Goal: Task Accomplishment & Management: Complete application form

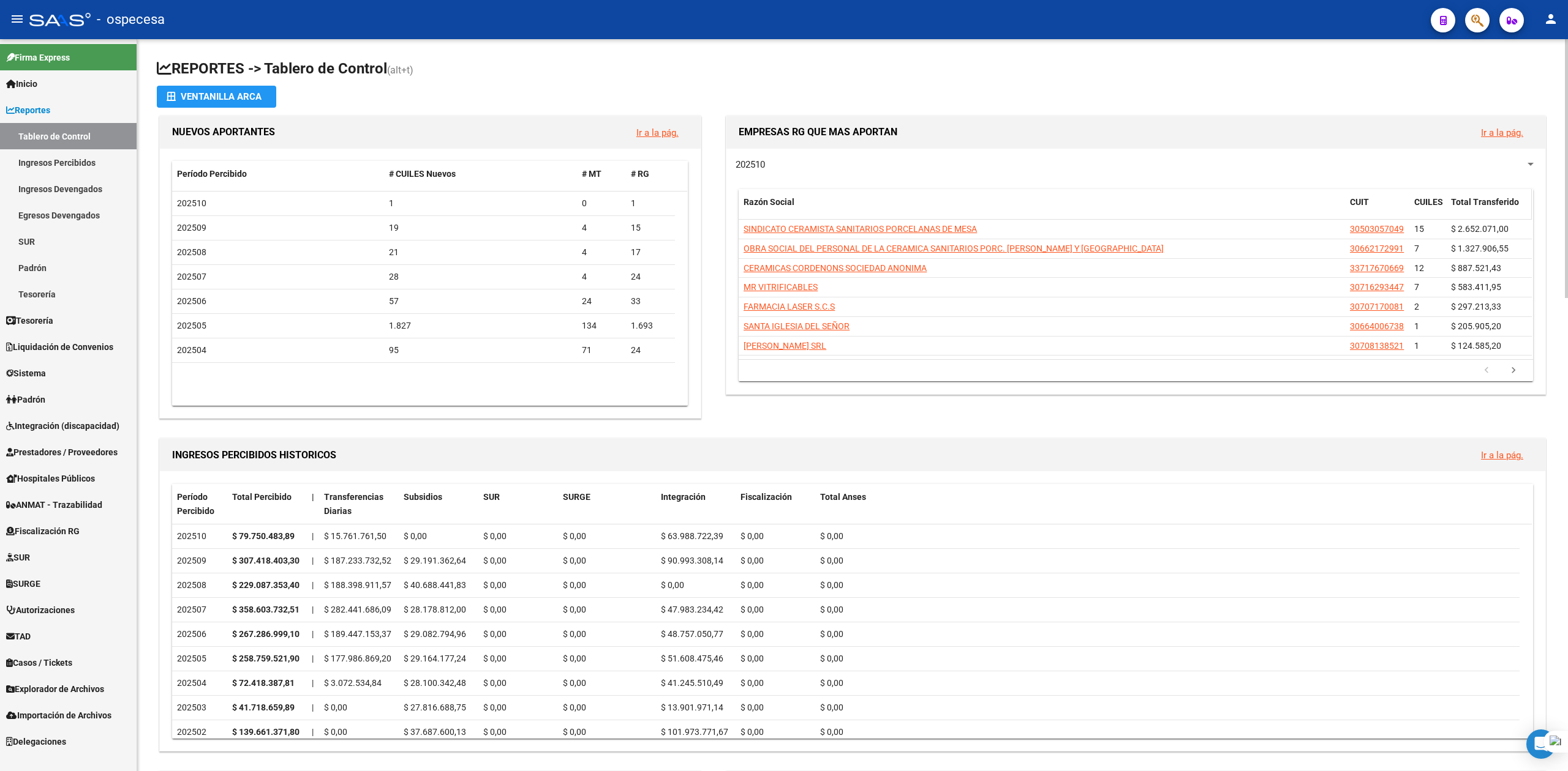
click at [842, 197] on div "Total Transferido" at bounding box center [1489, 202] width 76 height 14
click at [842, 197] on span "Total Transferido" at bounding box center [1485, 202] width 68 height 10
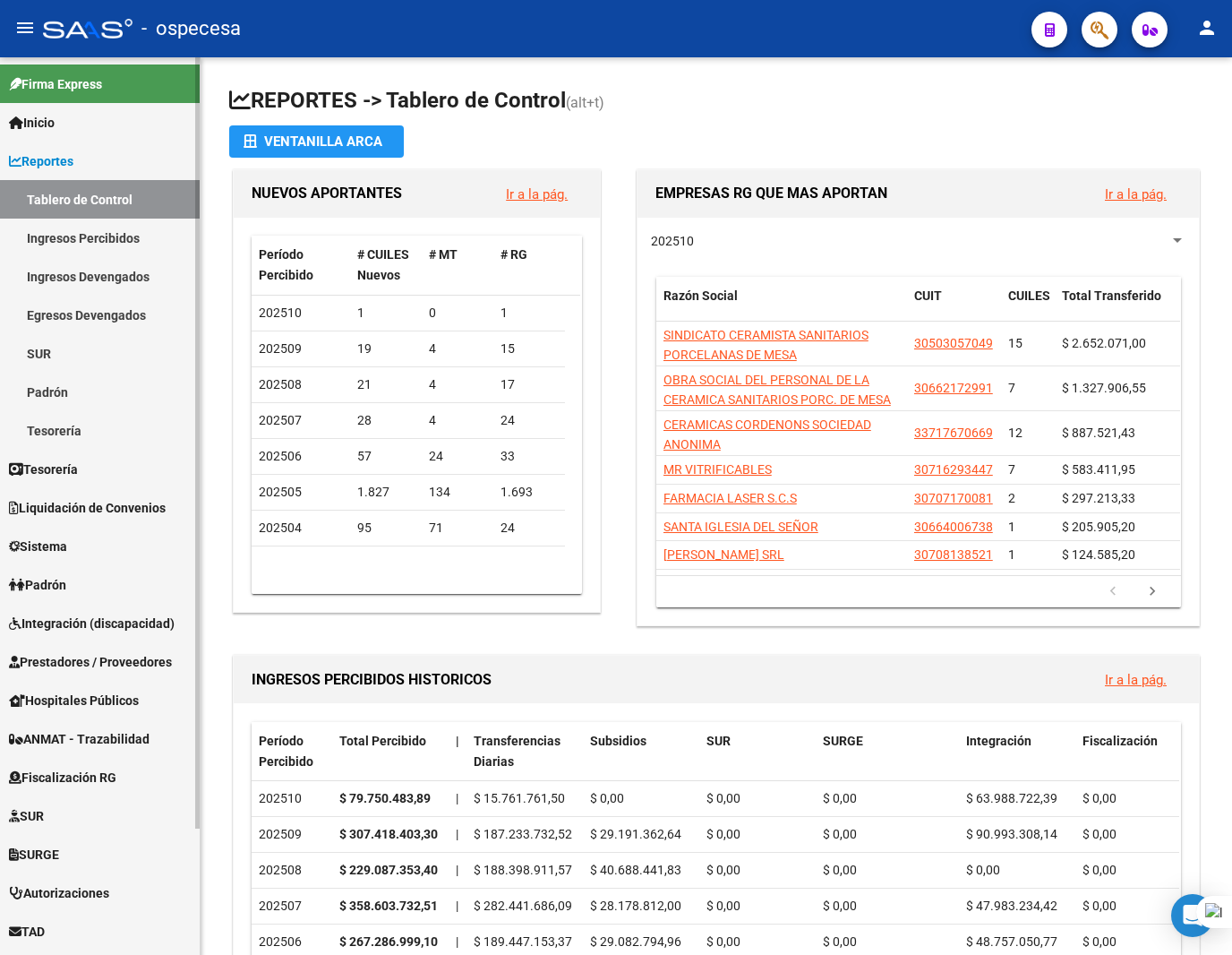
click at [57, 610] on link "Integración (discapacidad)" at bounding box center [99, 623] width 199 height 39
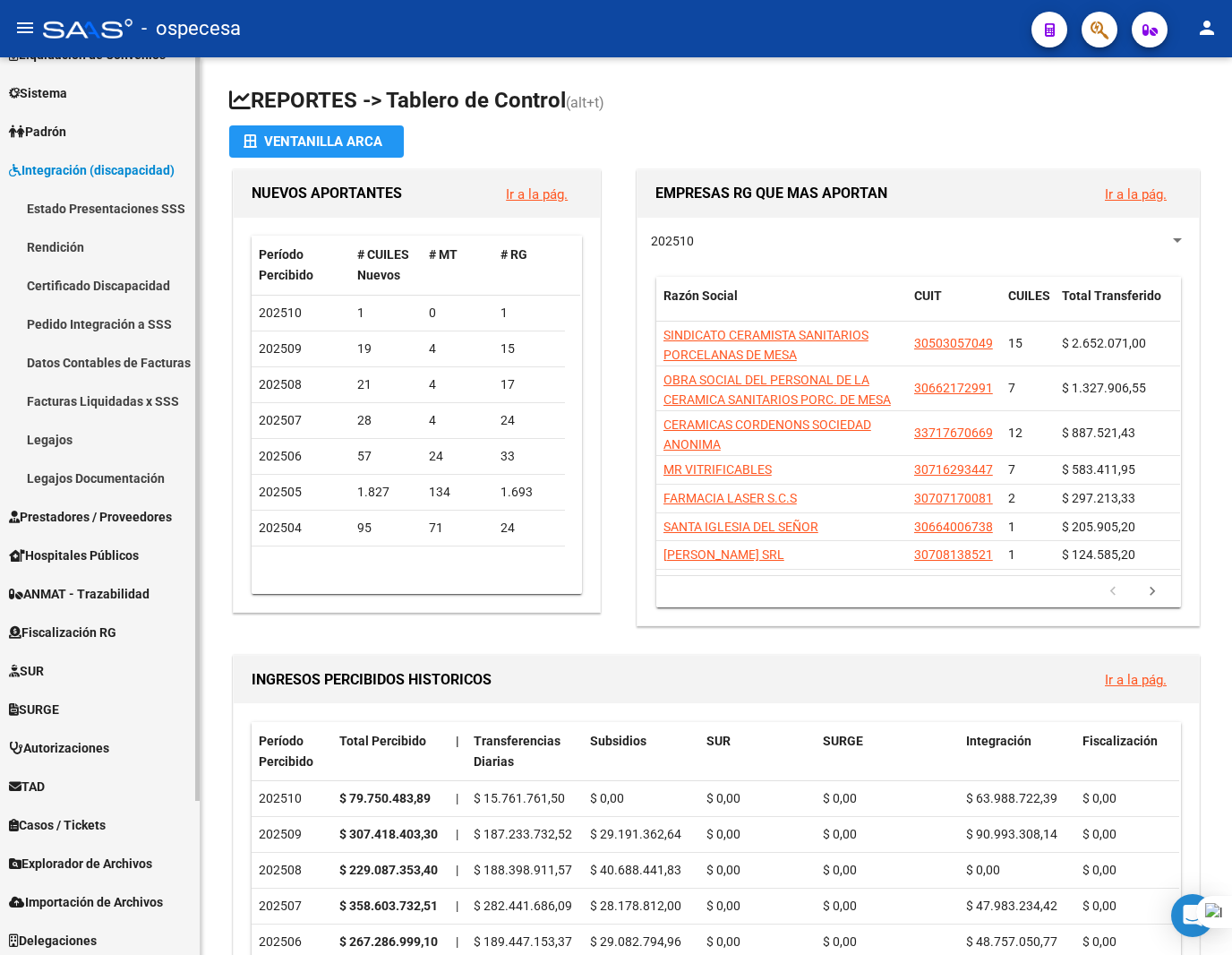
scroll to position [187, 0]
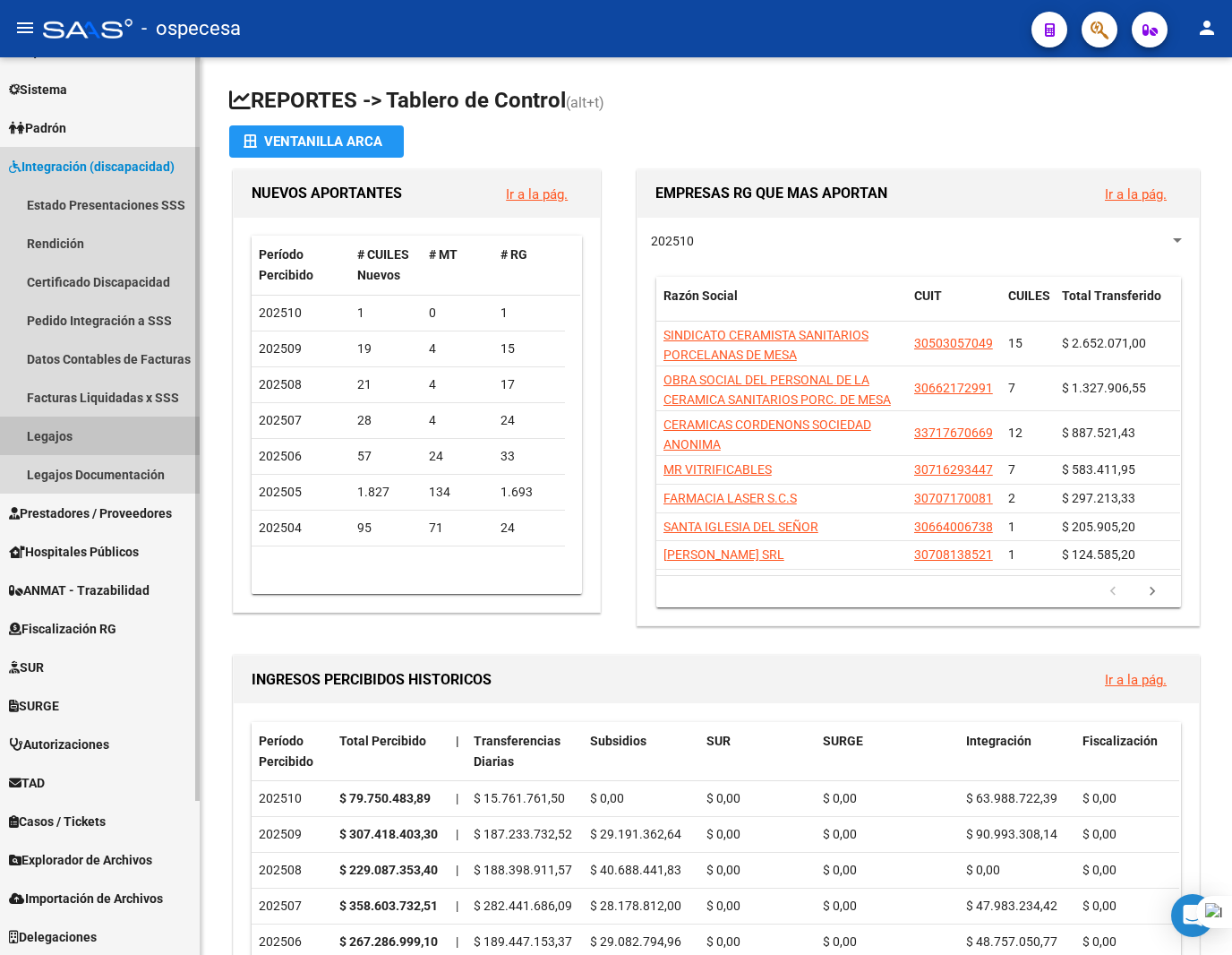
click at [62, 439] on link "Legajos" at bounding box center [99, 436] width 199 height 39
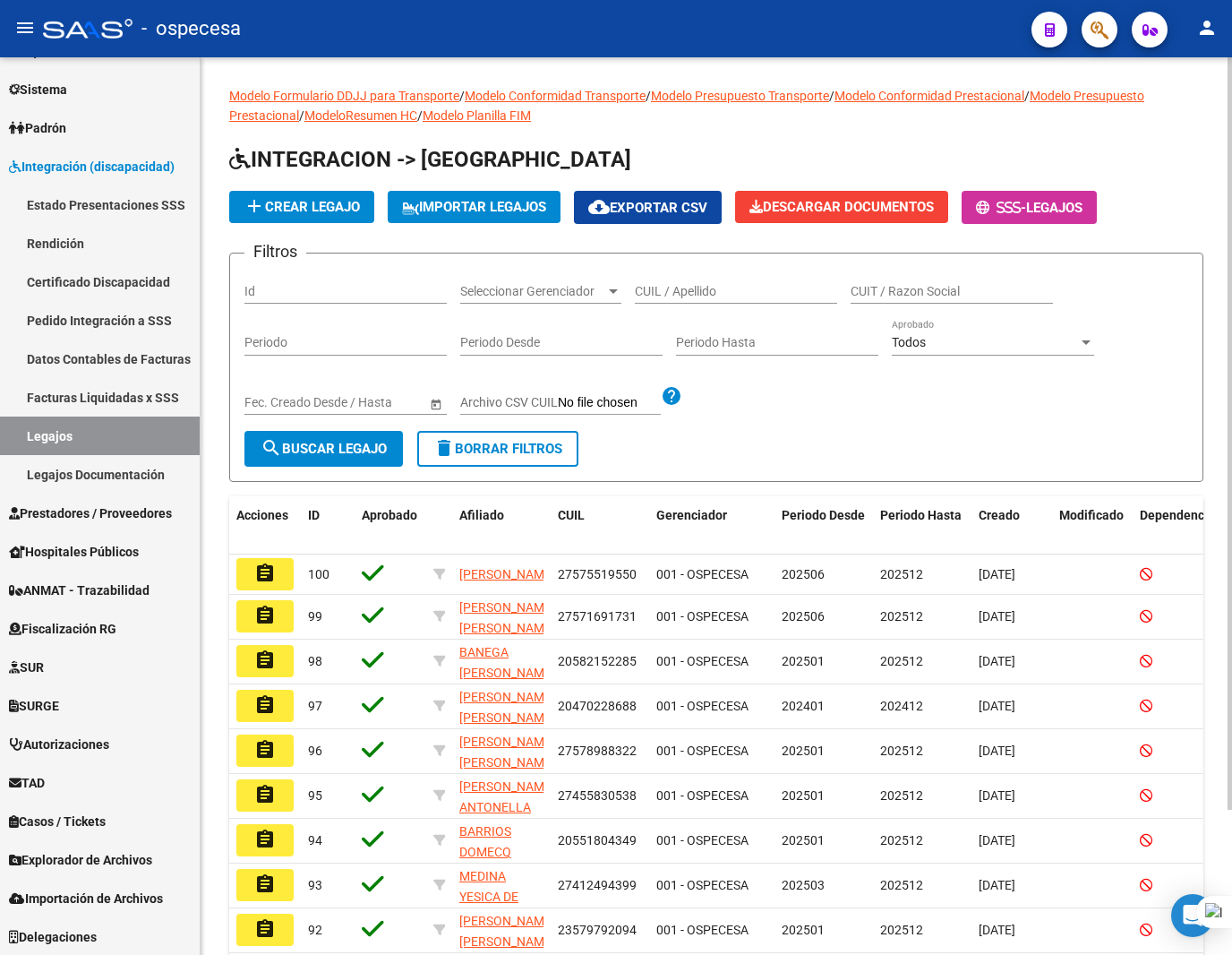
click at [708, 279] on div "CUIL / Apellido" at bounding box center [736, 285] width 202 height 36
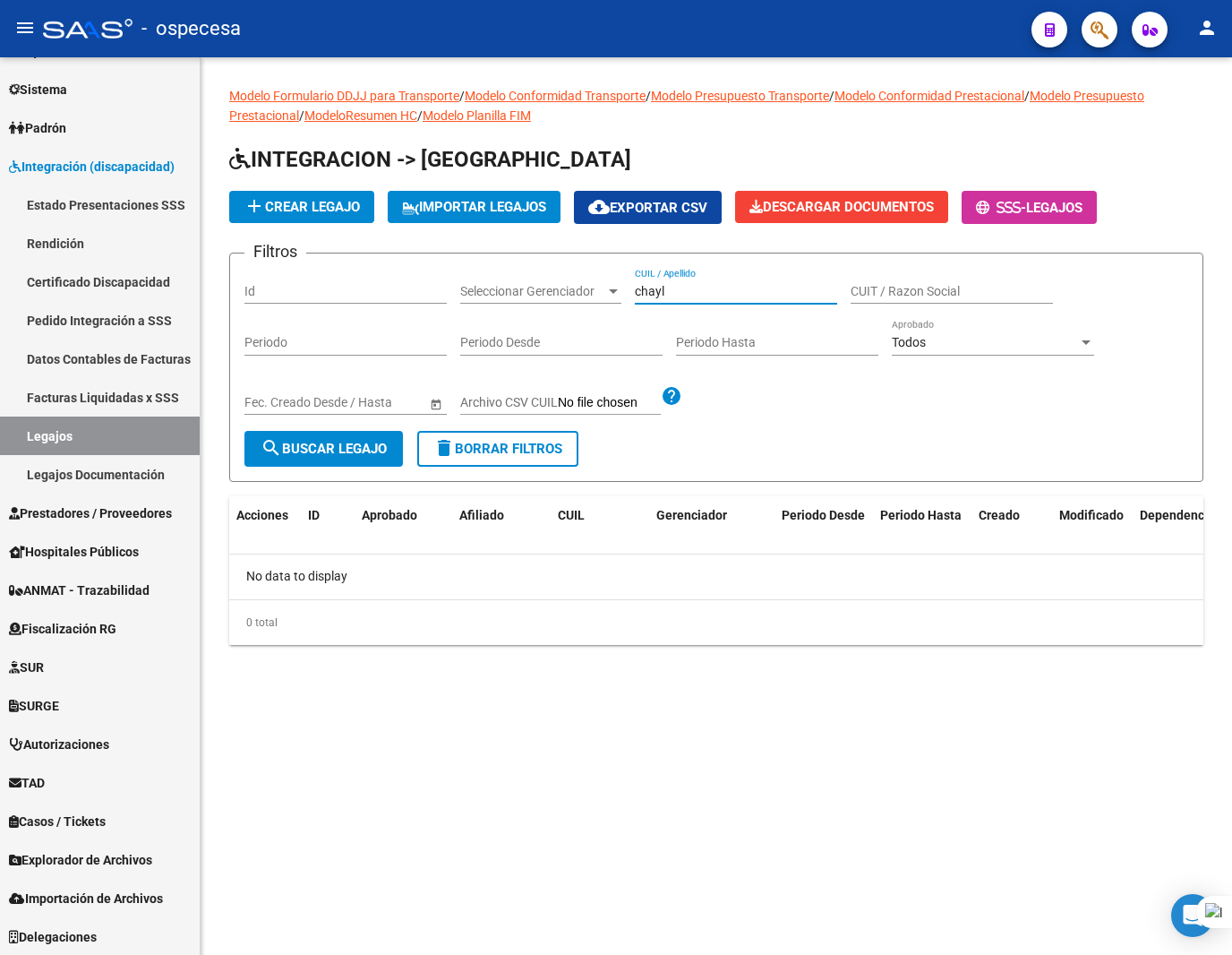
click at [686, 301] on div "chayl CUIL / Apellido" at bounding box center [736, 285] width 202 height 36
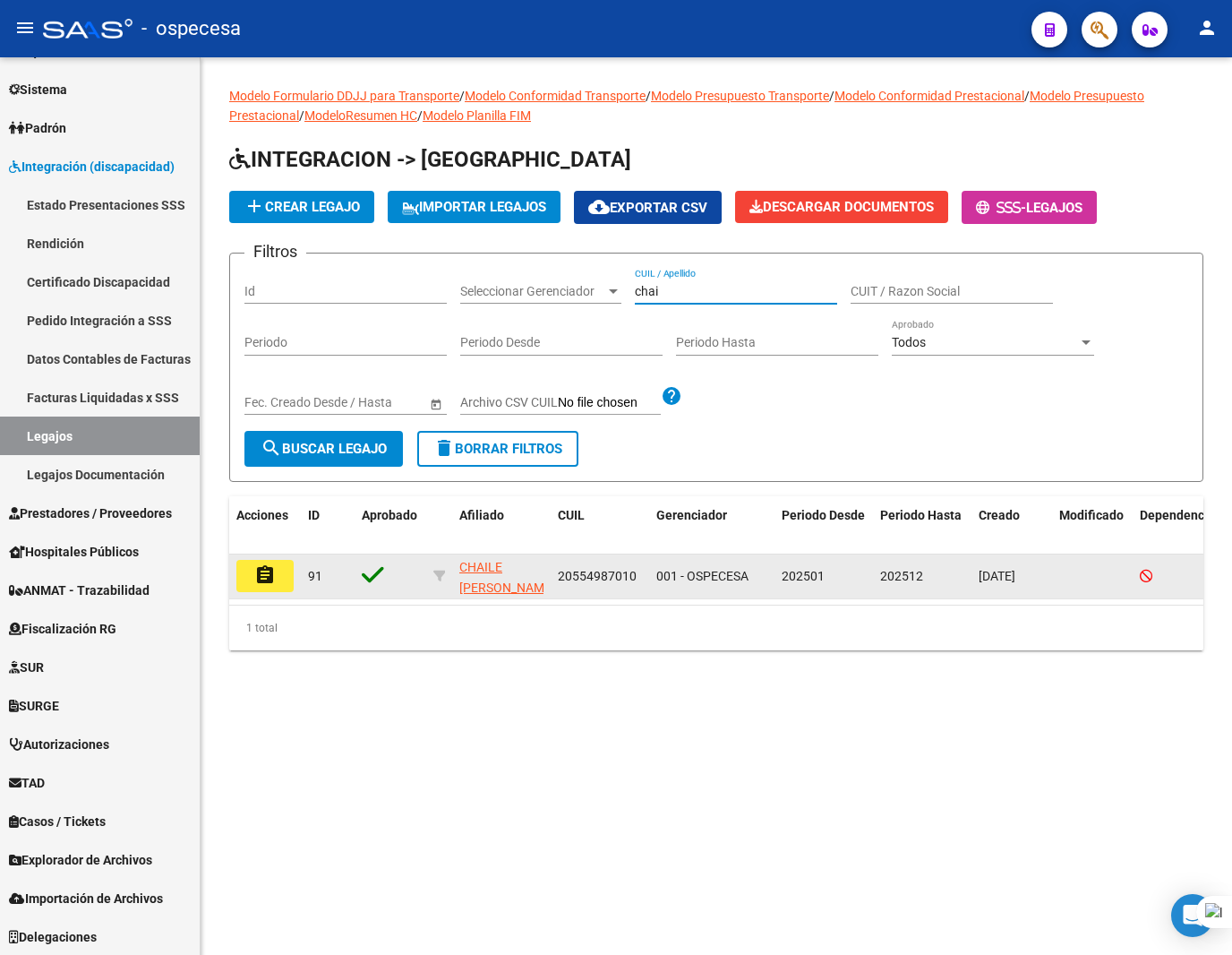
type input "chai"
click at [263, 575] on mat-icon "assignment" at bounding box center [265, 575] width 21 height 21
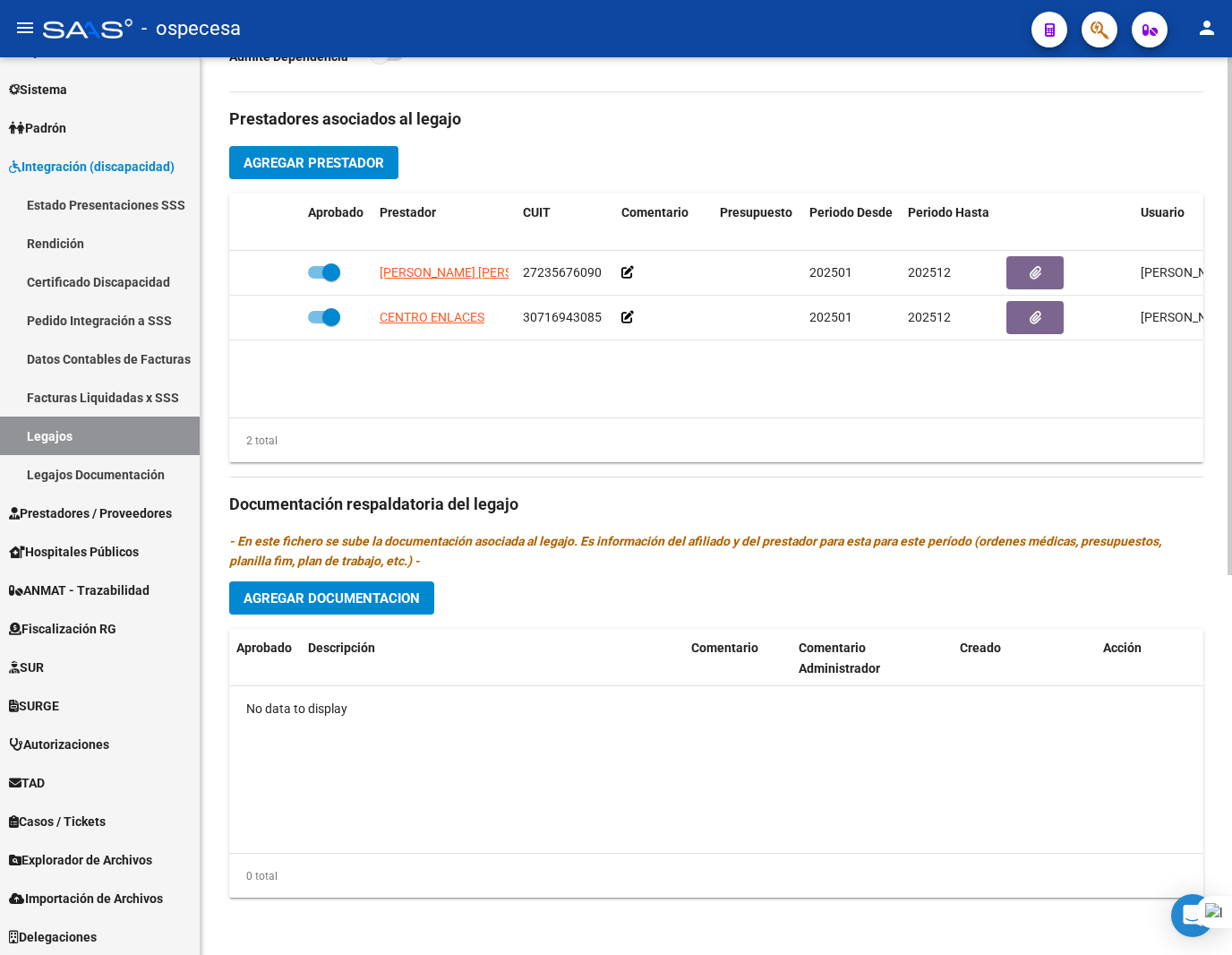
scroll to position [539, 0]
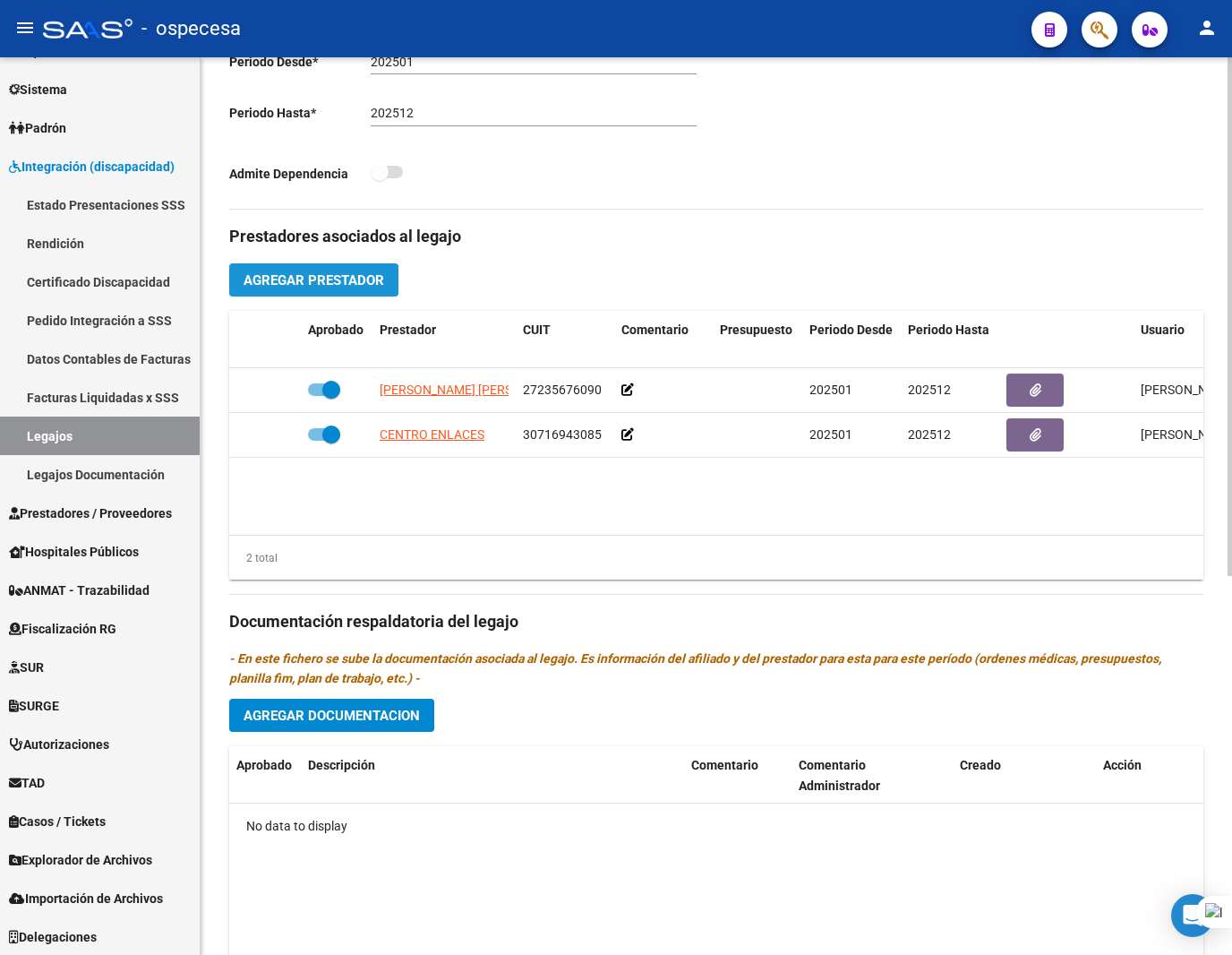
click at [358, 284] on span "Agregar Prestador" at bounding box center [314, 280] width 141 height 17
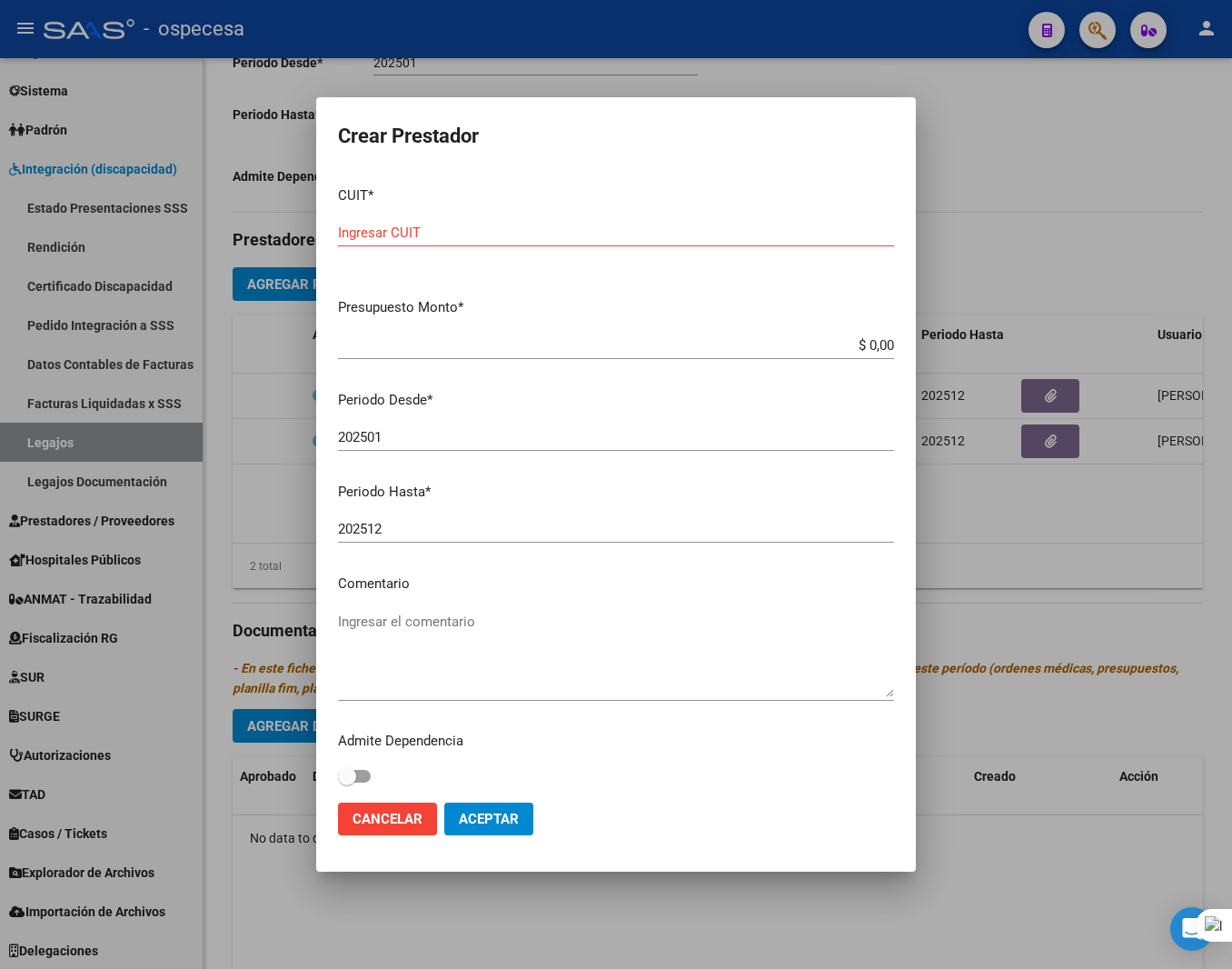
click at [993, 127] on div at bounding box center [616, 484] width 1232 height 969
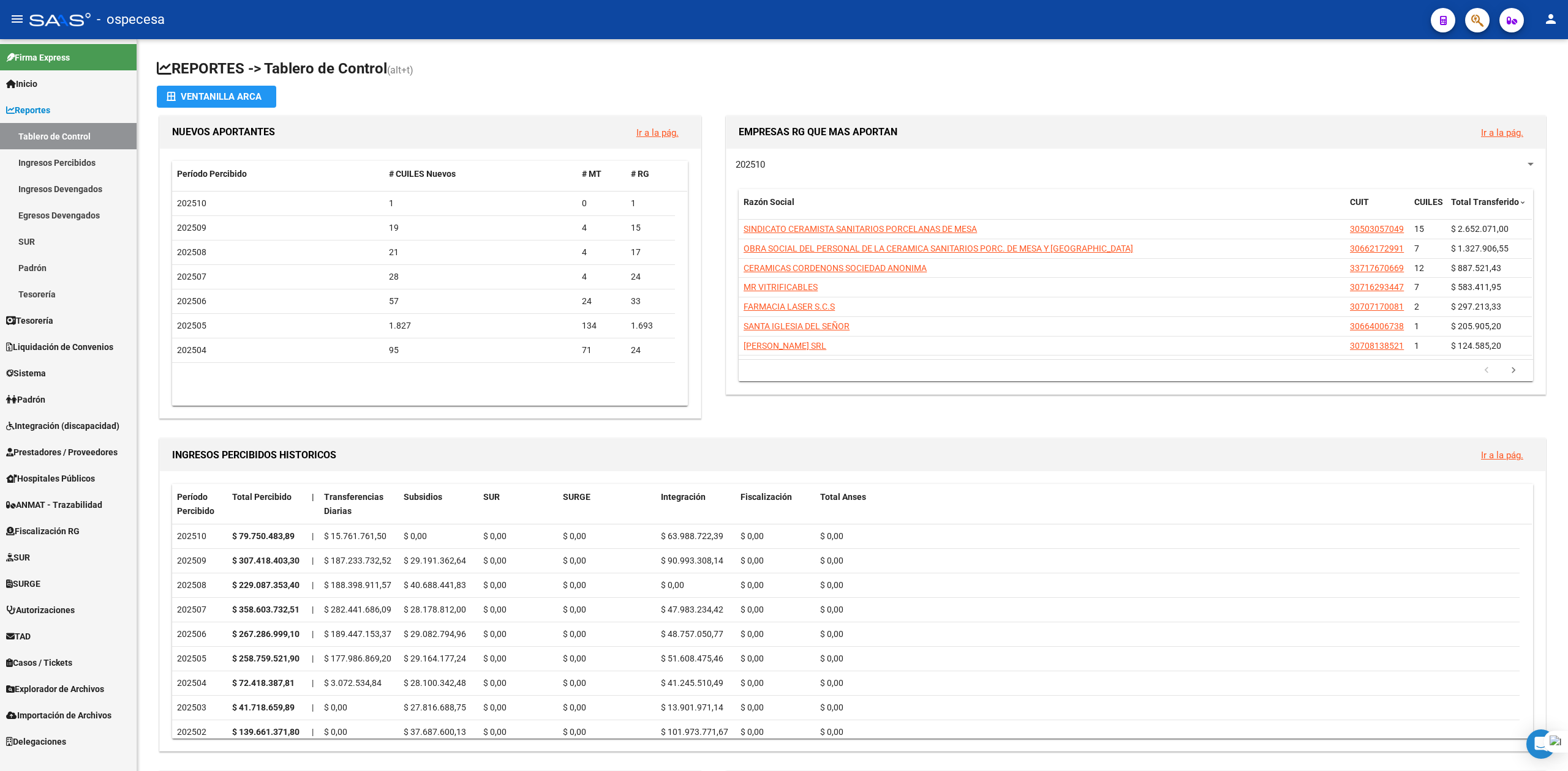
click at [37, 84] on span "Inicio" at bounding box center [21, 84] width 31 height 13
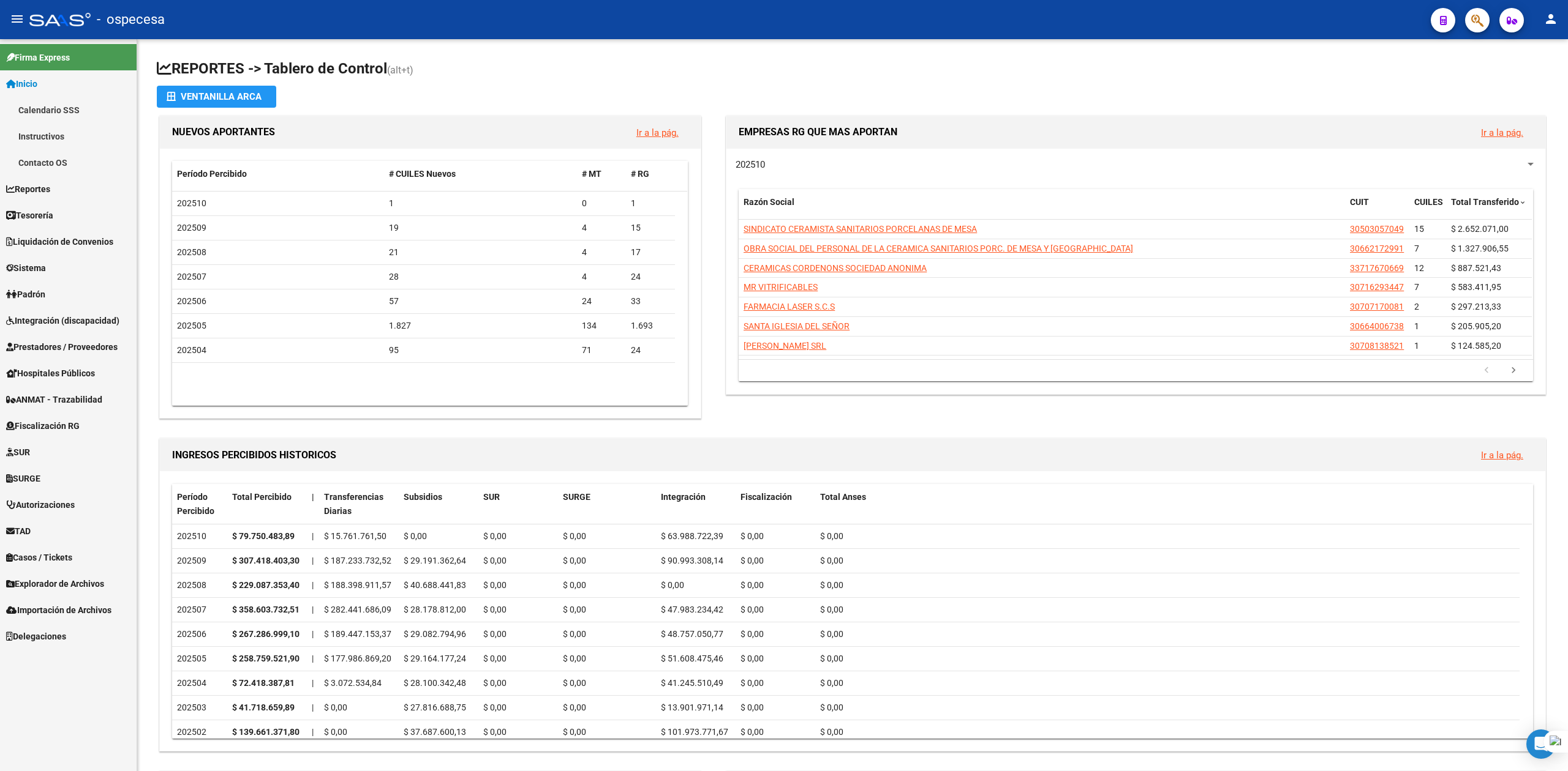
click at [48, 68] on link "Firma Express" at bounding box center [68, 57] width 136 height 27
click at [47, 309] on link "Integración (discapacidad)" at bounding box center [68, 320] width 136 height 27
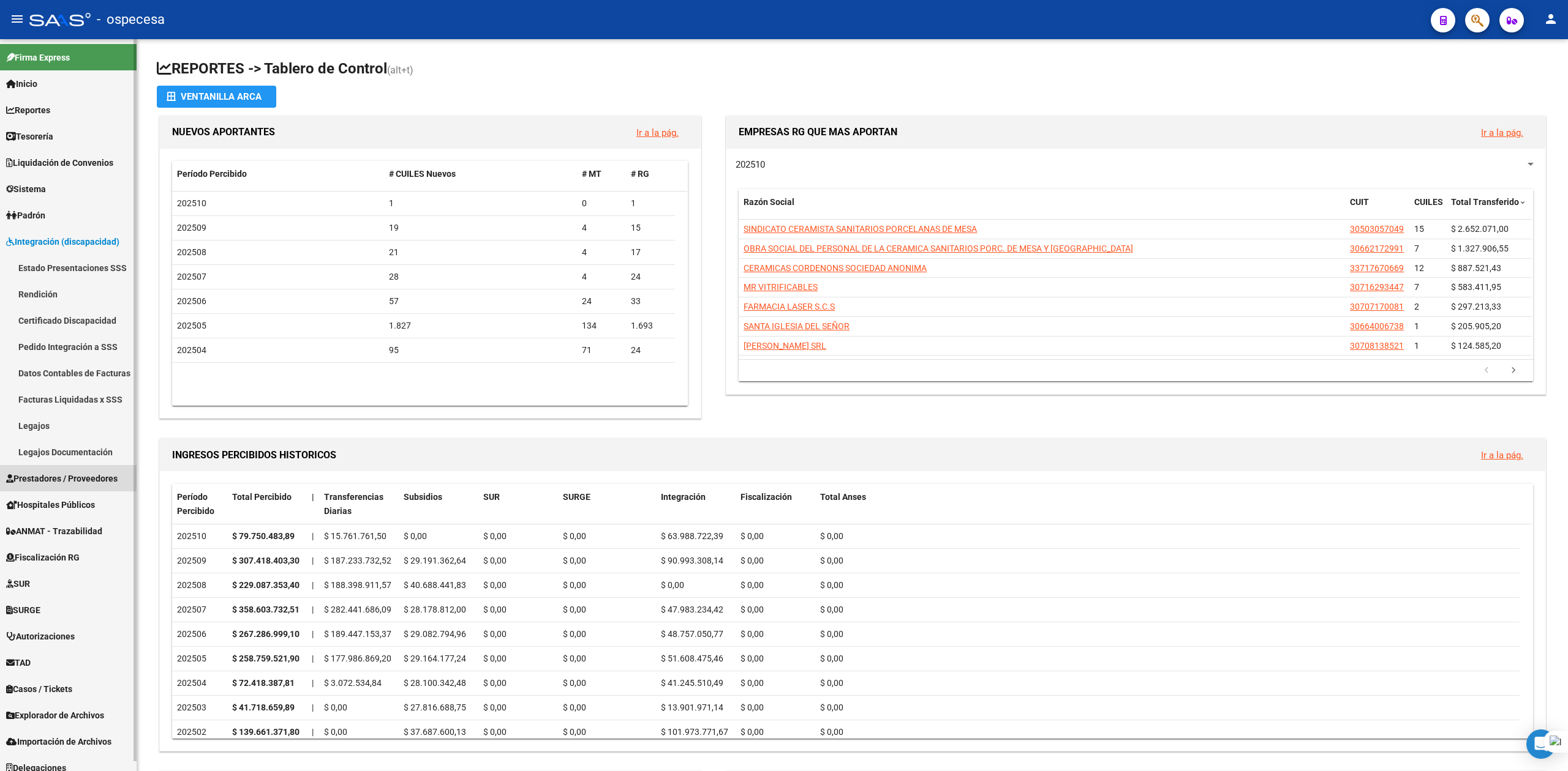
click at [39, 473] on span "Prestadores / Proveedores" at bounding box center [62, 479] width 112 height 13
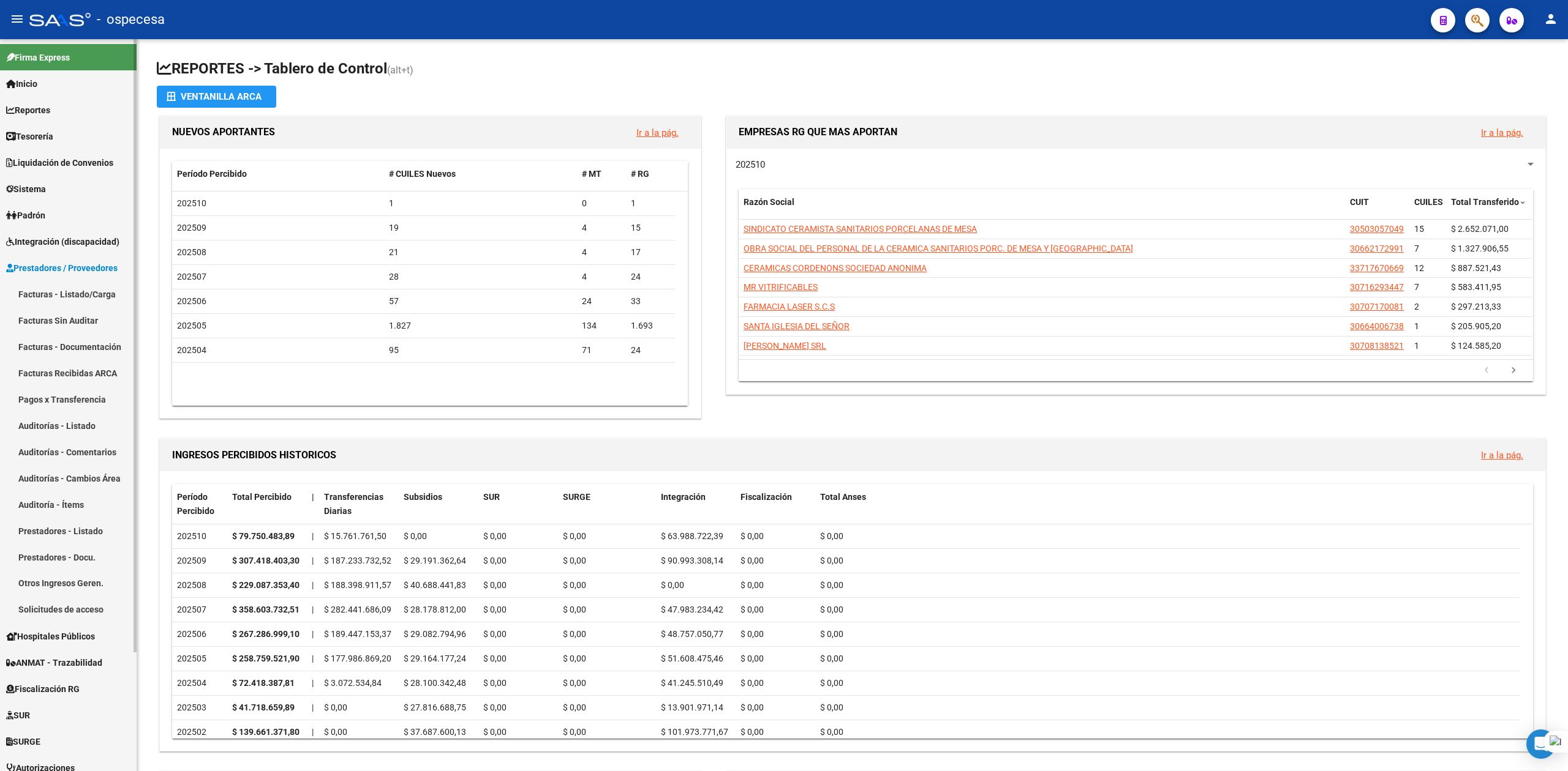
click at [72, 285] on link "Facturas - Listado/Carga" at bounding box center [68, 294] width 136 height 27
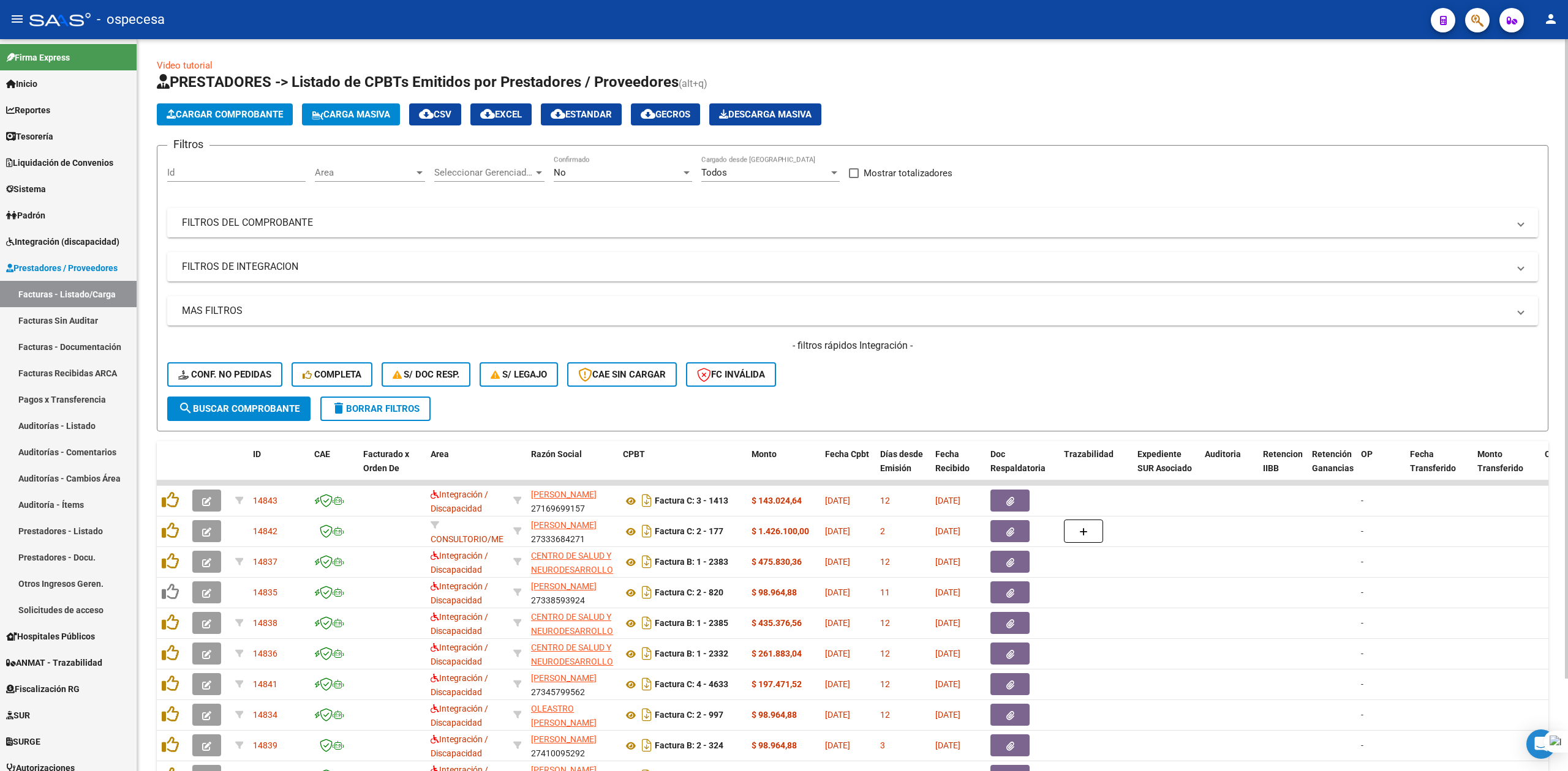
click at [435, 237] on mat-expansion-panel-header "FILTROS DEL COMPROBANTE" at bounding box center [852, 223] width 1371 height 29
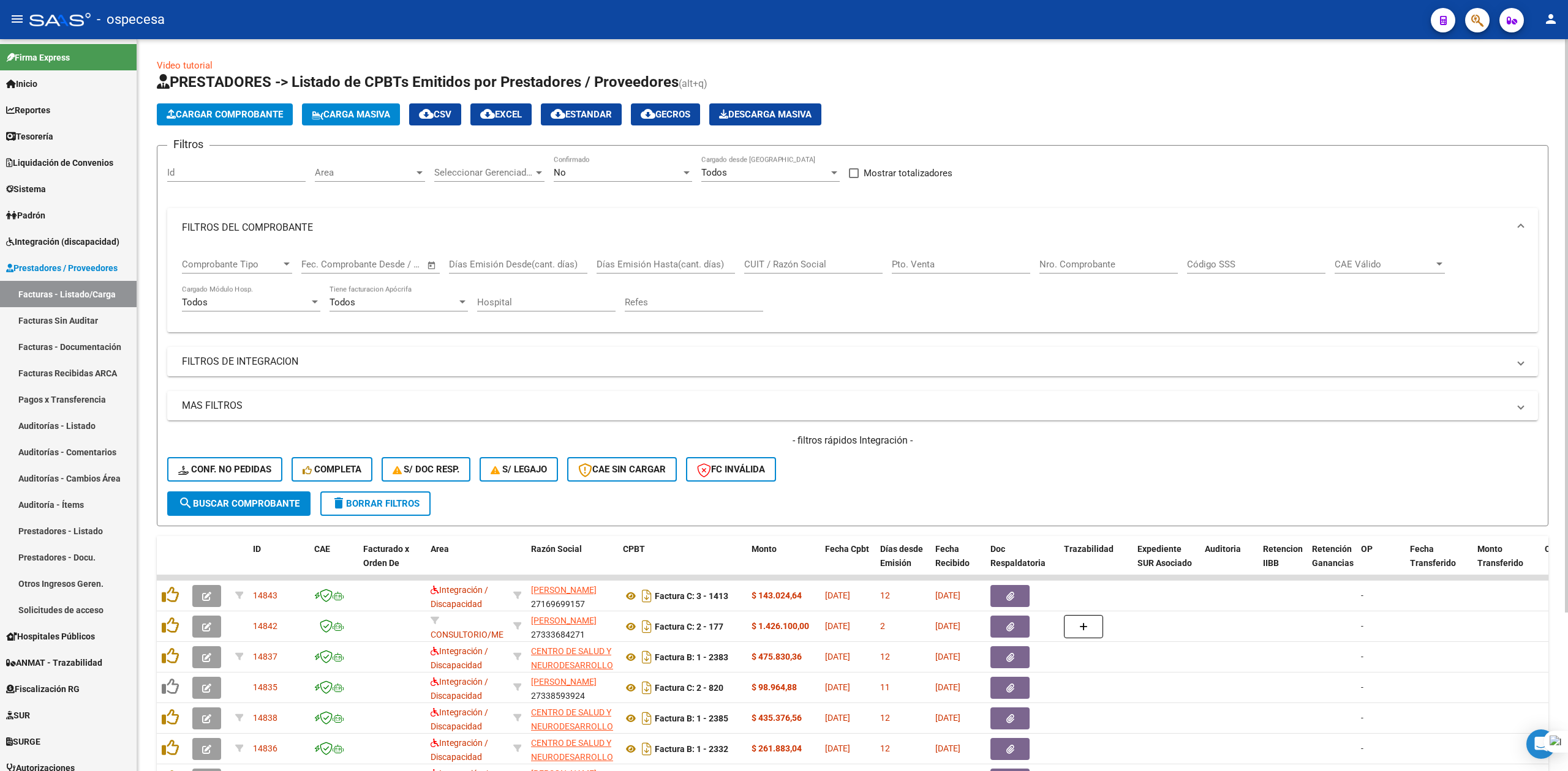
click at [799, 269] on input "CUIT / Razón Social" at bounding box center [813, 265] width 138 height 11
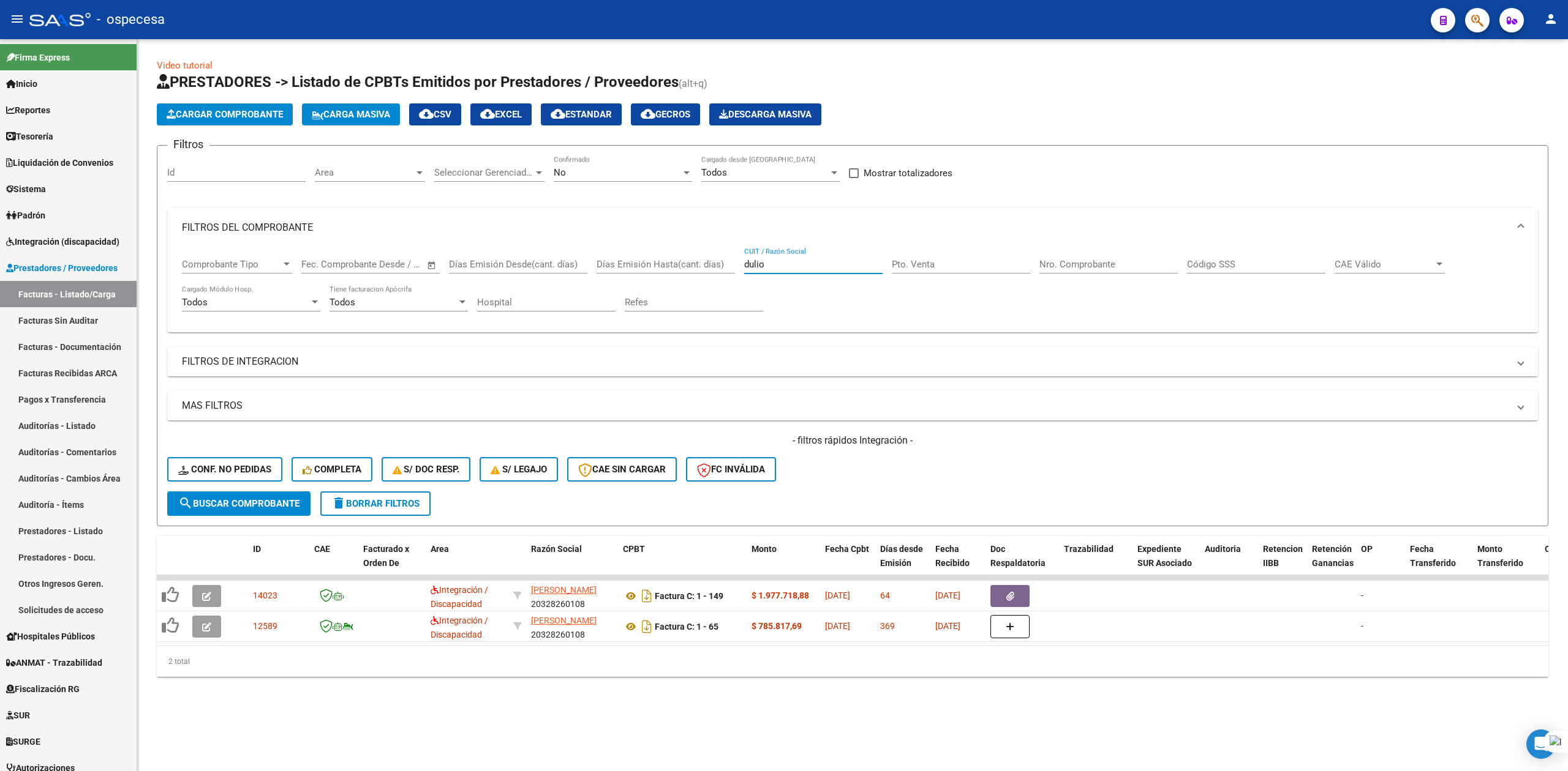
type input "dulio"
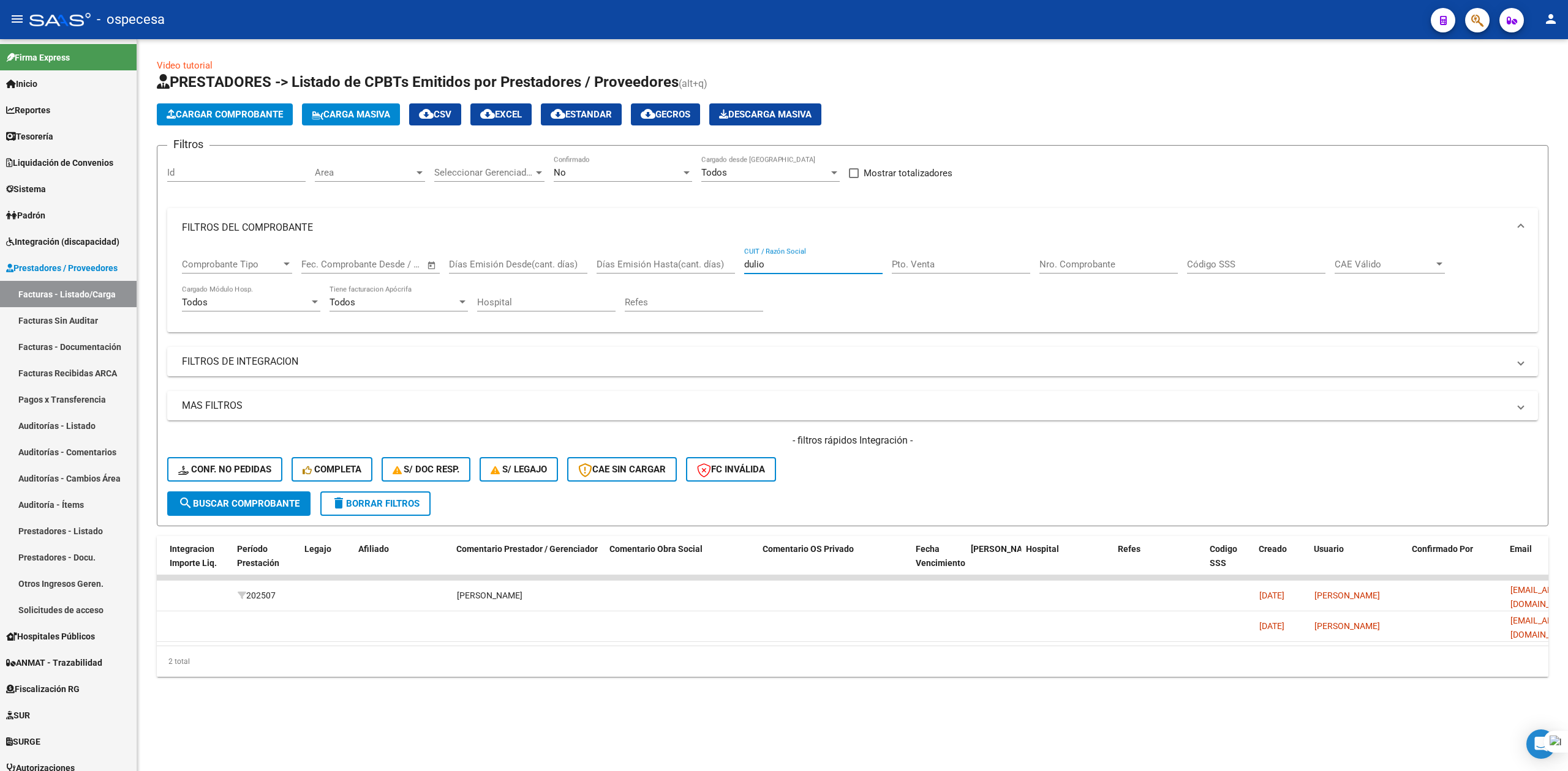
scroll to position [0, 1766]
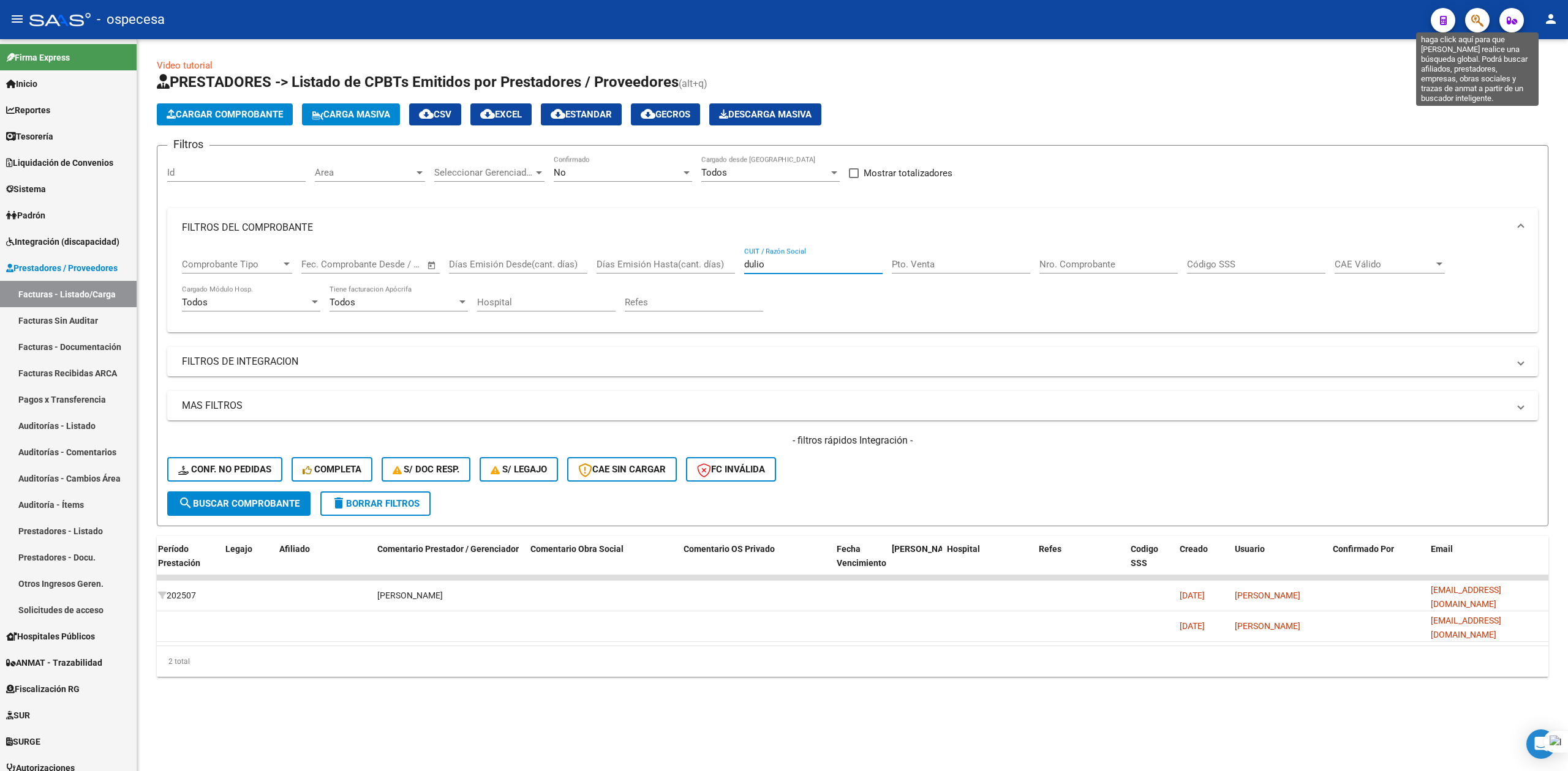
click at [1472, 19] on icon "button" at bounding box center [1477, 20] width 12 height 14
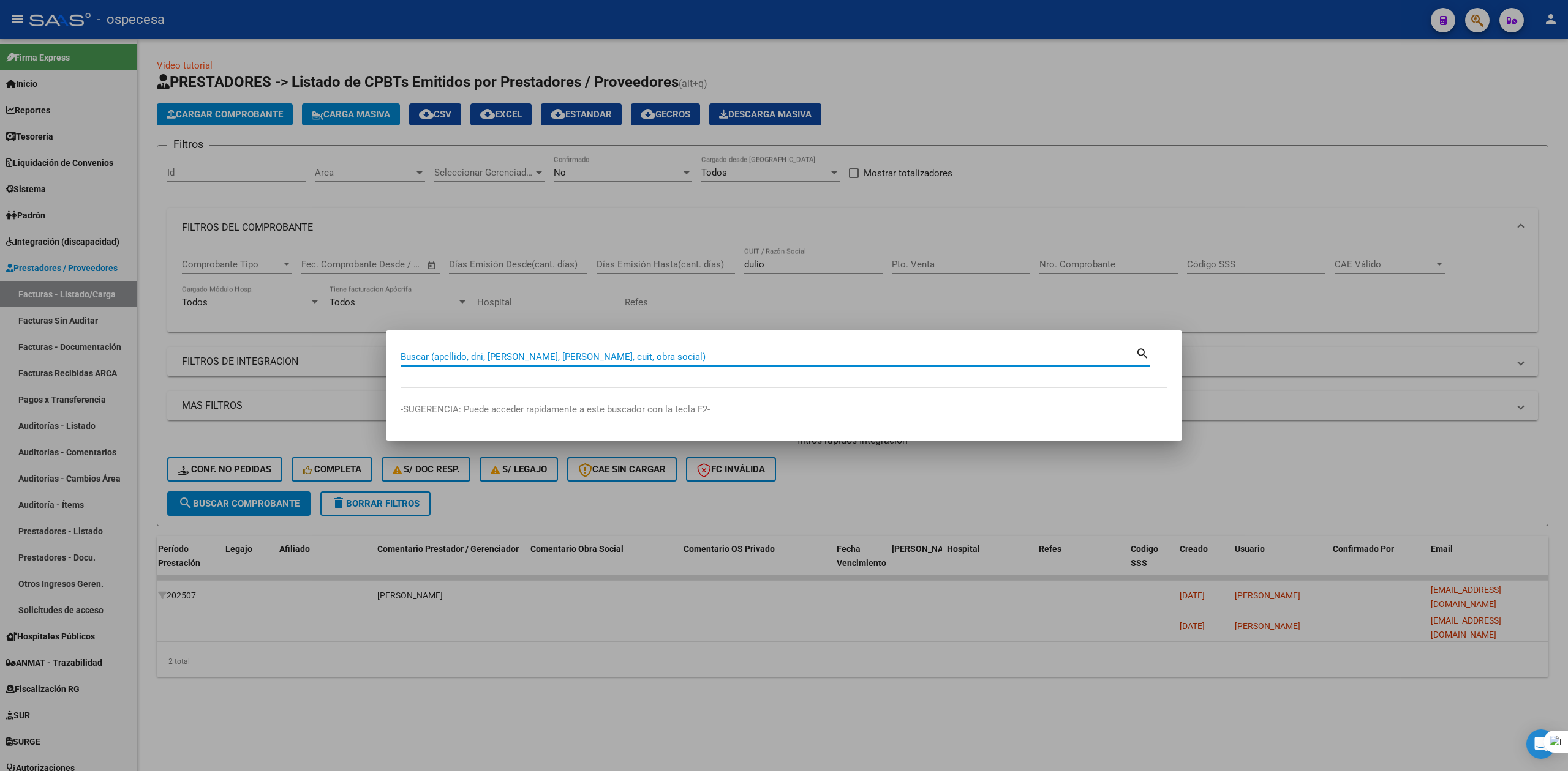
click at [493, 355] on input "Buscar (apellido, dni, cuil, nro traspaso, cuit, obra social)" at bounding box center [767, 357] width 735 height 11
type input "dulio"
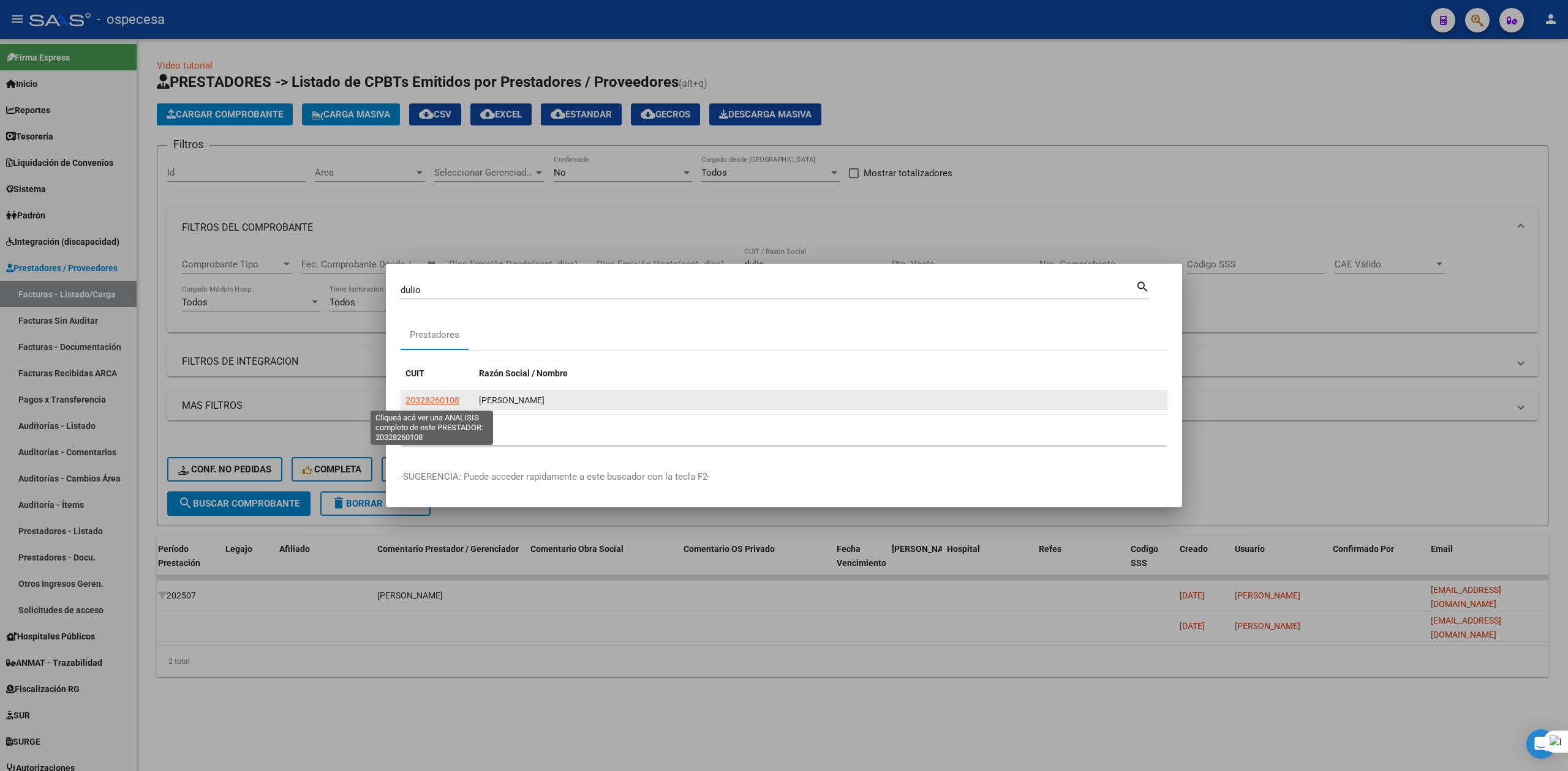
click at [444, 399] on span "20328260108" at bounding box center [432, 400] width 54 height 10
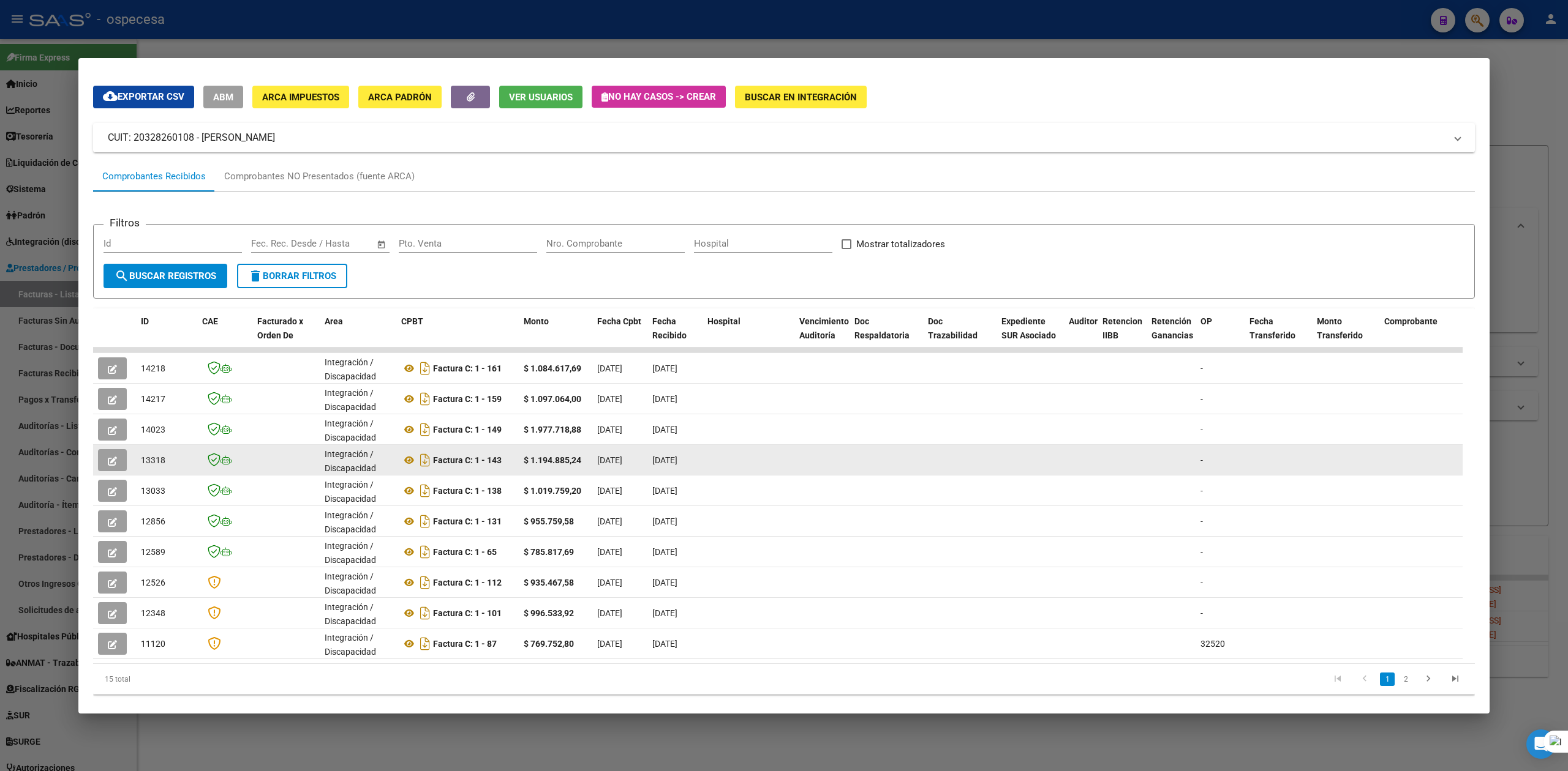
scroll to position [62, 0]
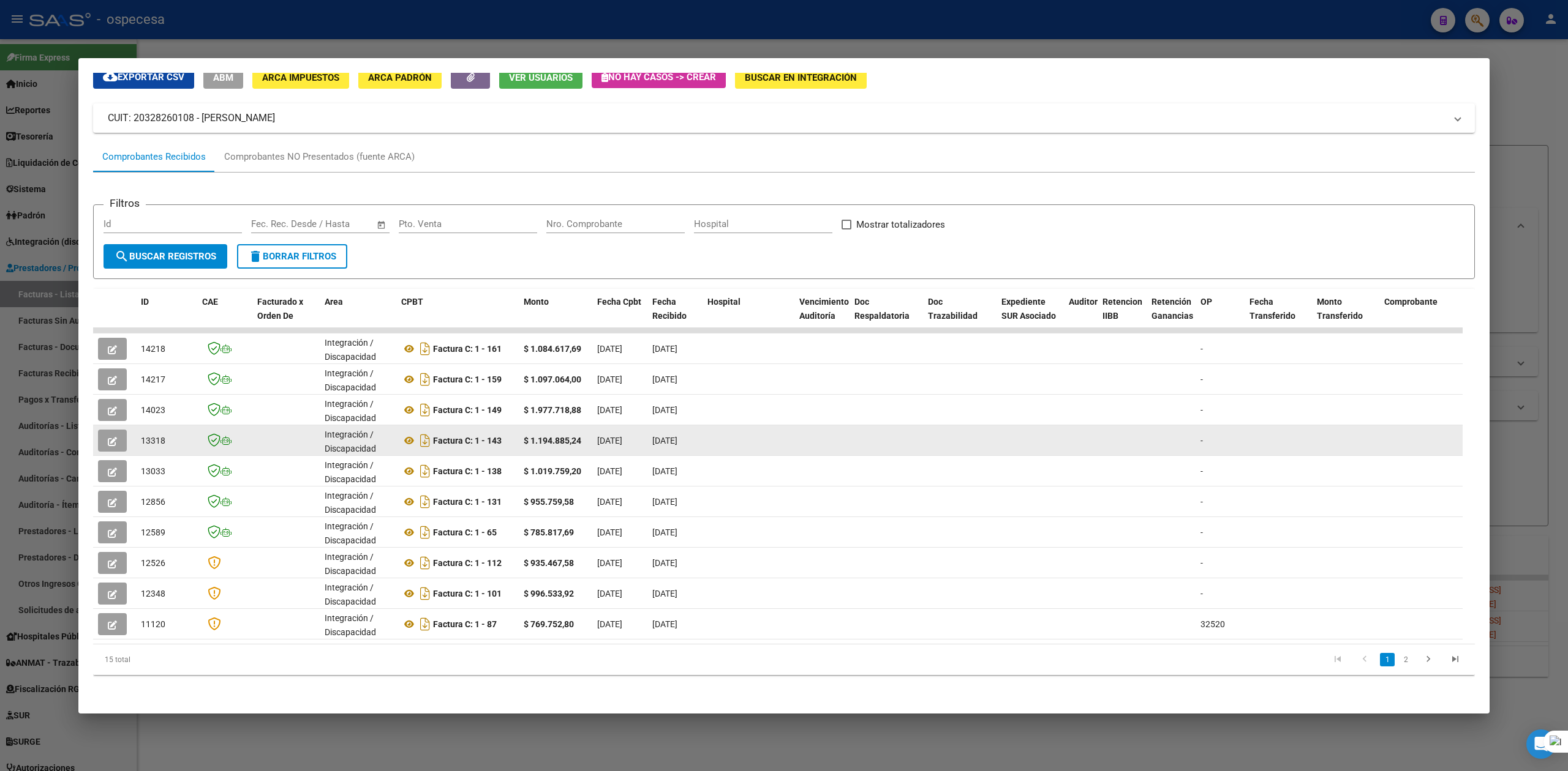
drag, startPoint x: 522, startPoint y: 424, endPoint x: 595, endPoint y: 439, distance: 74.5
click at [595, 439] on div "13318 Integración / Discapacidad Factura C: 1 - 143 $ 1.194.885,24 08/07/2025 0…" at bounding box center [1416, 441] width 2646 height 31
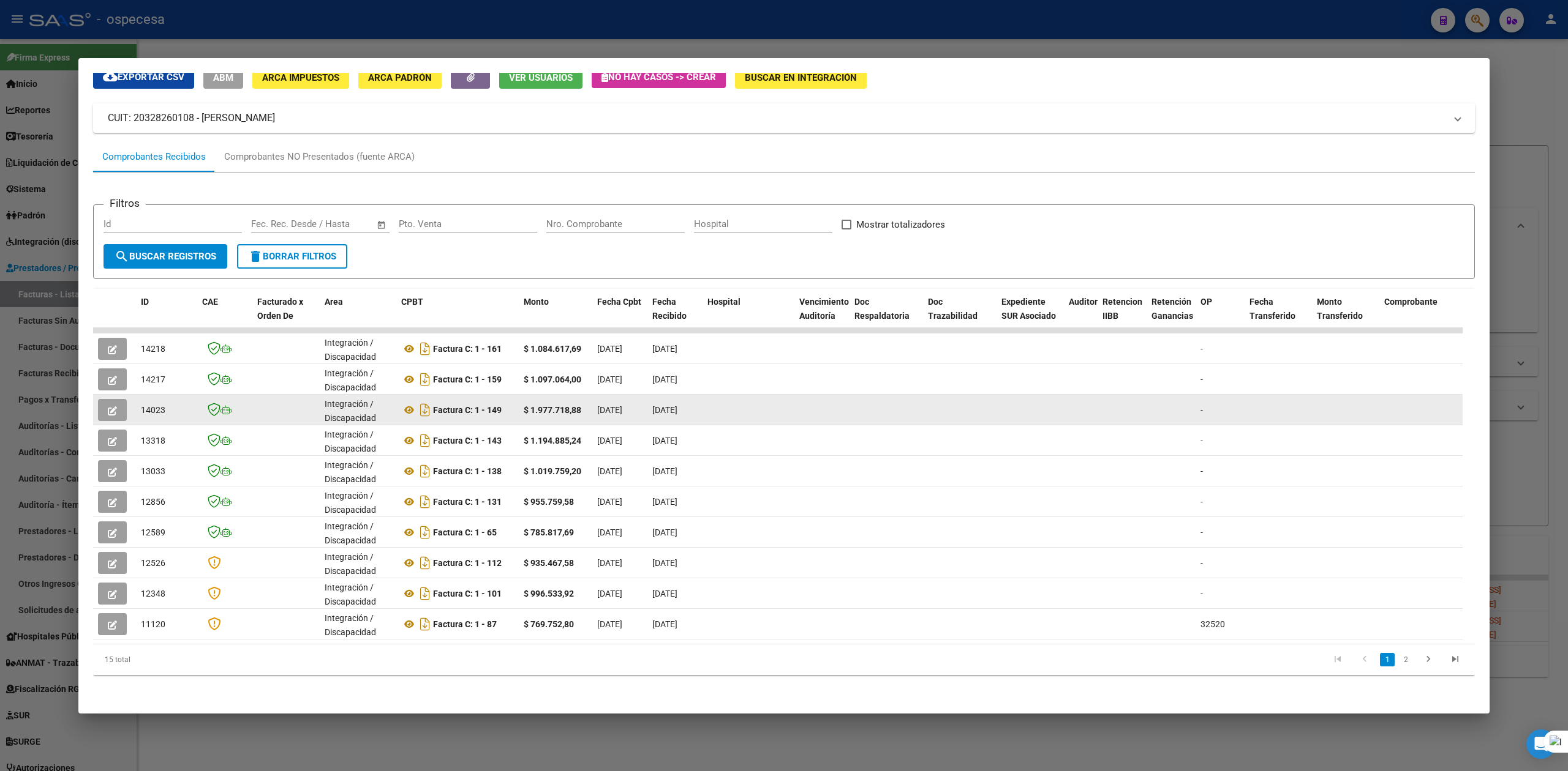
drag, startPoint x: 535, startPoint y: 397, endPoint x: 616, endPoint y: 397, distance: 81.0
click at [616, 397] on div "14023 Integración / Discapacidad Factura C: 1 - 149 $ 1.977.718,88 10/08/2025 1…" at bounding box center [1416, 410] width 2646 height 31
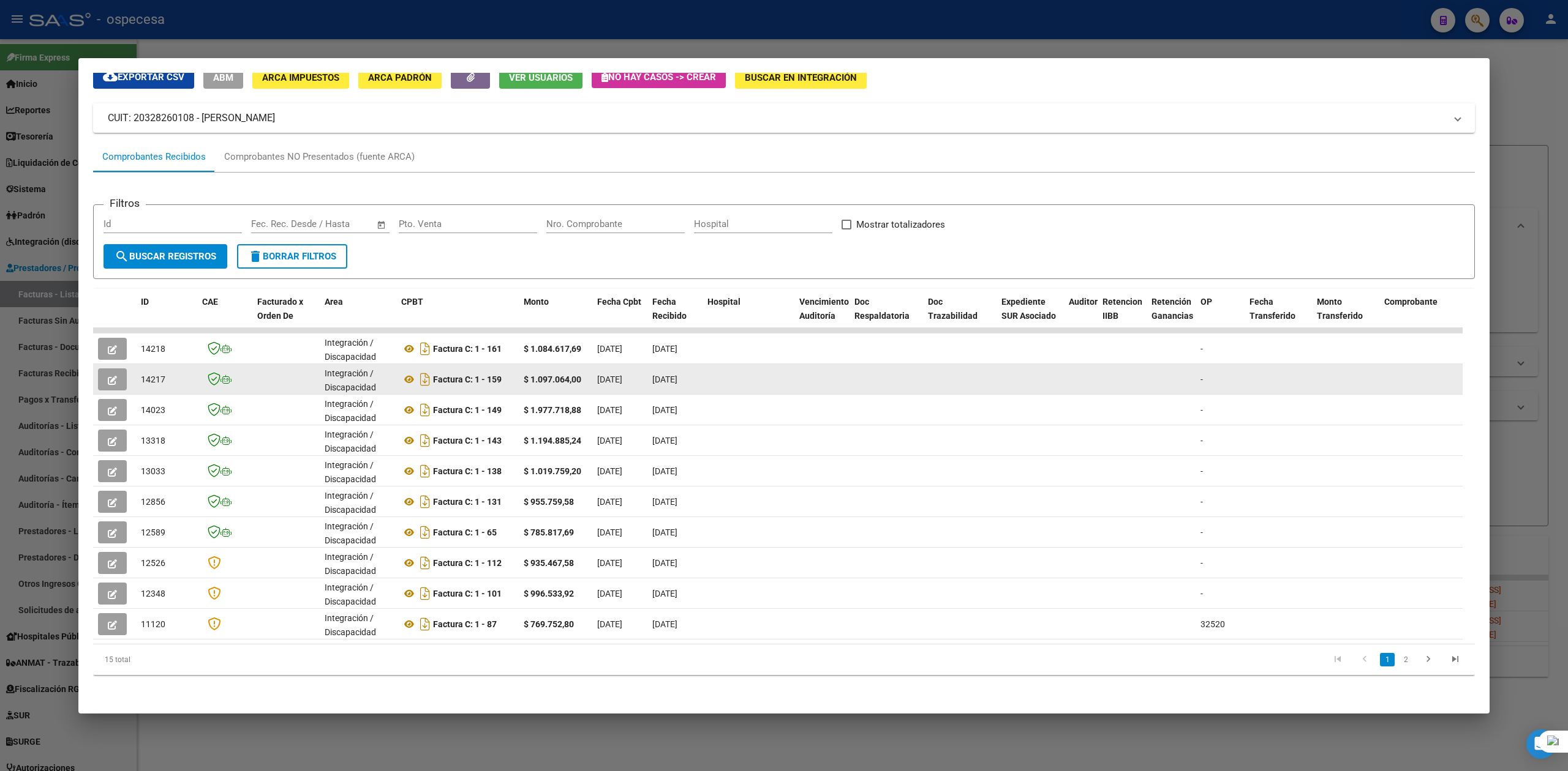
click at [569, 375] on strong "$ 1.097.064,00" at bounding box center [552, 380] width 58 height 10
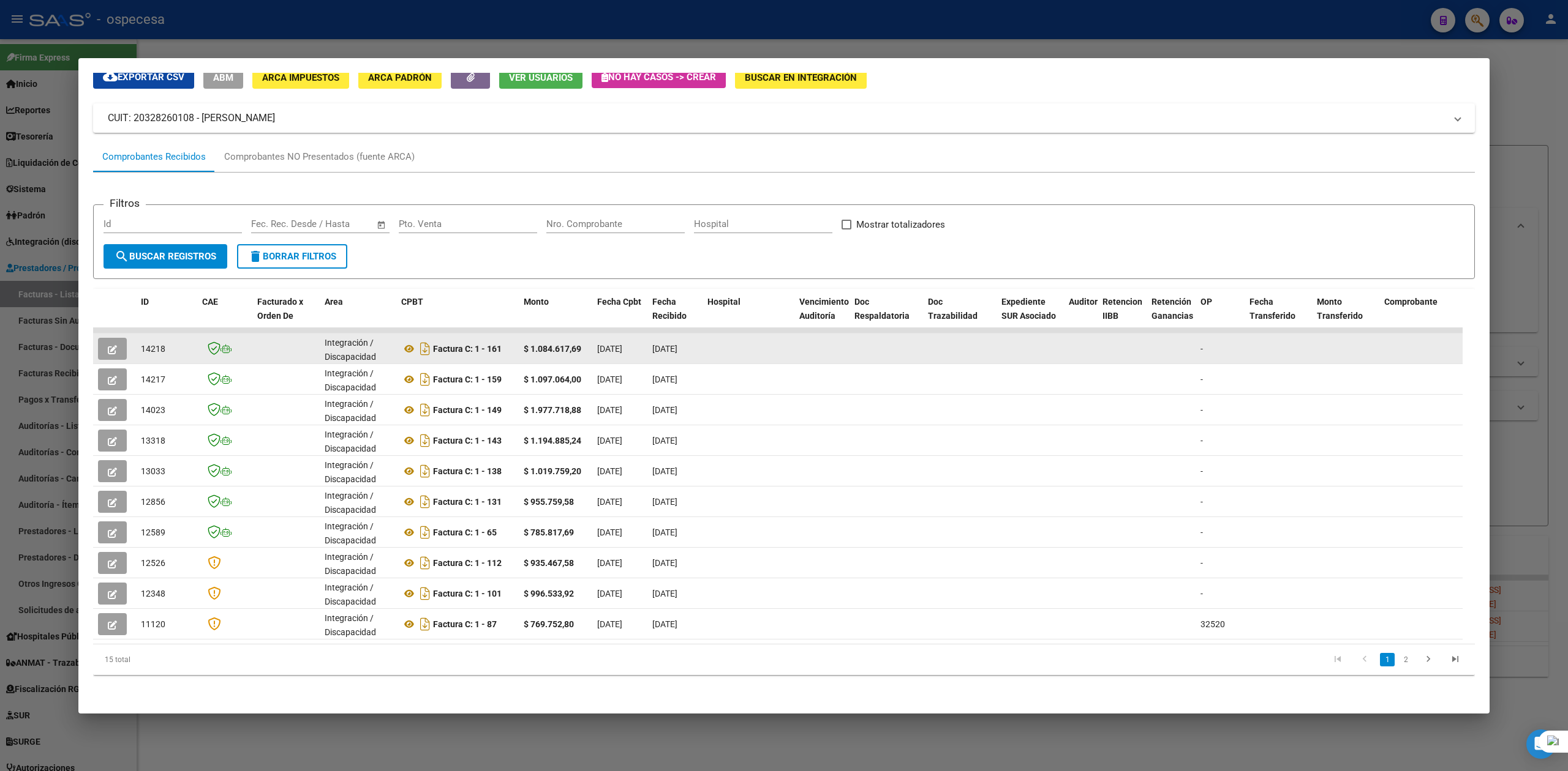
click at [567, 344] on strong "$ 1.084.617,69" at bounding box center [552, 349] width 58 height 10
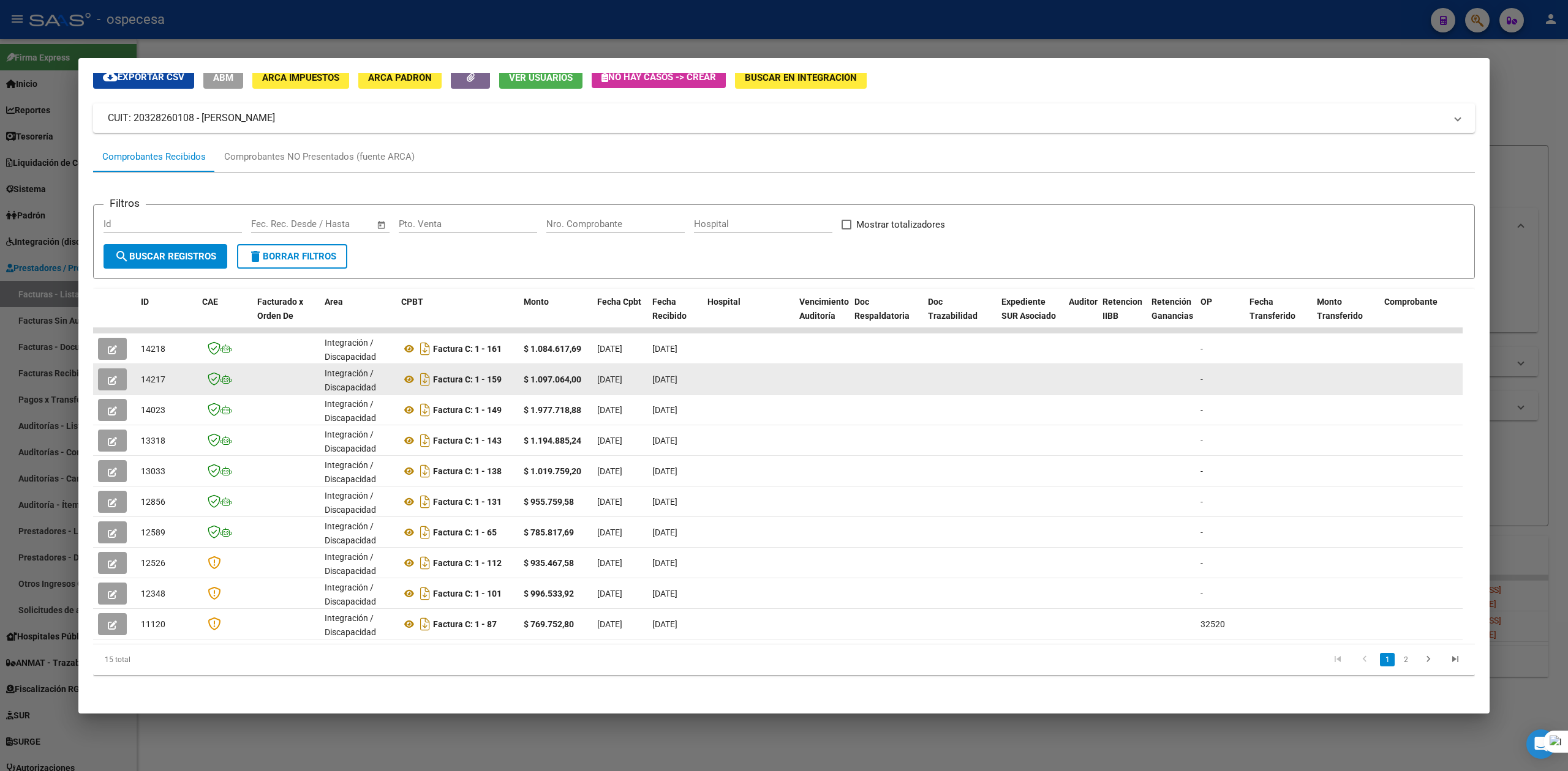
click at [563, 375] on strong "$ 1.097.064,00" at bounding box center [552, 380] width 58 height 10
click at [583, 373] on div "$ 1.097.064,00" at bounding box center [555, 380] width 64 height 14
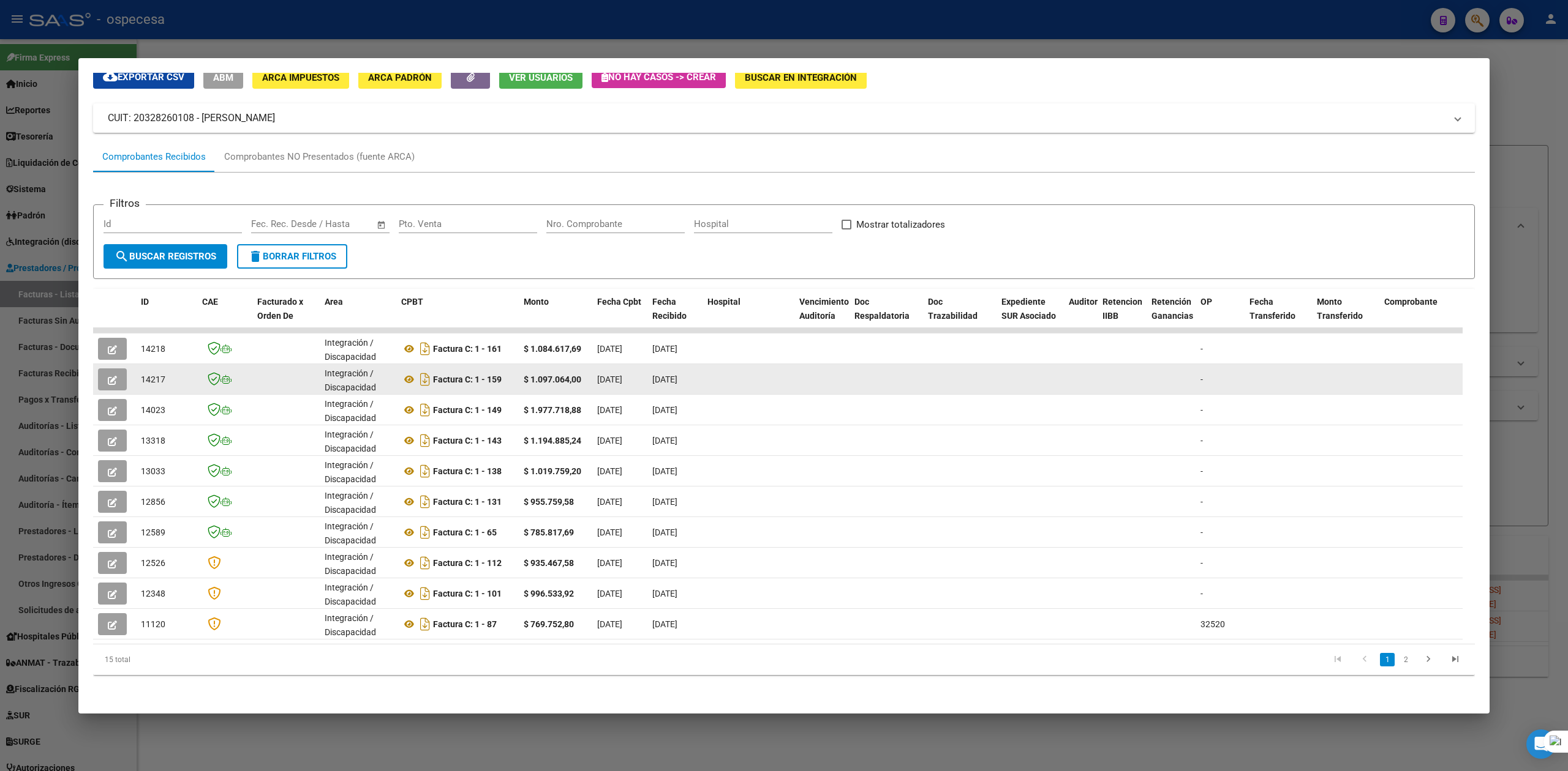
drag, startPoint x: 583, startPoint y: 368, endPoint x: 557, endPoint y: 368, distance: 26.0
click at [570, 373] on div "$ 1.097.064,00" at bounding box center [555, 380] width 64 height 14
click at [533, 375] on strong "$ 1.097.064,00" at bounding box center [552, 380] width 58 height 10
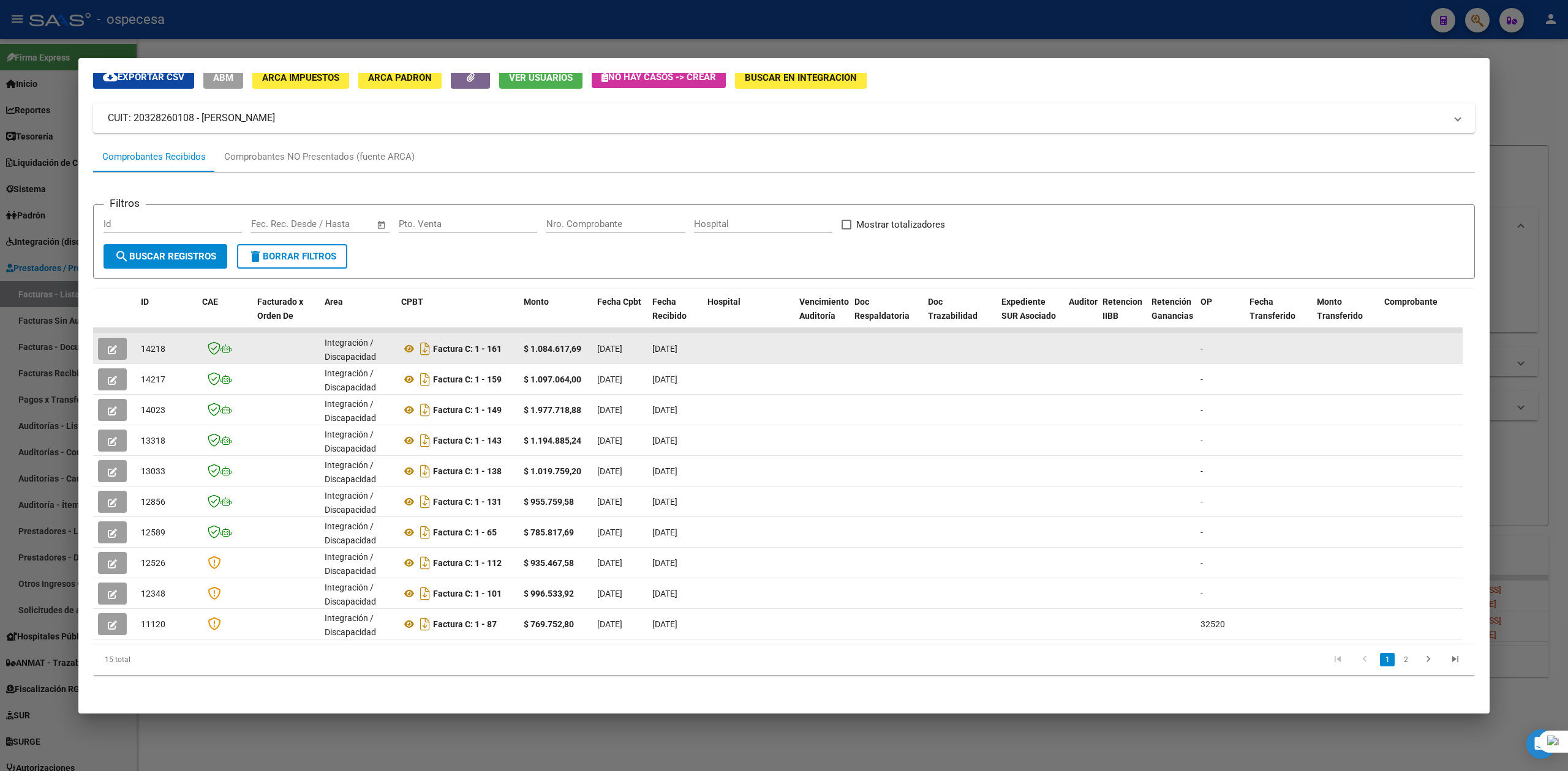
click at [545, 344] on strong "$ 1.084.617,69" at bounding box center [552, 349] width 58 height 10
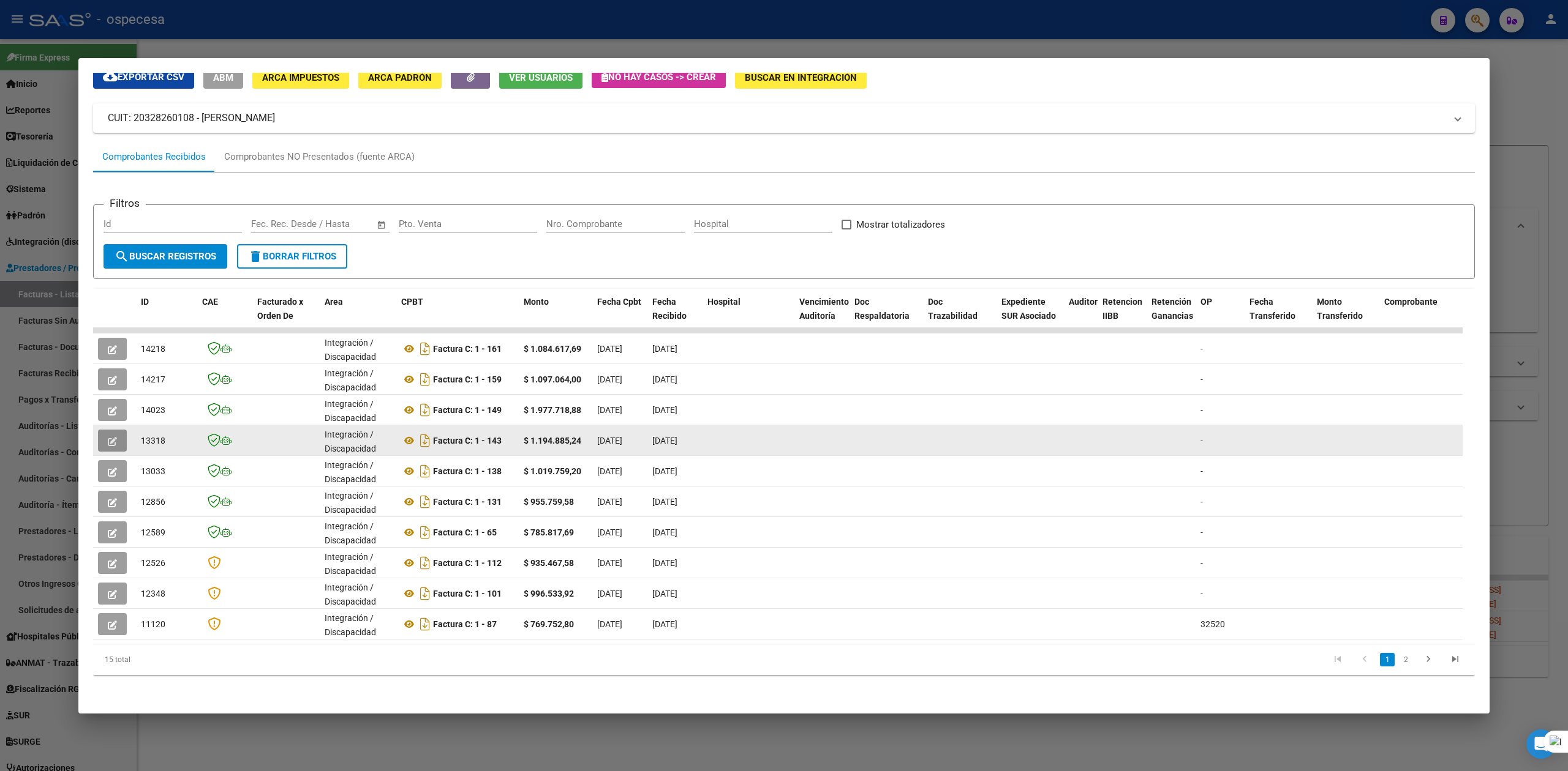
click at [119, 430] on button "button" at bounding box center [112, 441] width 29 height 22
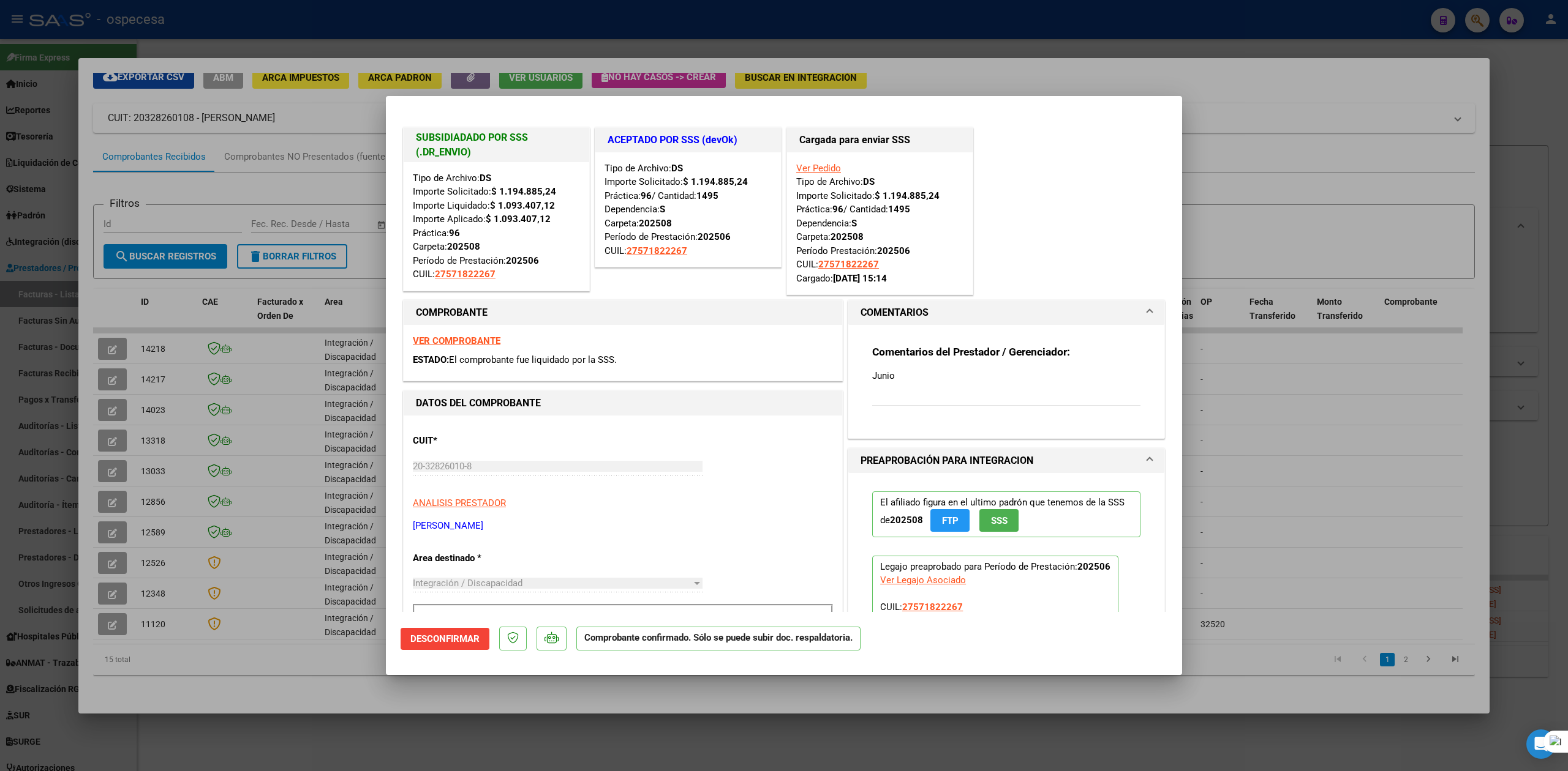
click at [985, 68] on div at bounding box center [784, 386] width 1568 height 771
type input "$ 0,00"
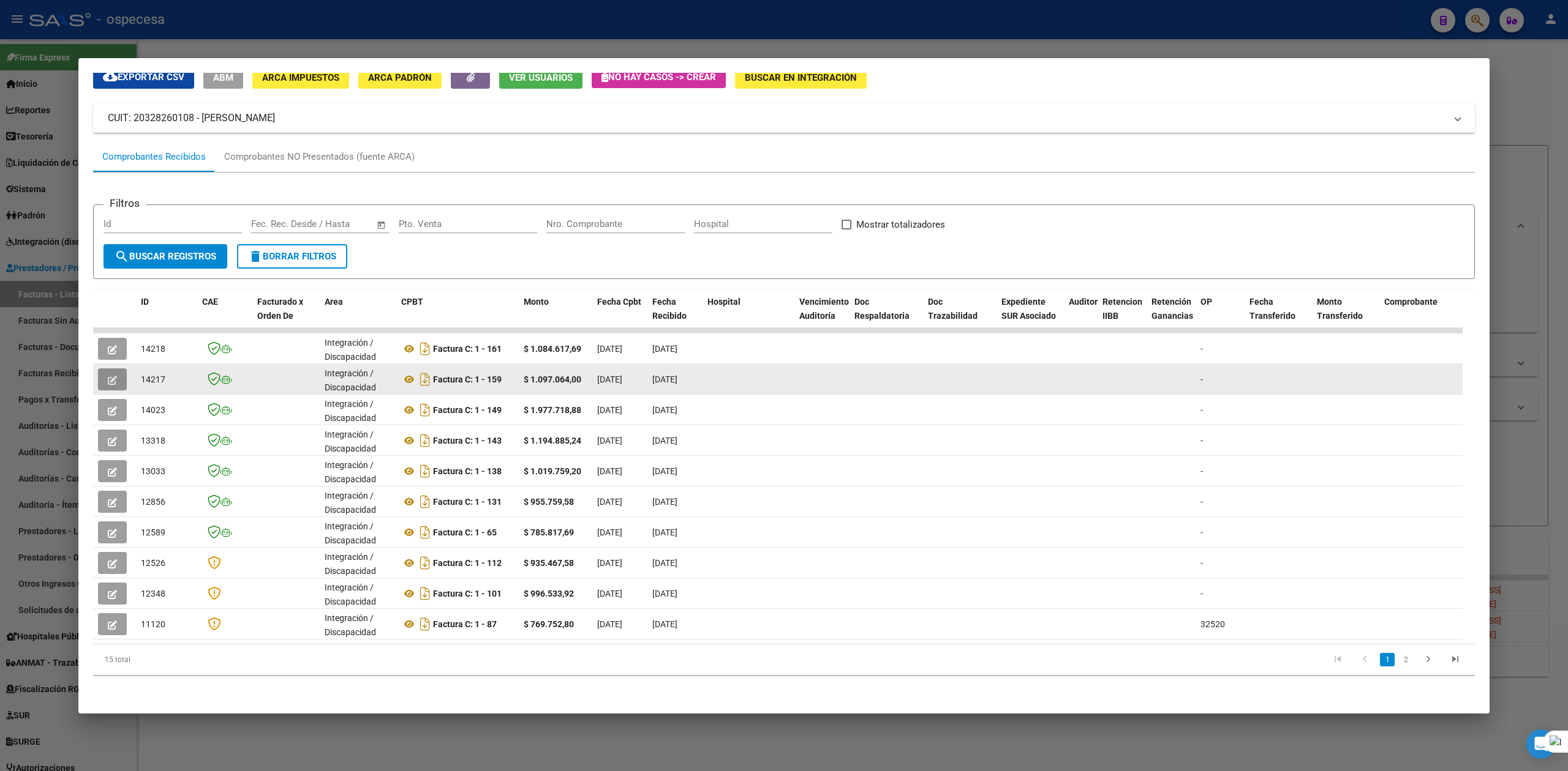
click at [123, 368] on button "button" at bounding box center [112, 379] width 29 height 22
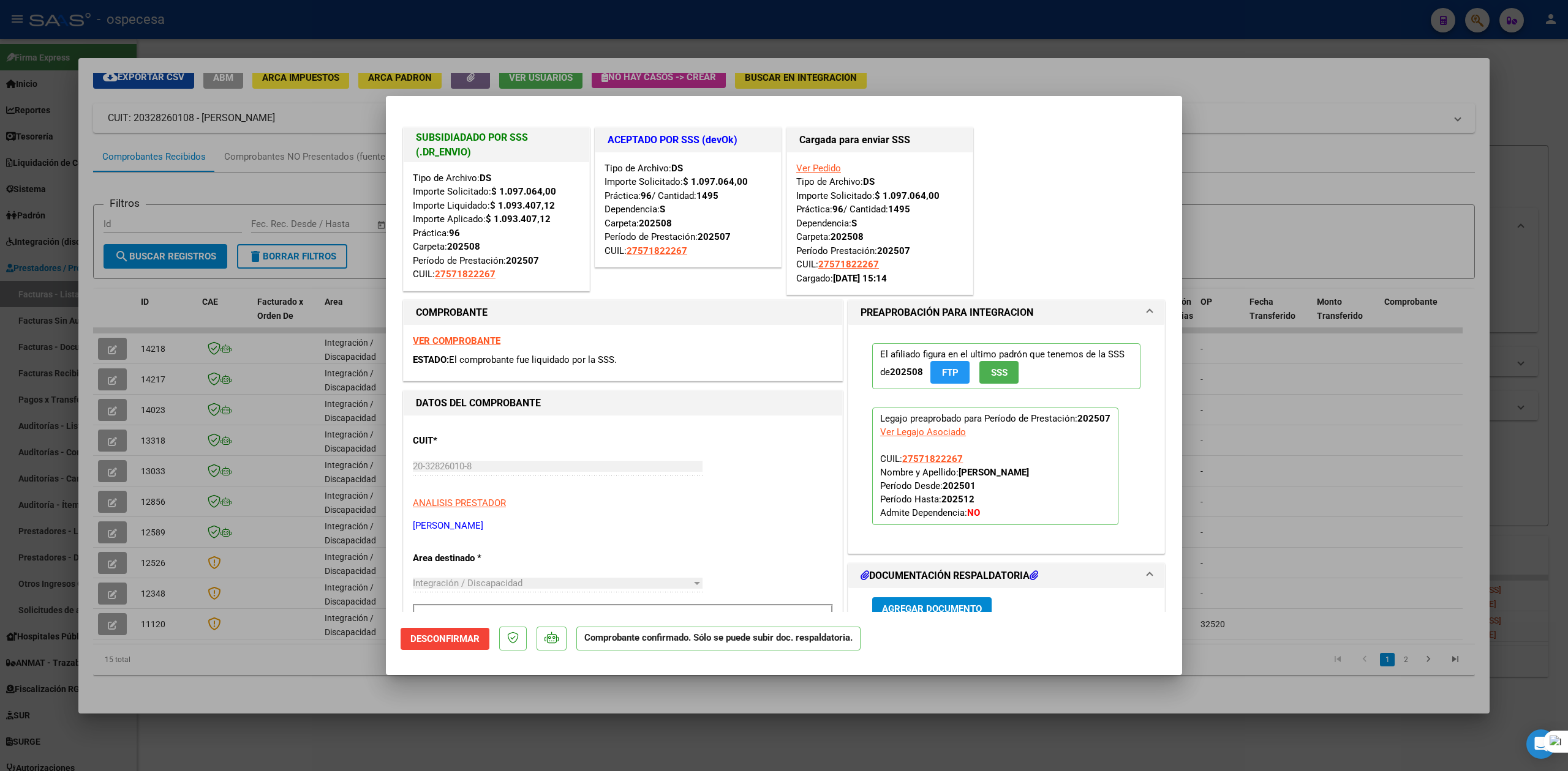
click at [1072, 40] on div at bounding box center [784, 386] width 1568 height 771
type input "$ 0,00"
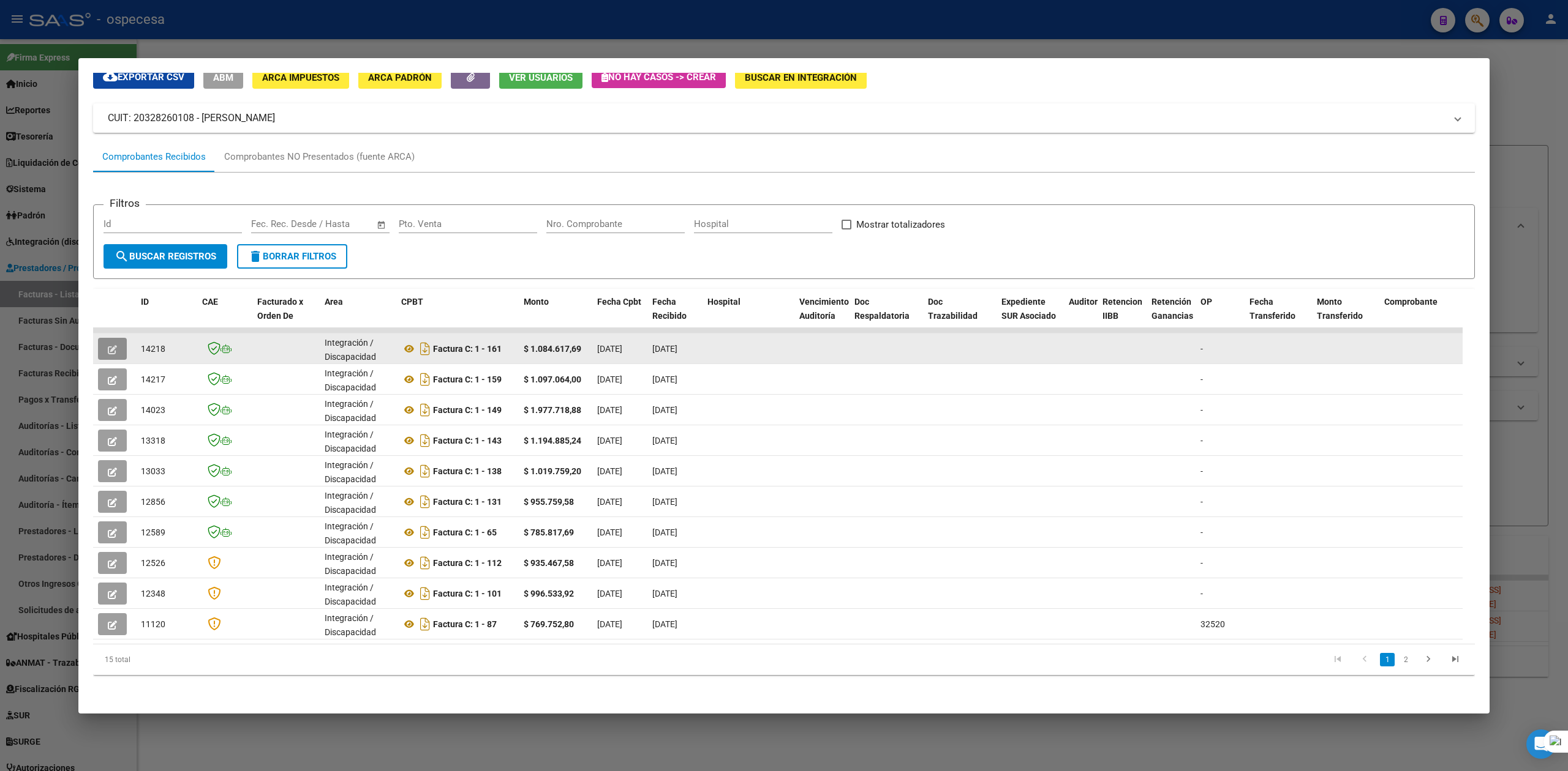
click at [116, 345] on icon "button" at bounding box center [112, 350] width 9 height 9
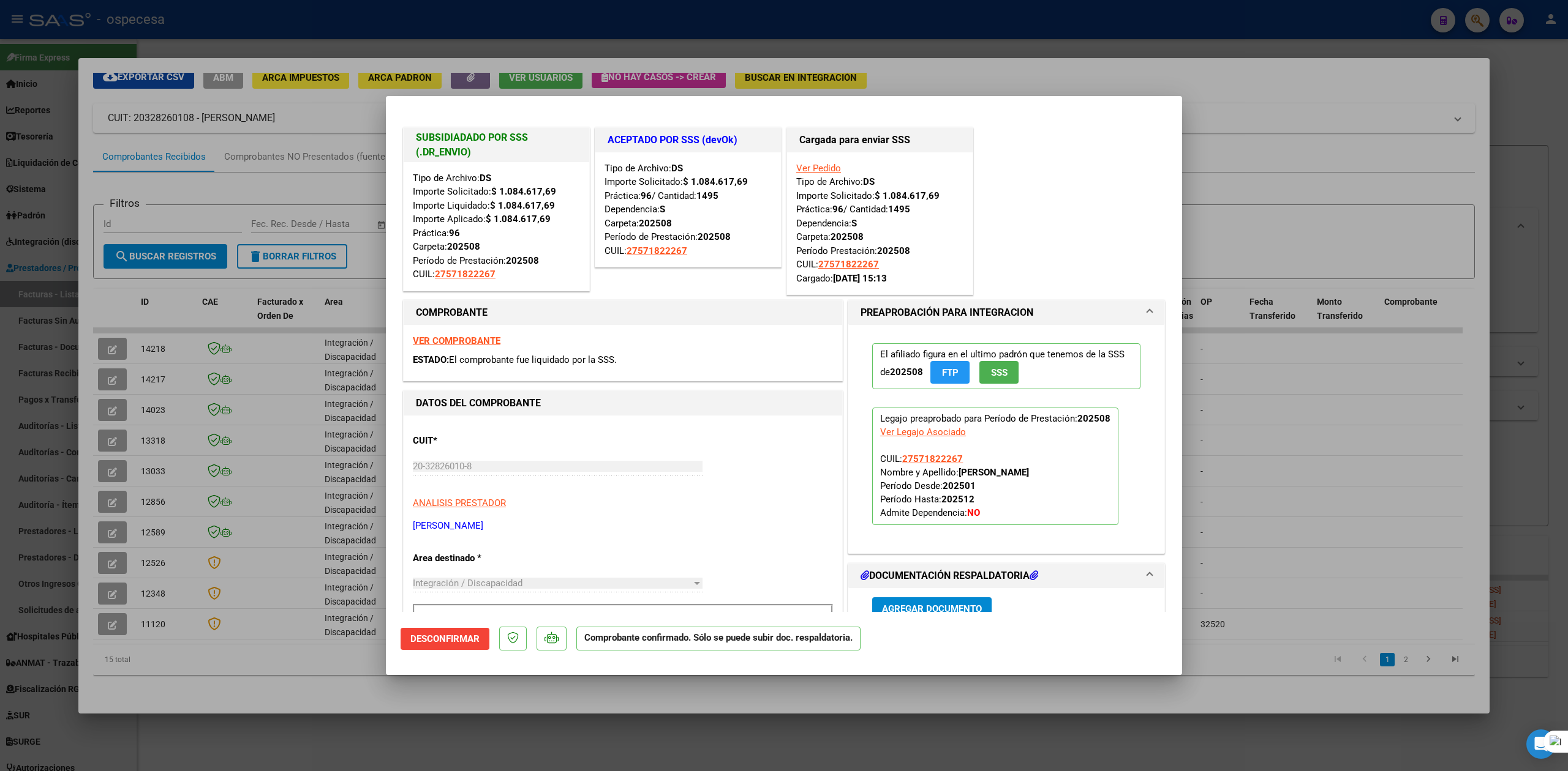
click at [1282, 98] on div at bounding box center [784, 386] width 1568 height 771
type input "$ 0,00"
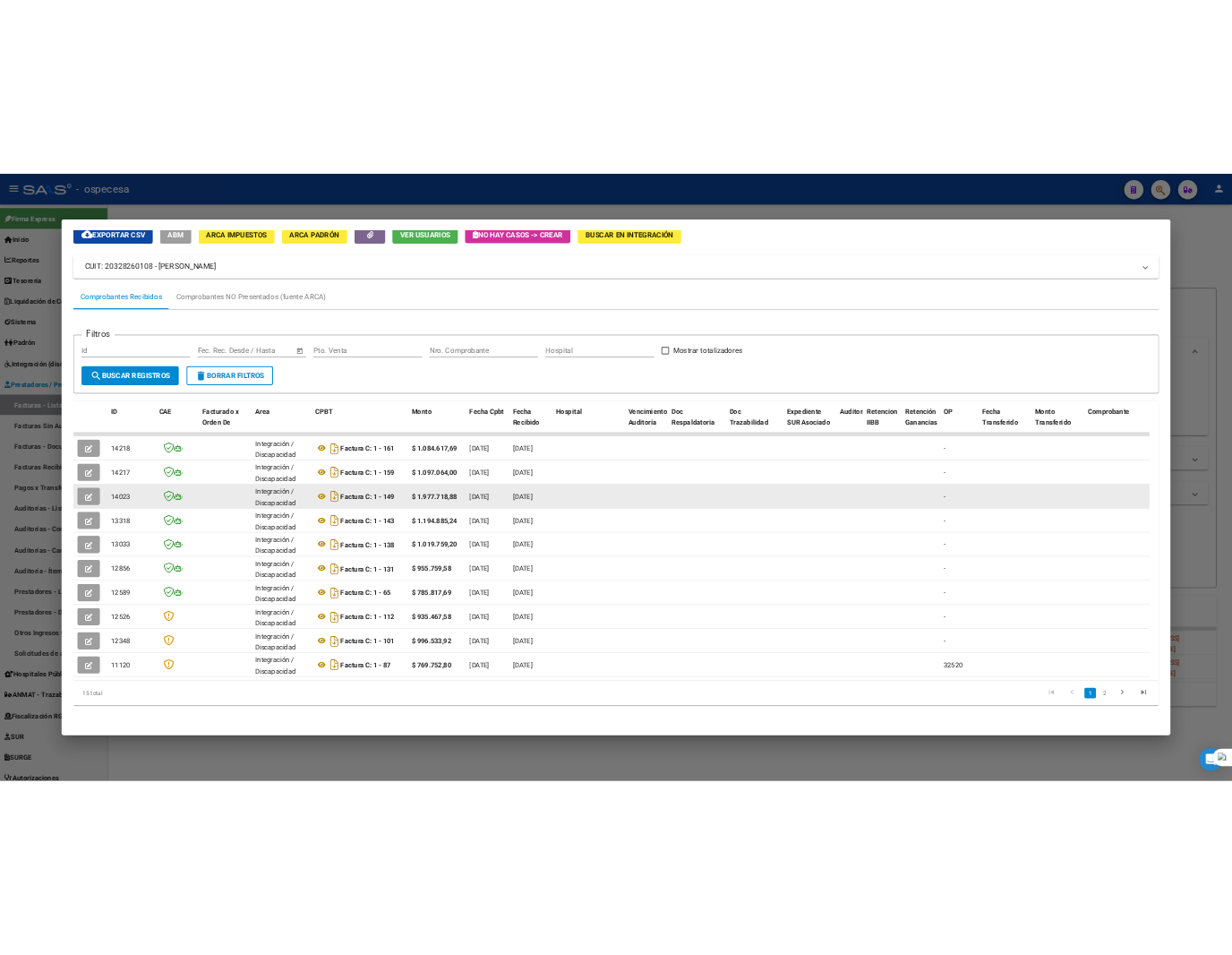
scroll to position [0, 0]
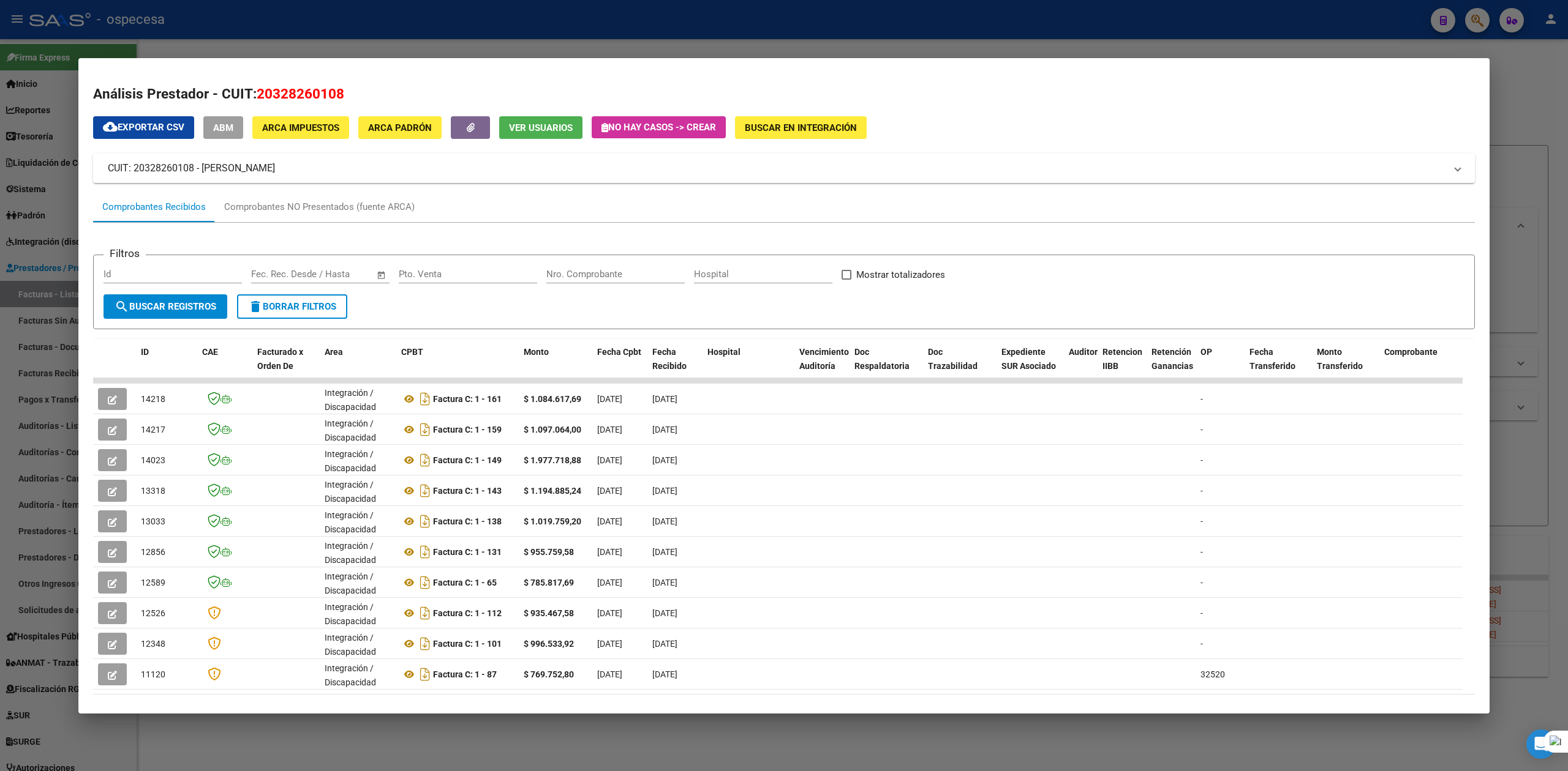
click at [819, 42] on div at bounding box center [784, 386] width 1568 height 771
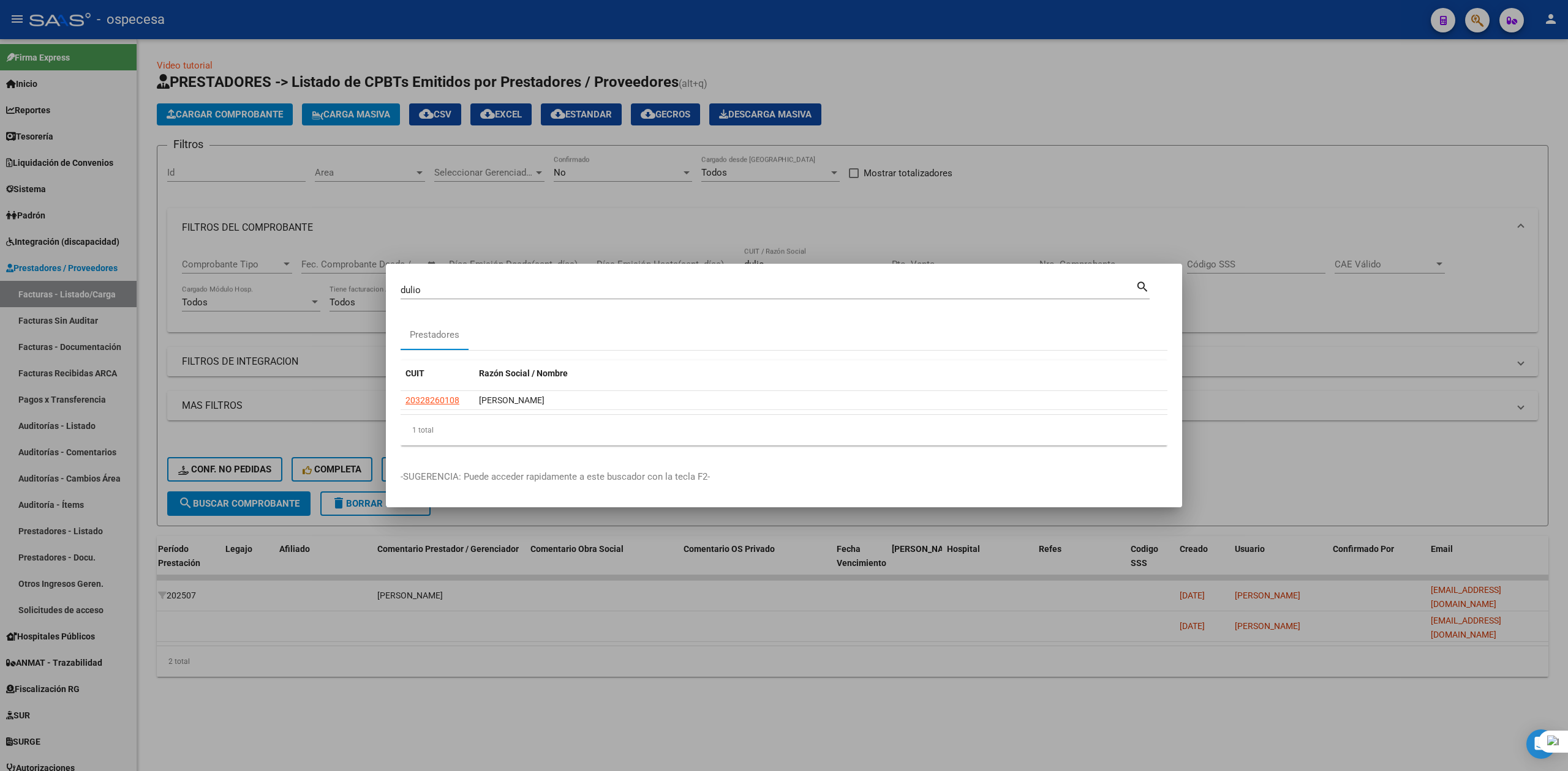
click at [277, 202] on div at bounding box center [784, 386] width 1568 height 771
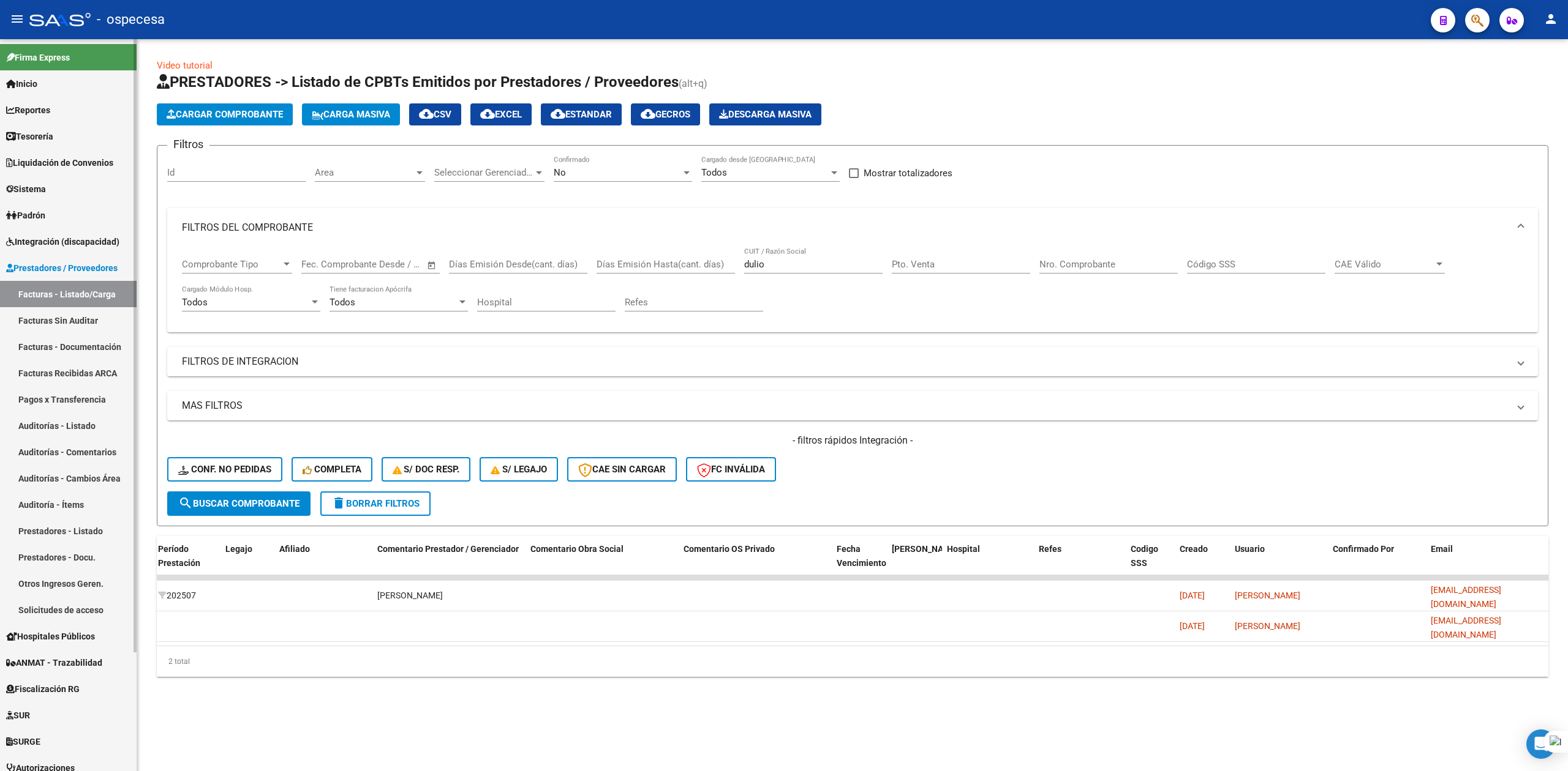
click at [37, 240] on span "Integración (discapacidad)" at bounding box center [63, 242] width 113 height 13
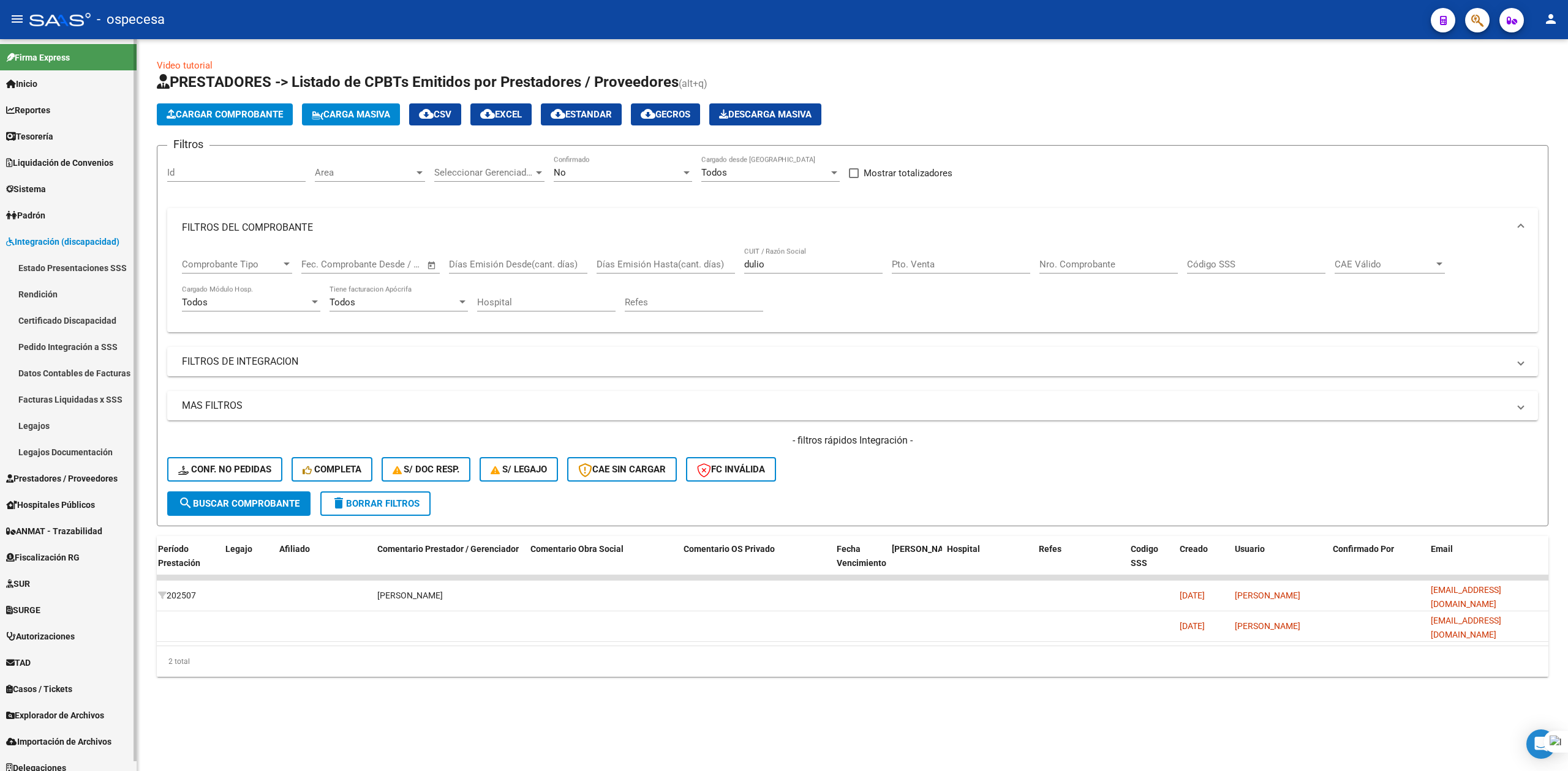
click at [45, 424] on link "Legajos" at bounding box center [68, 426] width 136 height 27
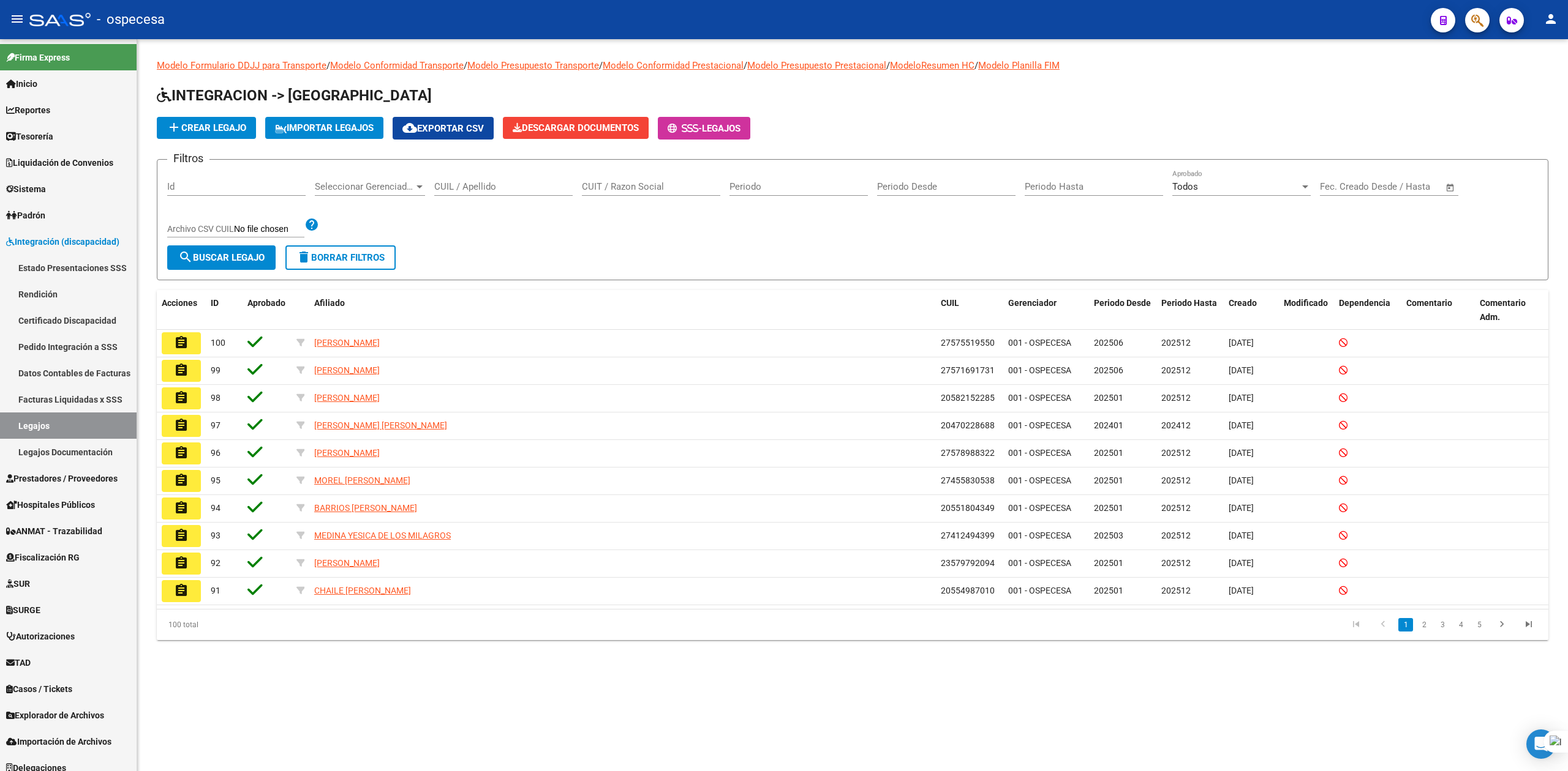
click at [468, 182] on input "CUIL / Apellido" at bounding box center [503, 187] width 138 height 11
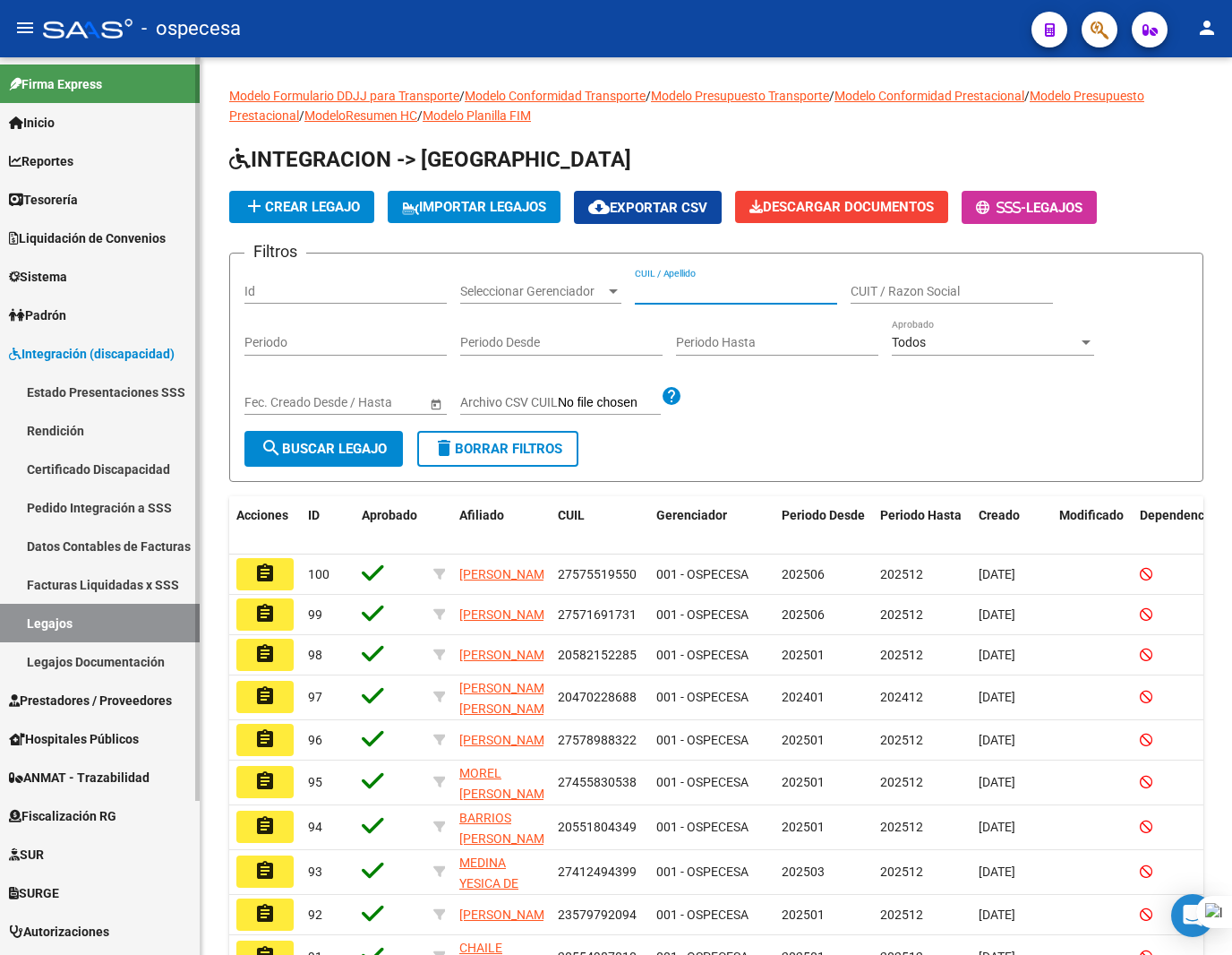
click at [87, 706] on span "Prestadores / Proveedores" at bounding box center [90, 700] width 163 height 19
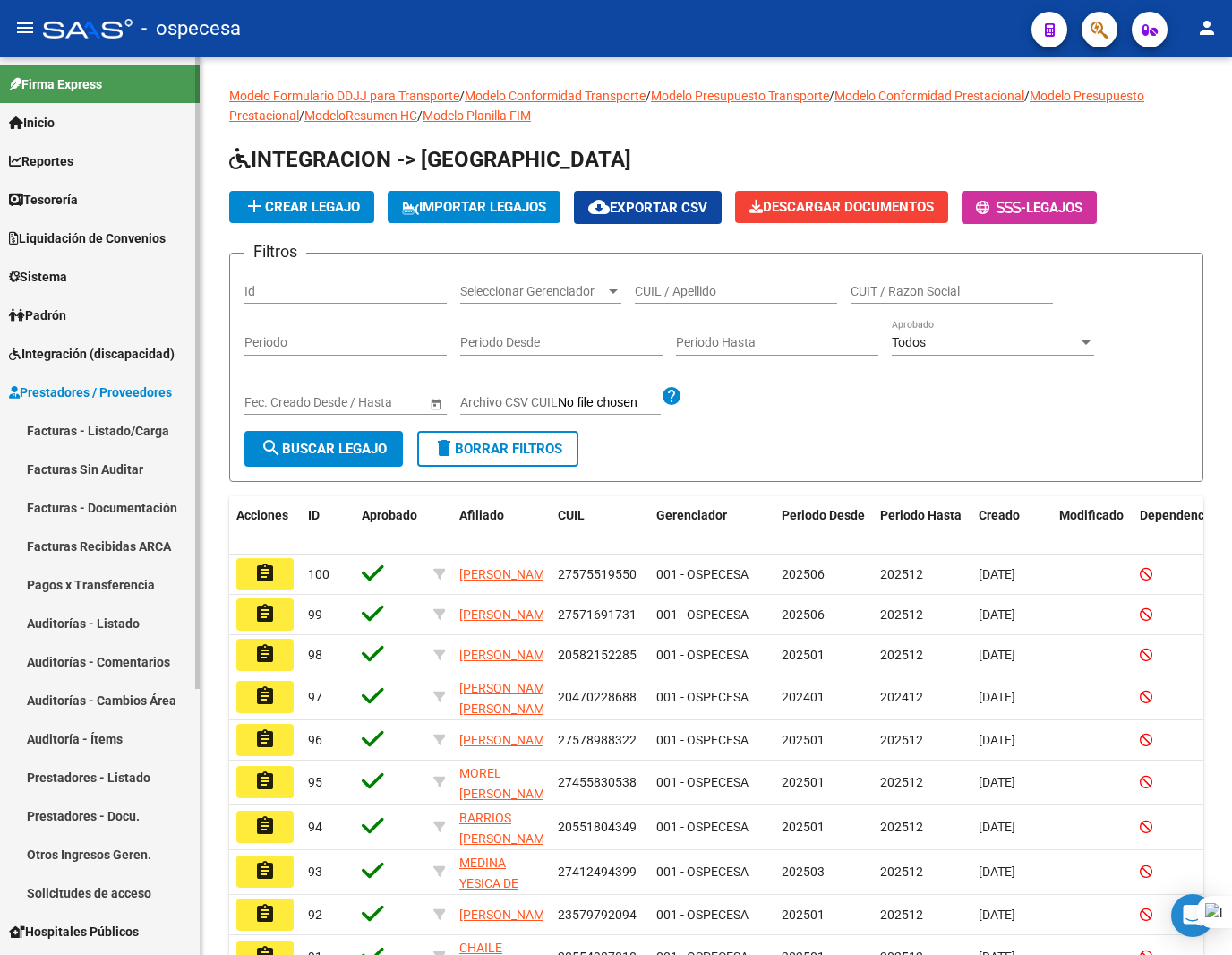
click at [97, 409] on link "Prestadores / Proveedores" at bounding box center [99, 392] width 199 height 39
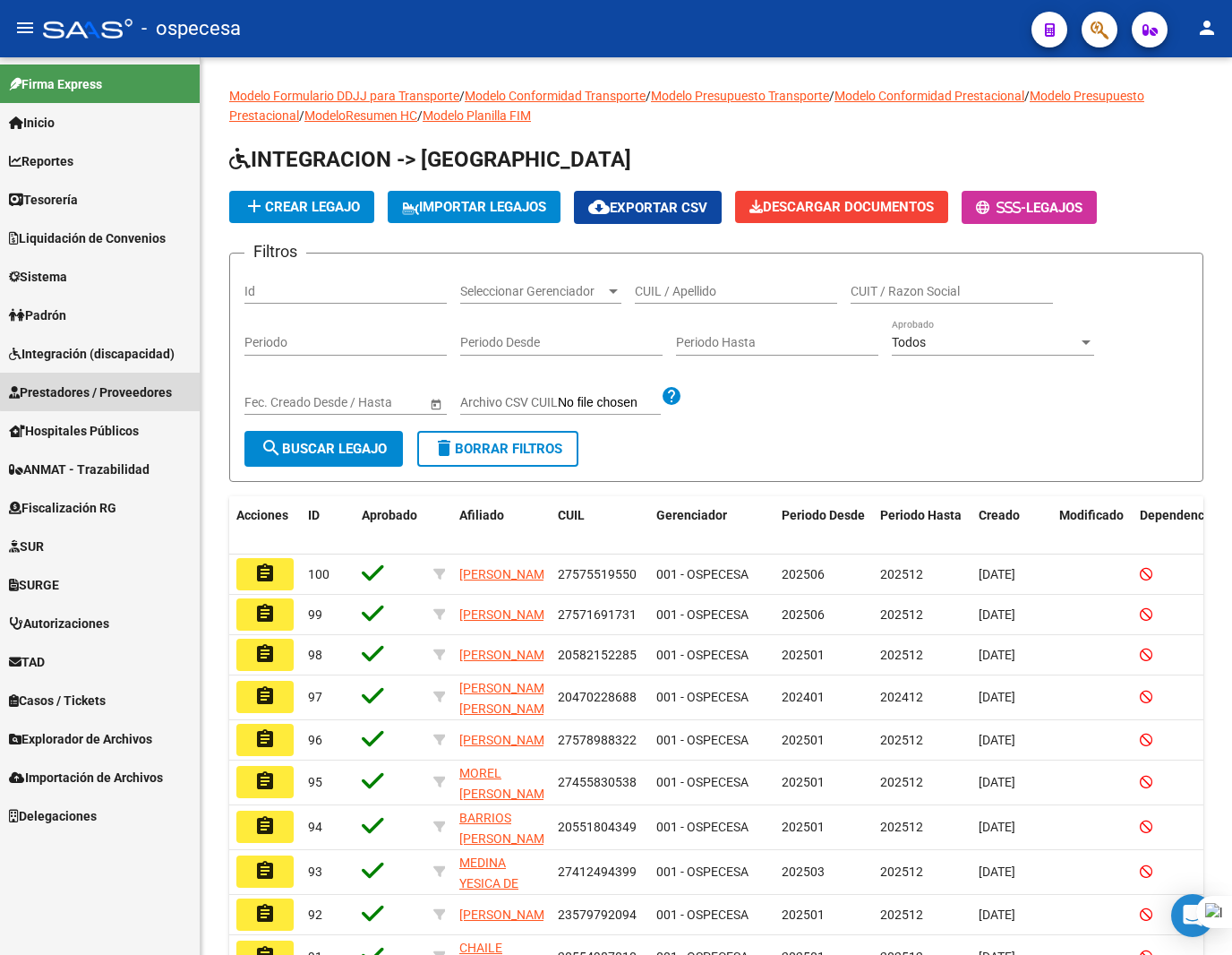
click at [129, 372] on link "Prestadores / Proveedores" at bounding box center [99, 392] width 199 height 39
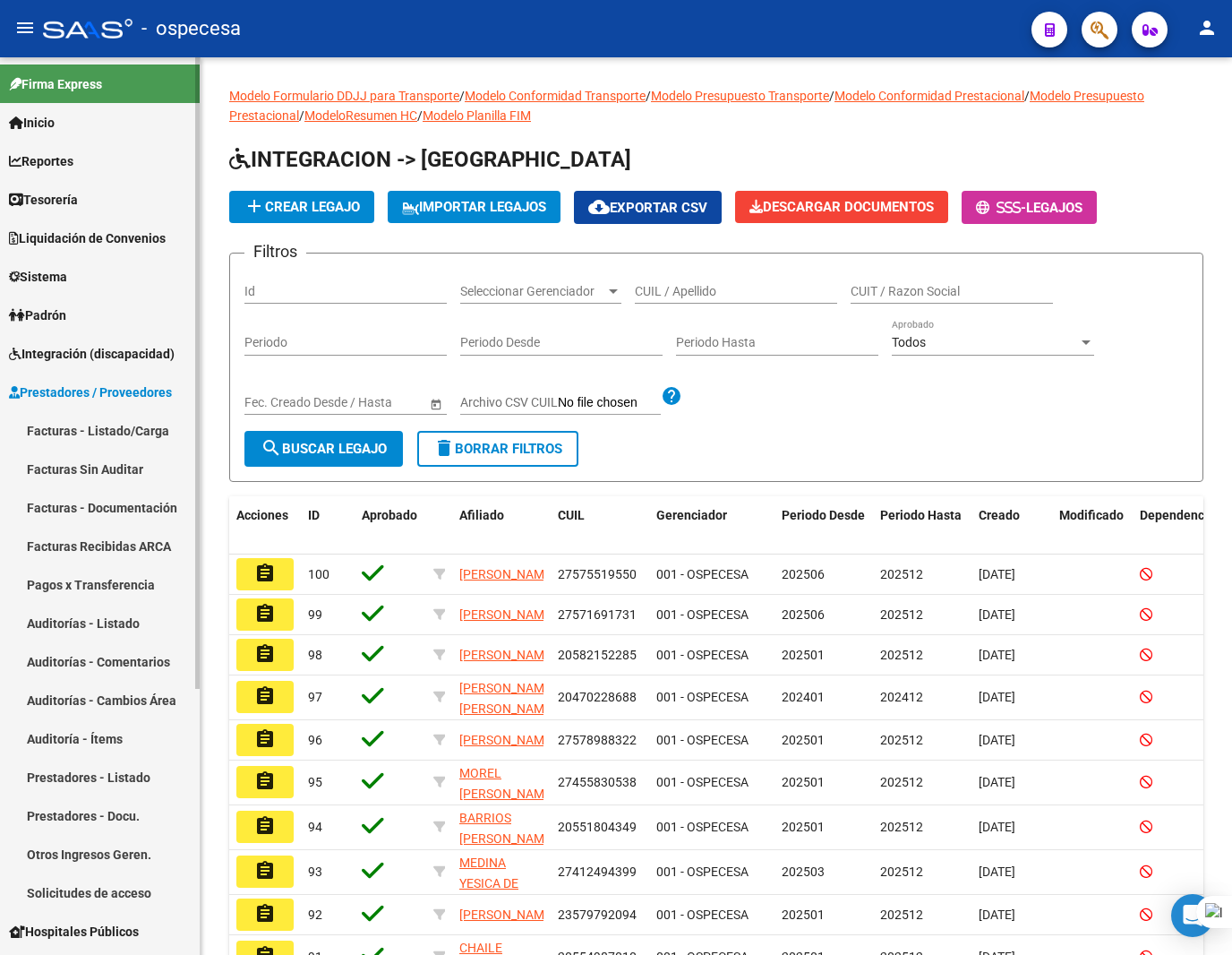
click at [85, 432] on link "Facturas - Listado/Carga" at bounding box center [99, 431] width 199 height 39
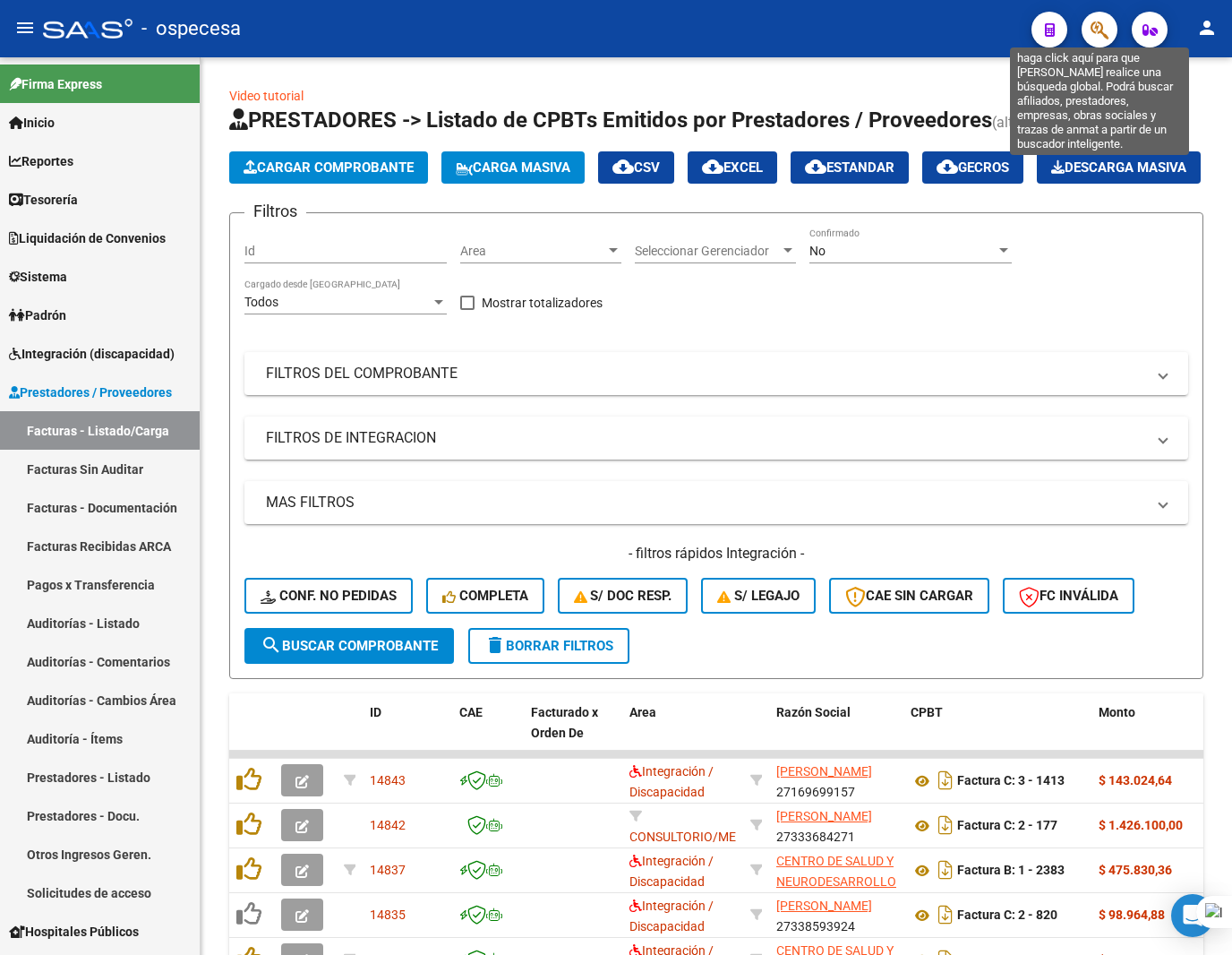
click at [1106, 34] on icon "button" at bounding box center [1100, 29] width 18 height 20
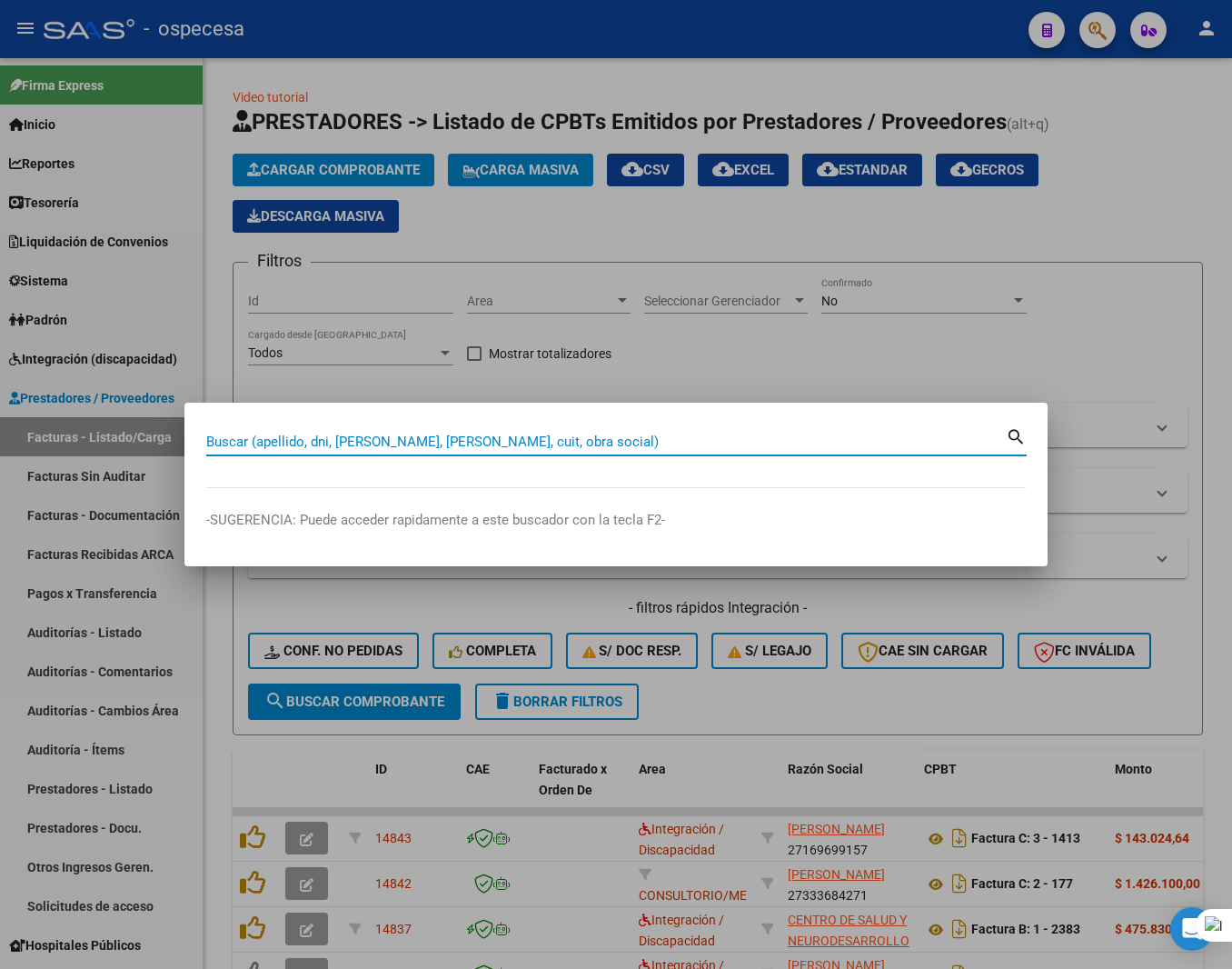
click at [608, 449] on input "Buscar (apellido, dni, cuil, nro traspaso, cuit, obra social)" at bounding box center [606, 441] width 800 height 17
type input "20209024773"
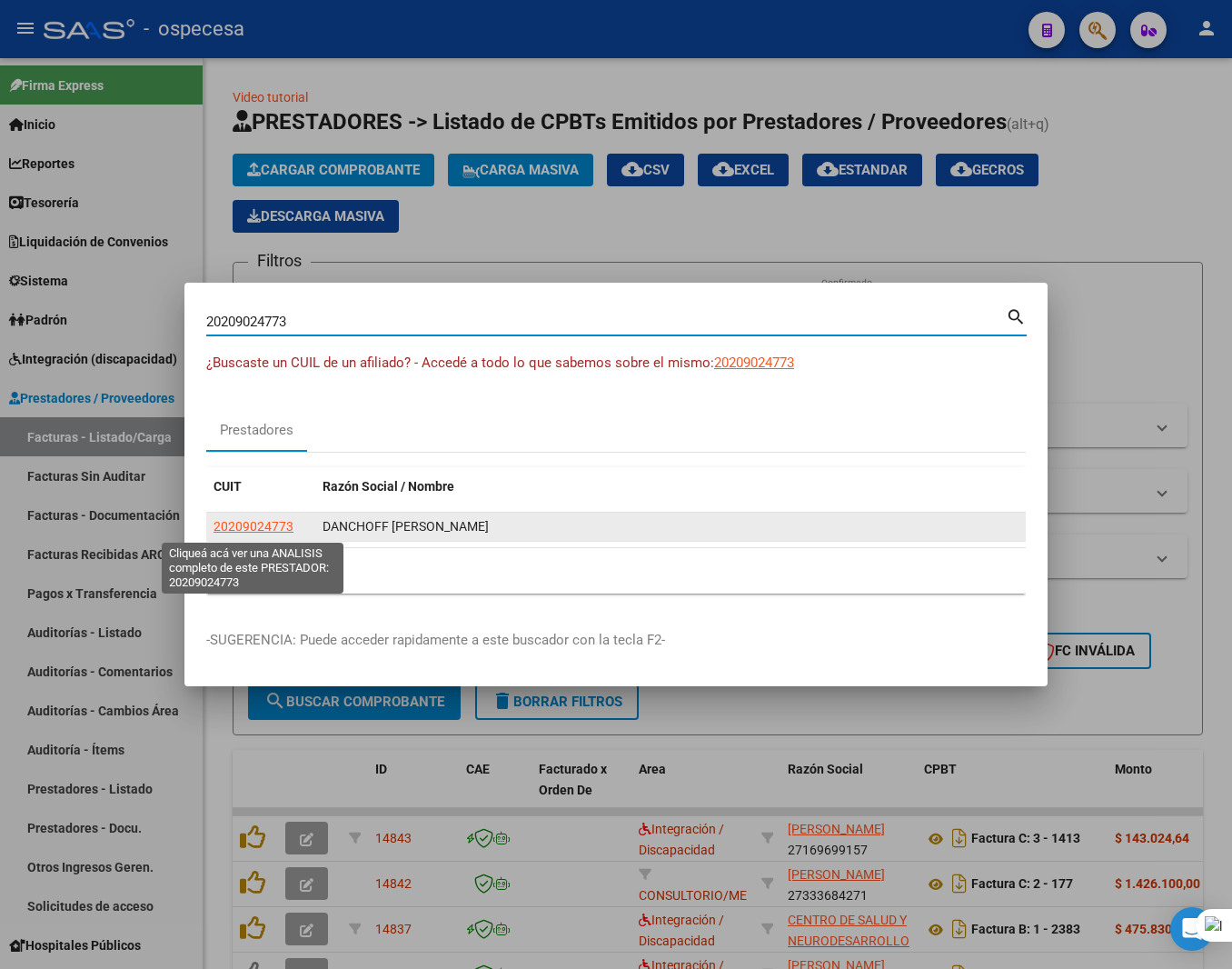
click at [280, 520] on span "20209024773" at bounding box center [253, 526] width 80 height 15
type textarea "20209024773"
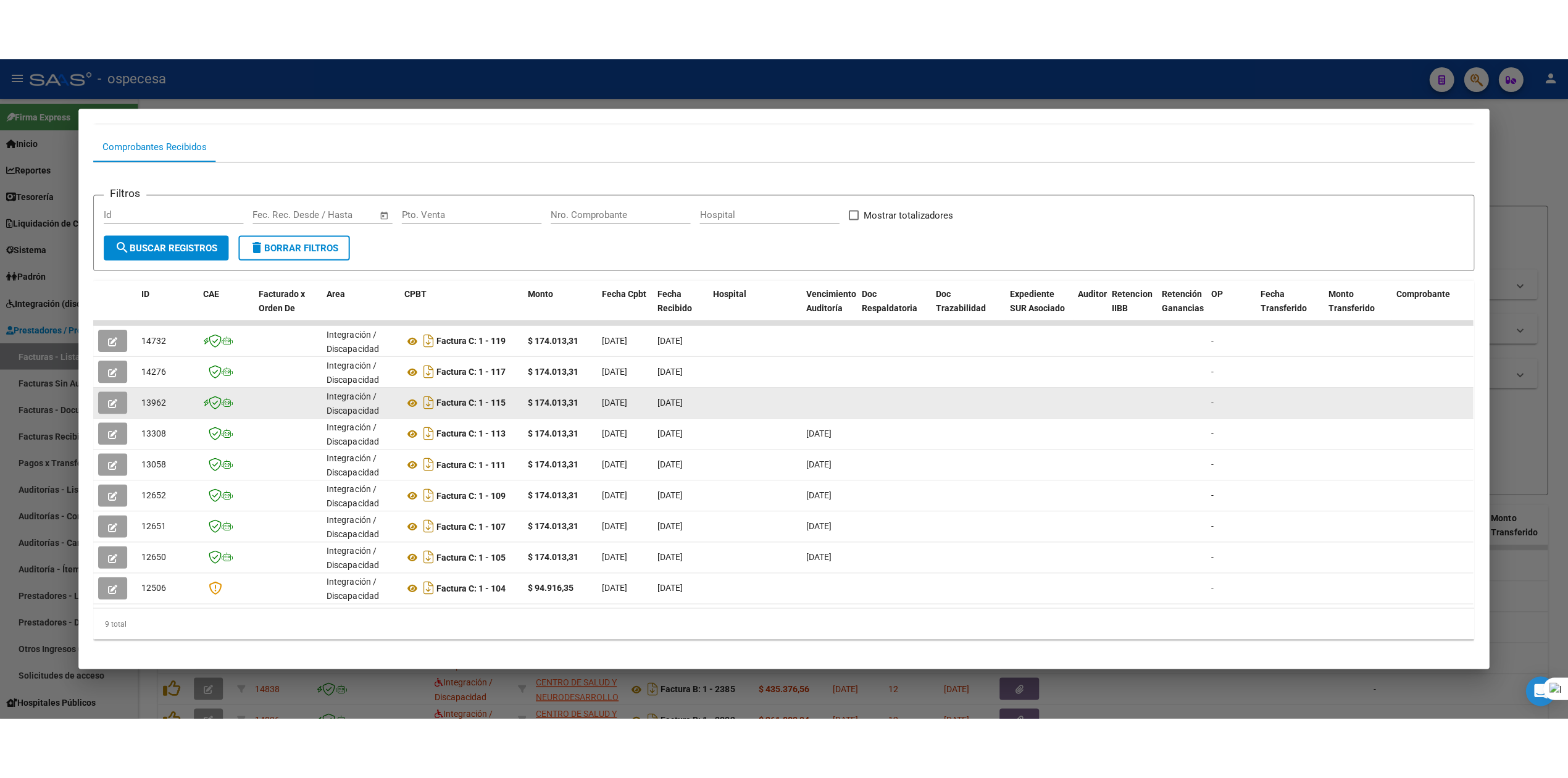
scroll to position [133, 0]
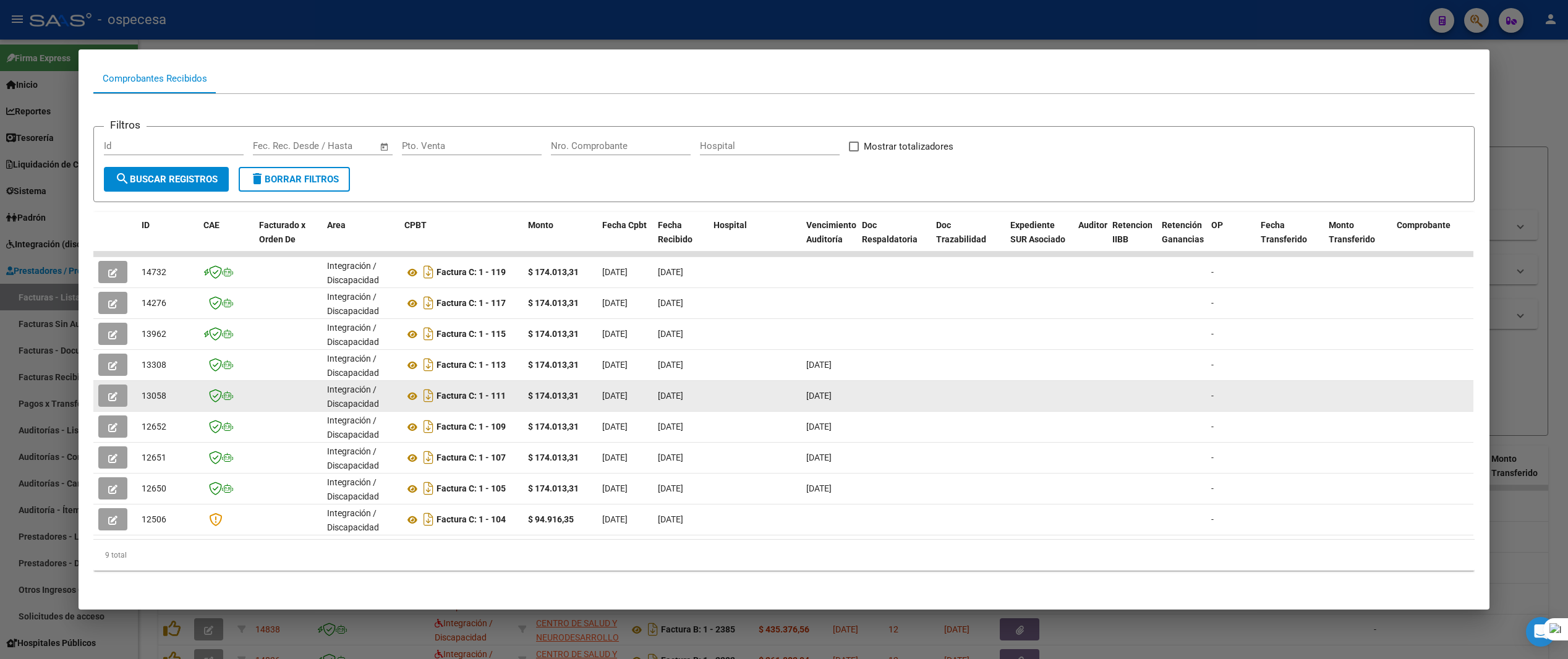
click at [108, 392] on icon "button" at bounding box center [113, 397] width 9 height 9
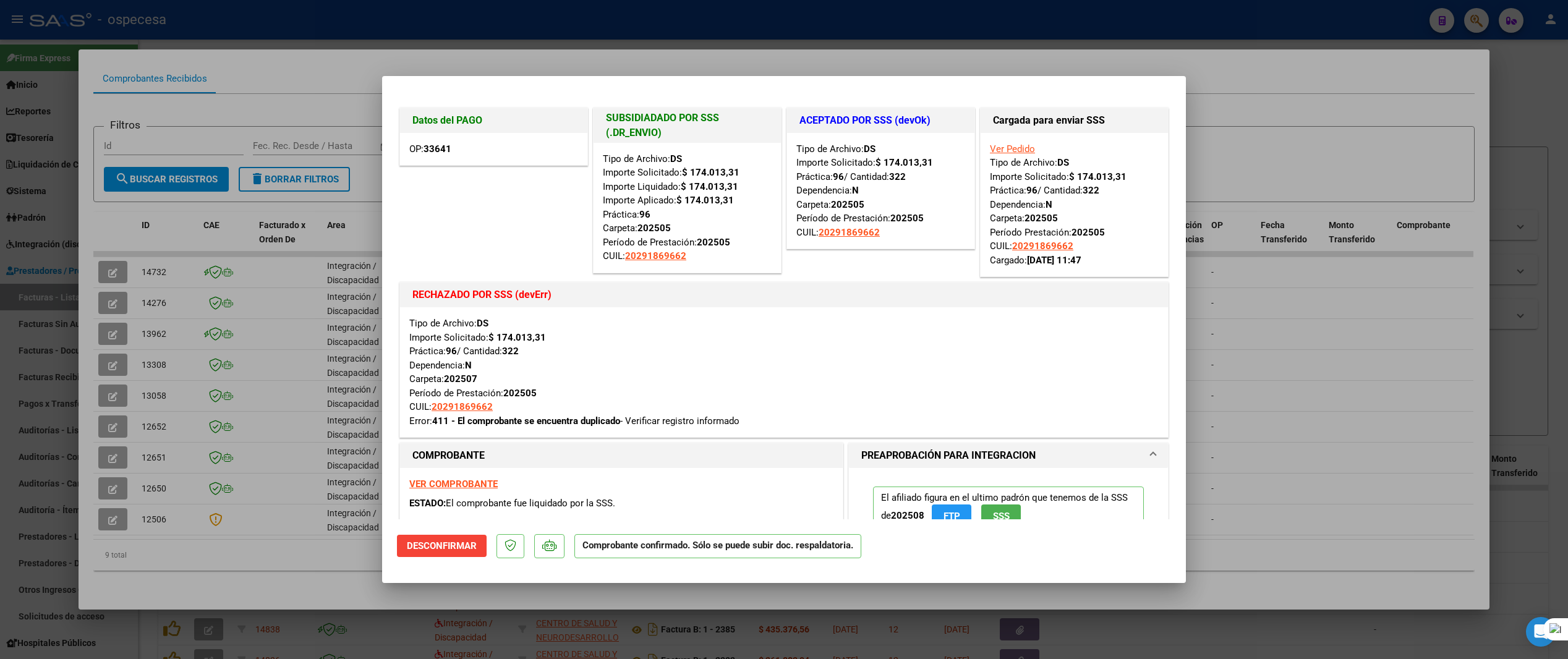
click at [1346, 62] on div at bounding box center [784, 330] width 1568 height 659
type input "$ 0,00"
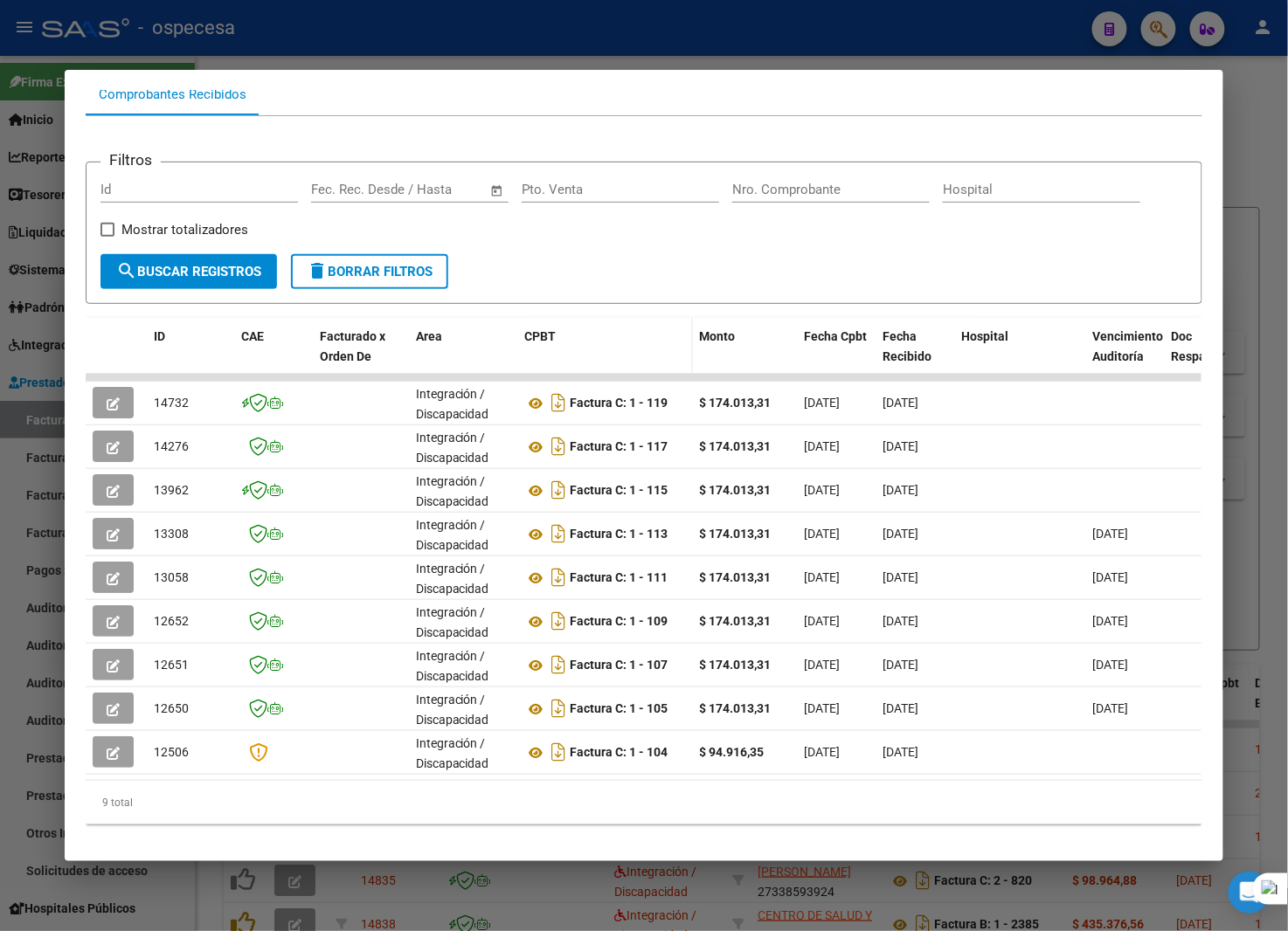
click at [592, 343] on div "CPBT" at bounding box center [605, 336] width 160 height 20
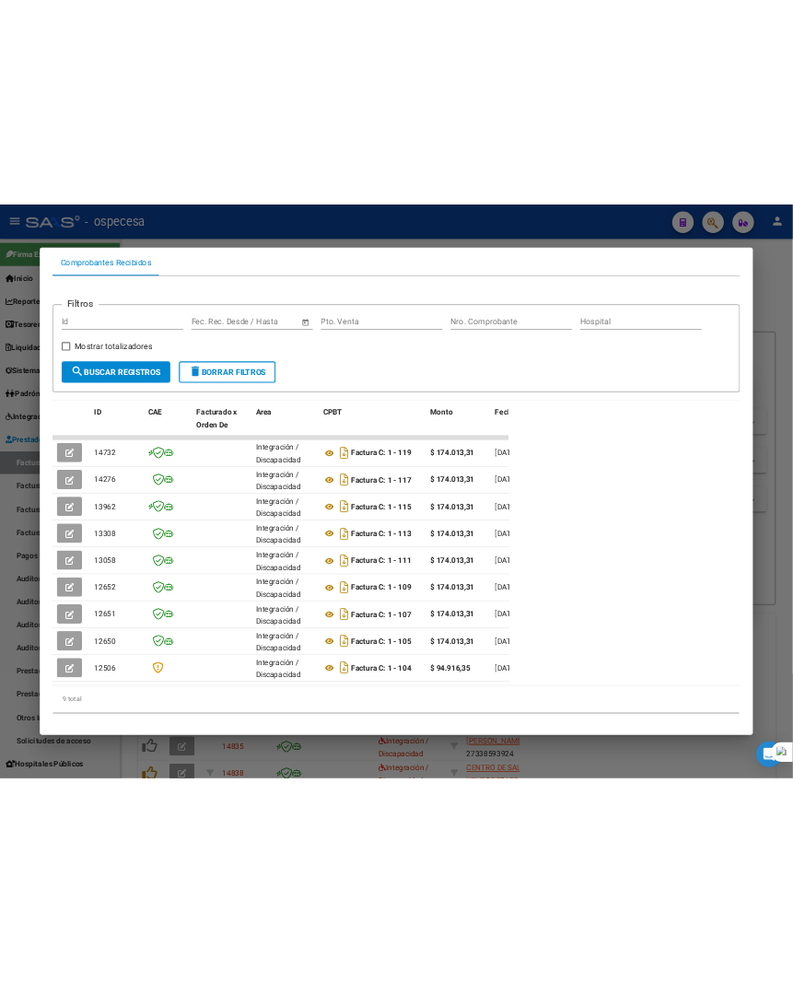
scroll to position [237, 0]
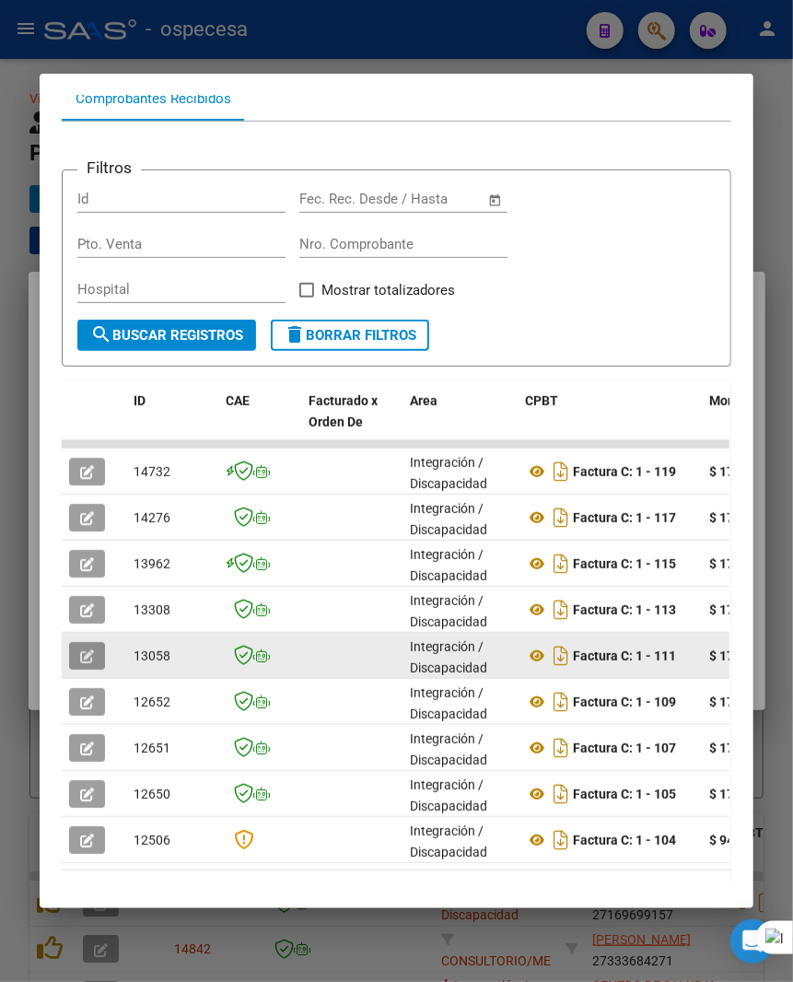
click at [83, 654] on icon "button" at bounding box center [87, 656] width 14 height 14
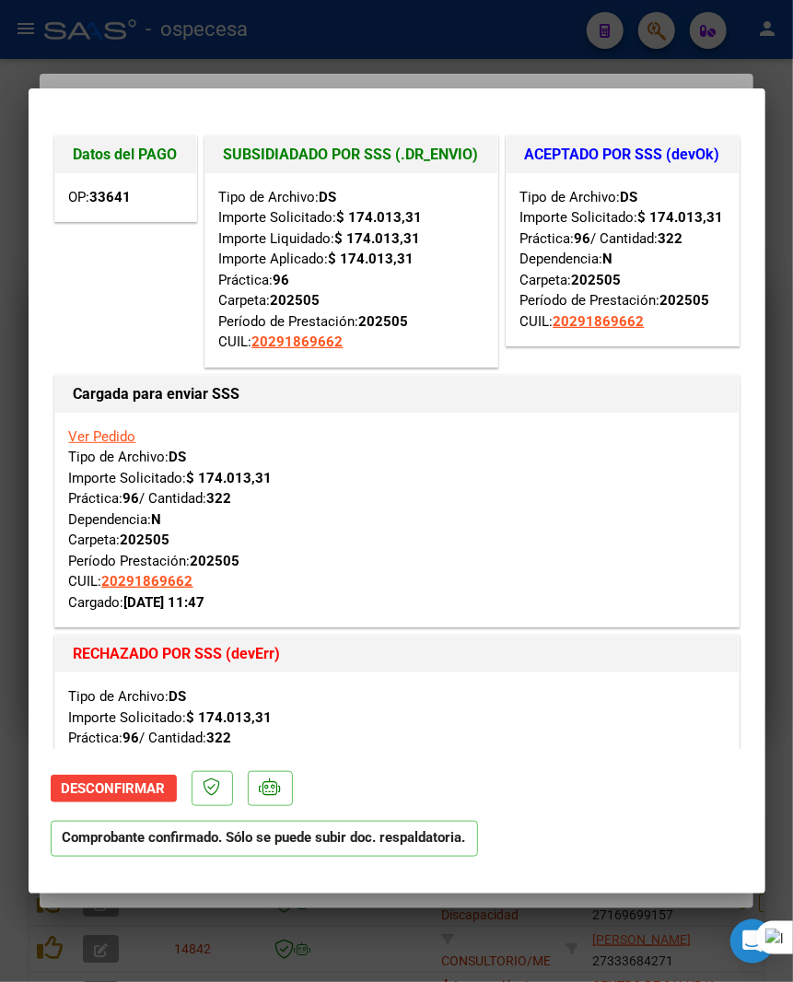
click at [772, 314] on div at bounding box center [396, 491] width 793 height 982
type input "$ 0,00"
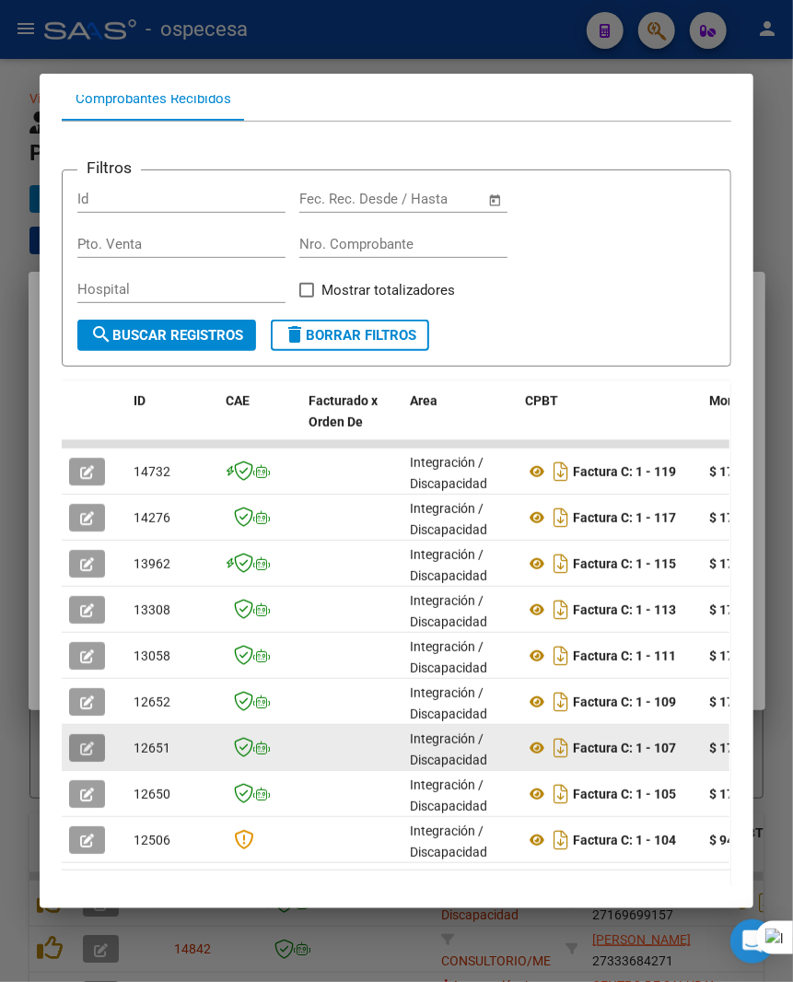
click at [90, 750] on button "button" at bounding box center [87, 748] width 36 height 28
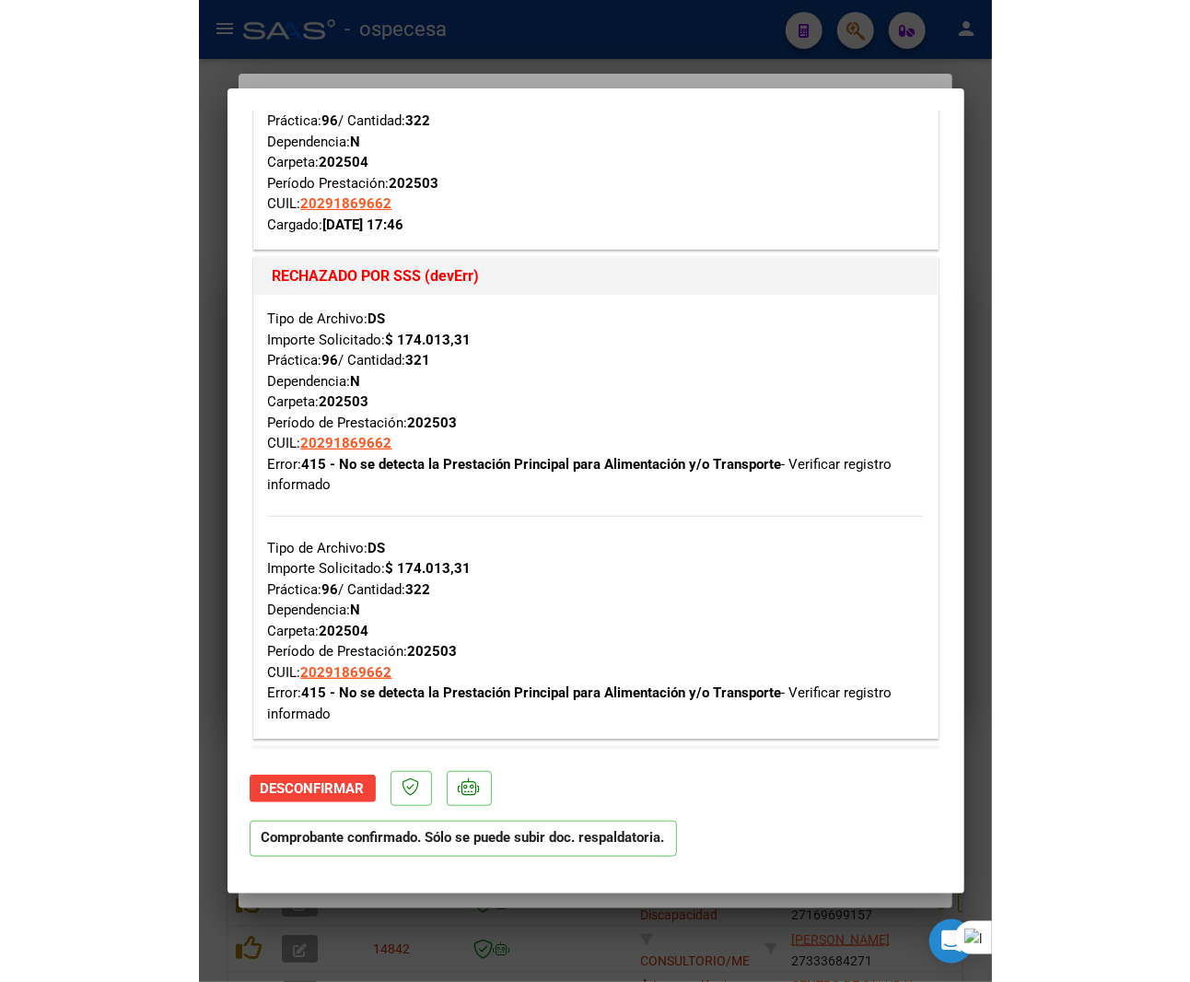
scroll to position [0, 0]
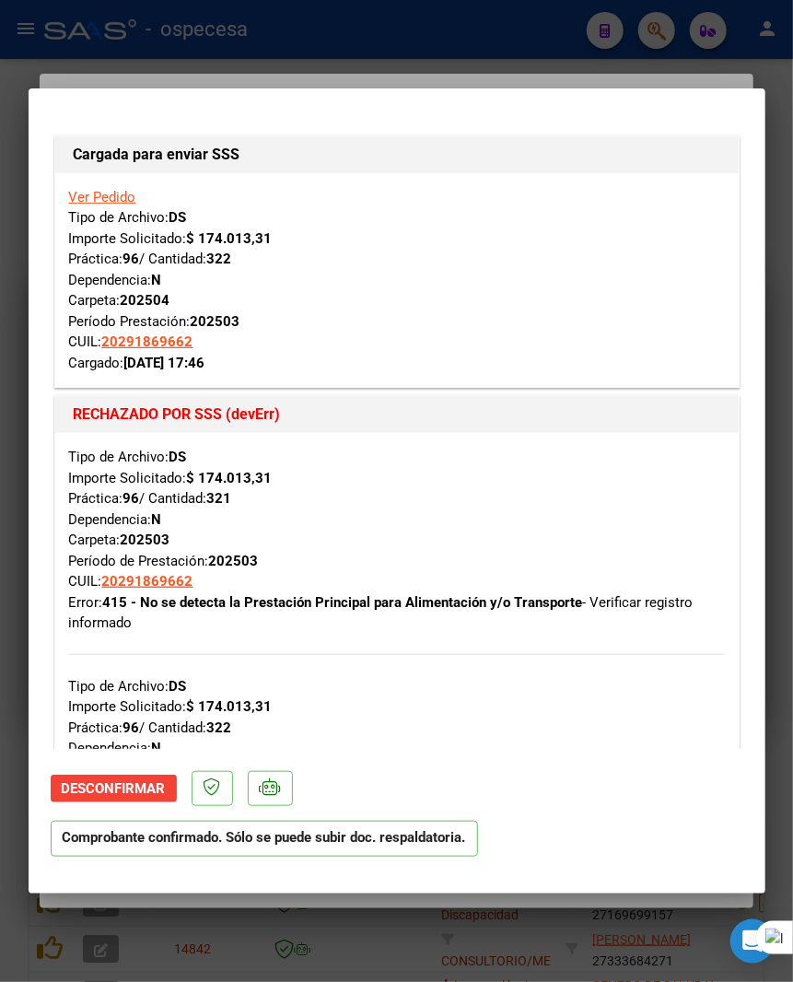
click at [779, 148] on div at bounding box center [396, 491] width 793 height 982
type input "$ 0,00"
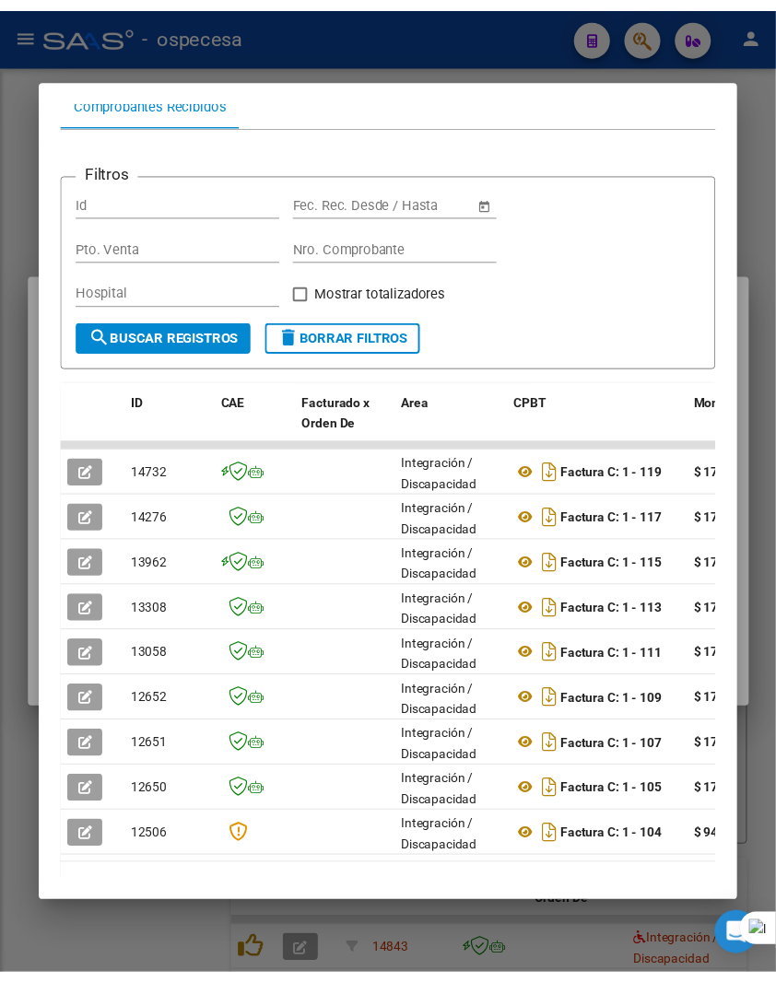
scroll to position [247, 0]
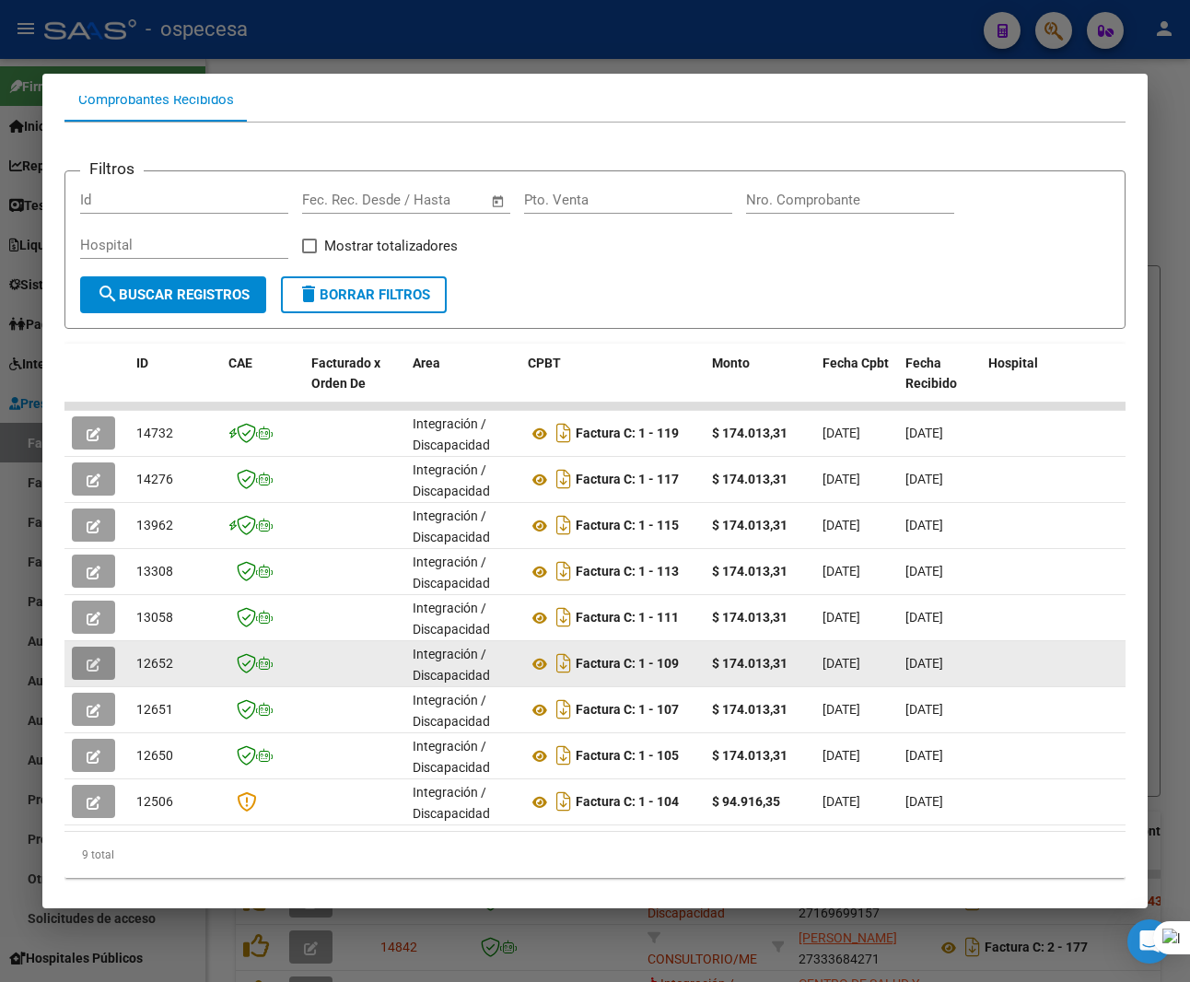
click at [87, 660] on icon "button" at bounding box center [94, 665] width 14 height 14
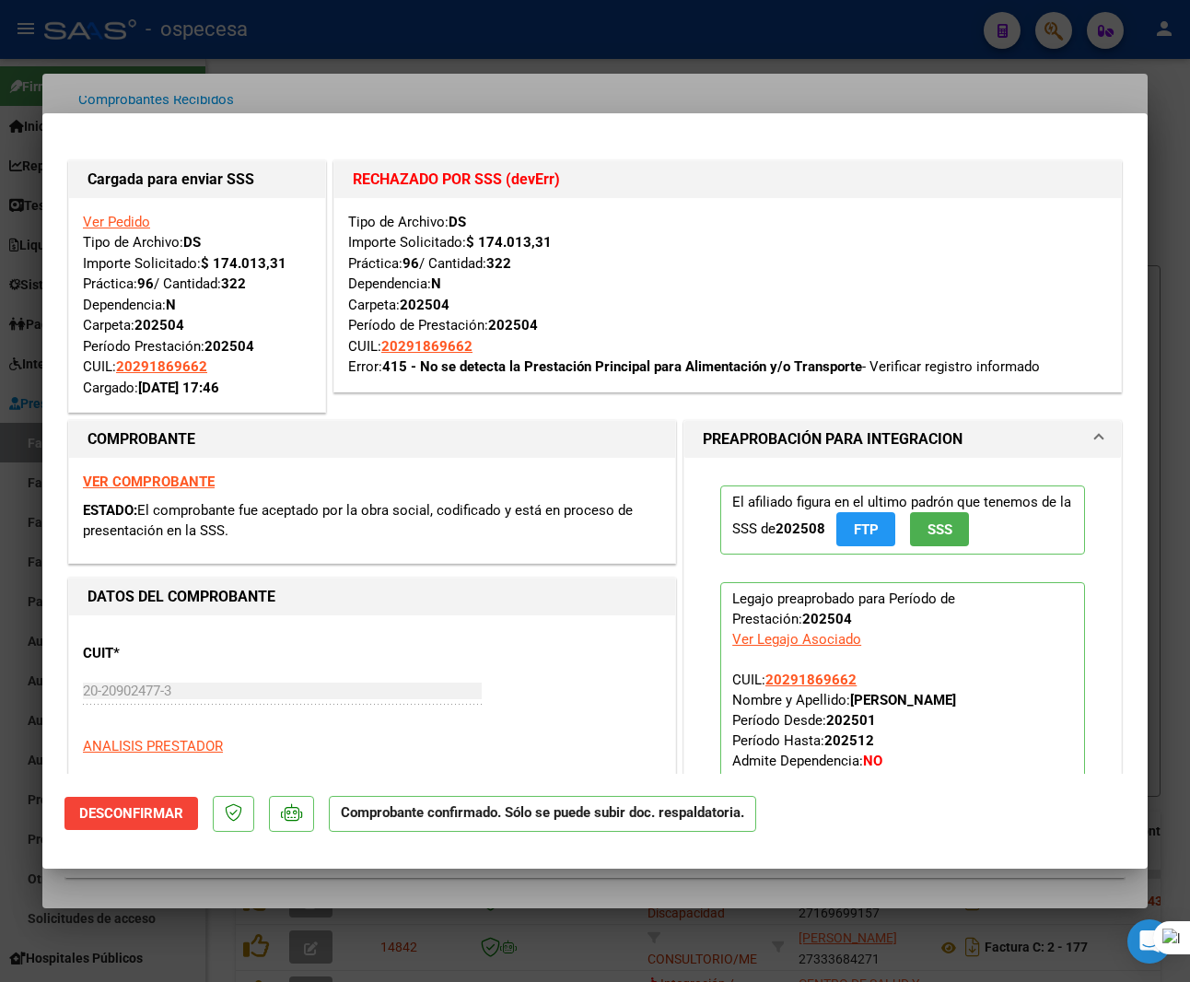
click at [459, 958] on div at bounding box center [595, 491] width 1190 height 982
type input "$ 0,00"
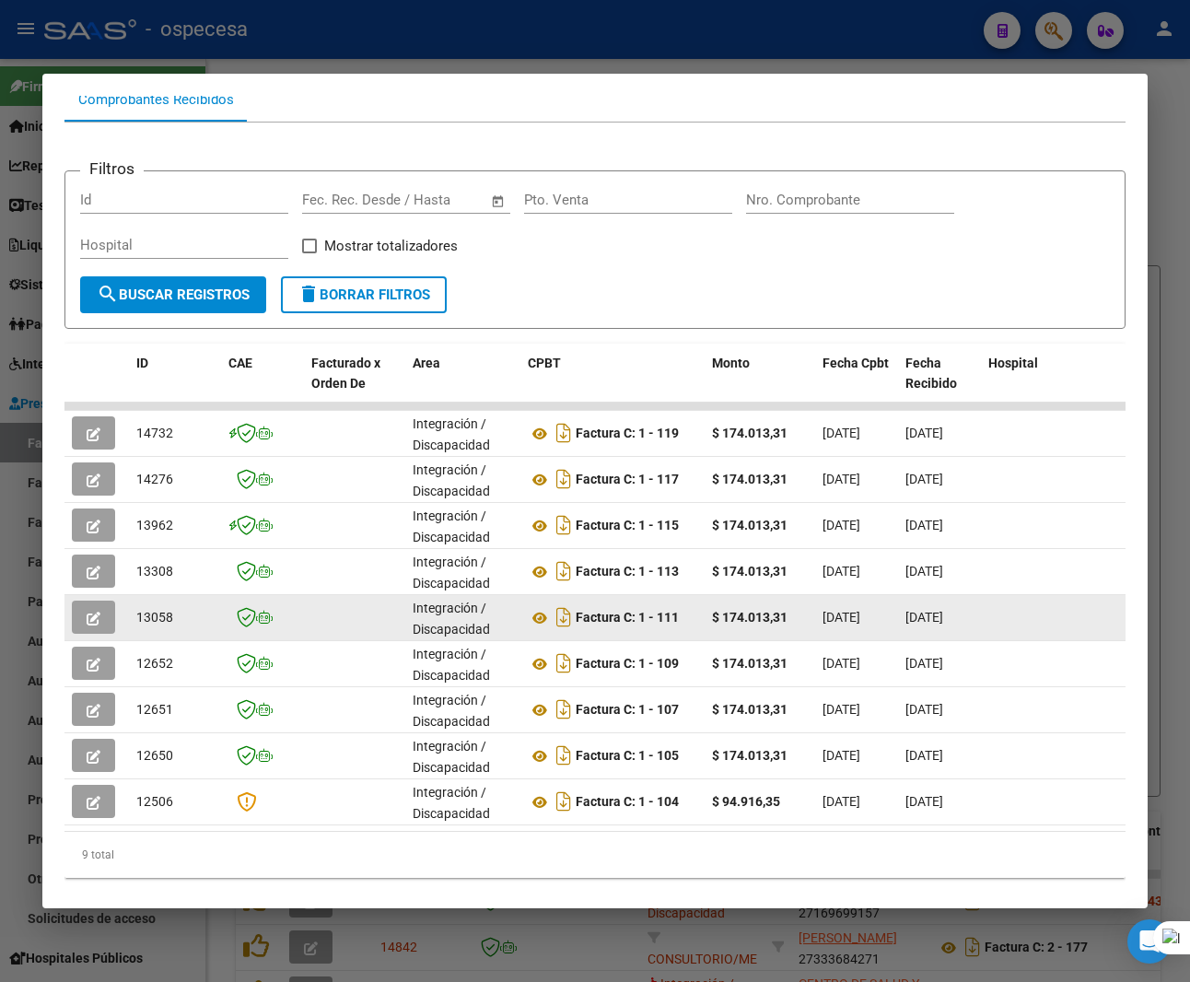
click at [72, 612] on button "button" at bounding box center [93, 617] width 43 height 33
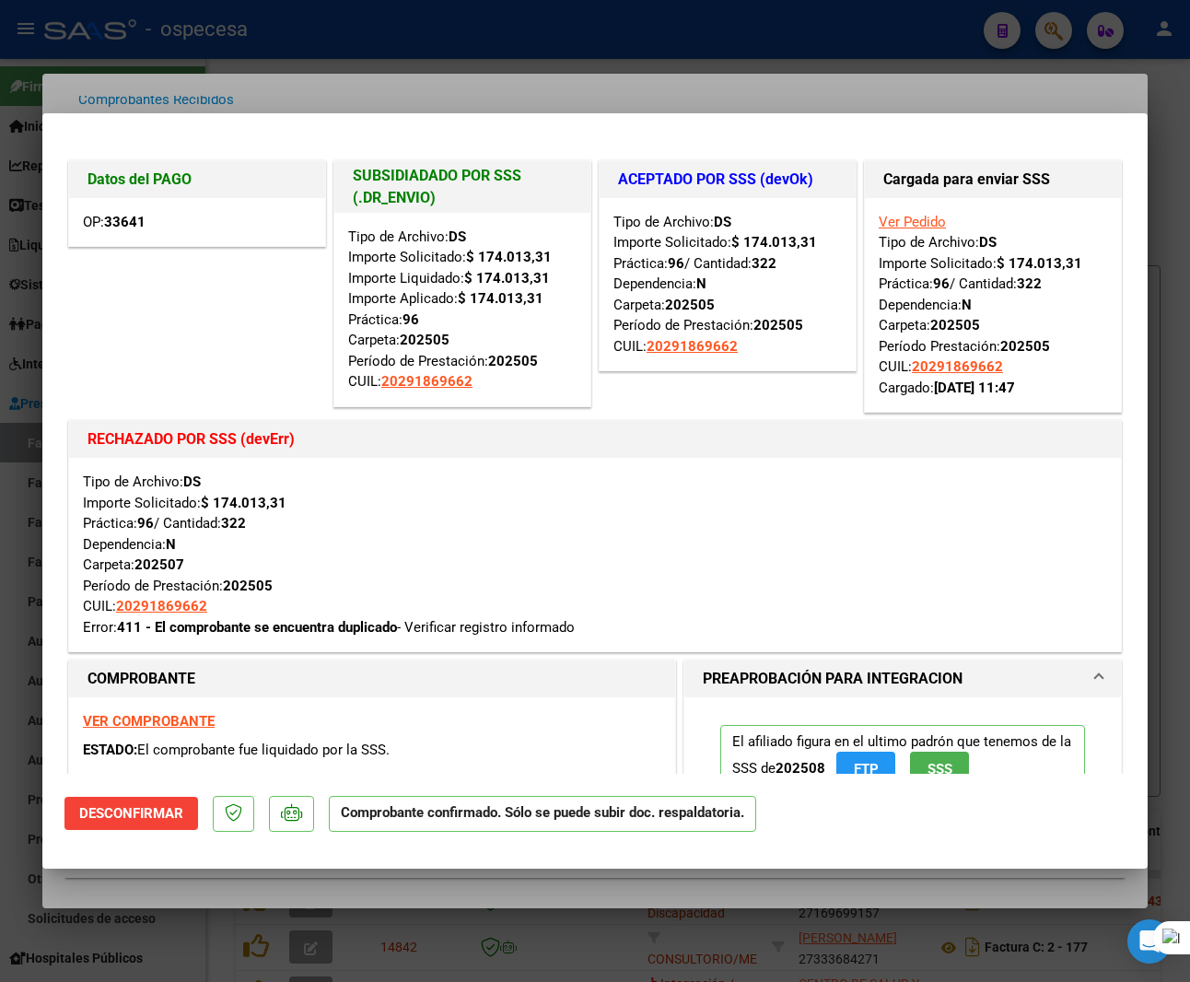
click at [245, 959] on div at bounding box center [595, 491] width 1190 height 982
type input "$ 0,00"
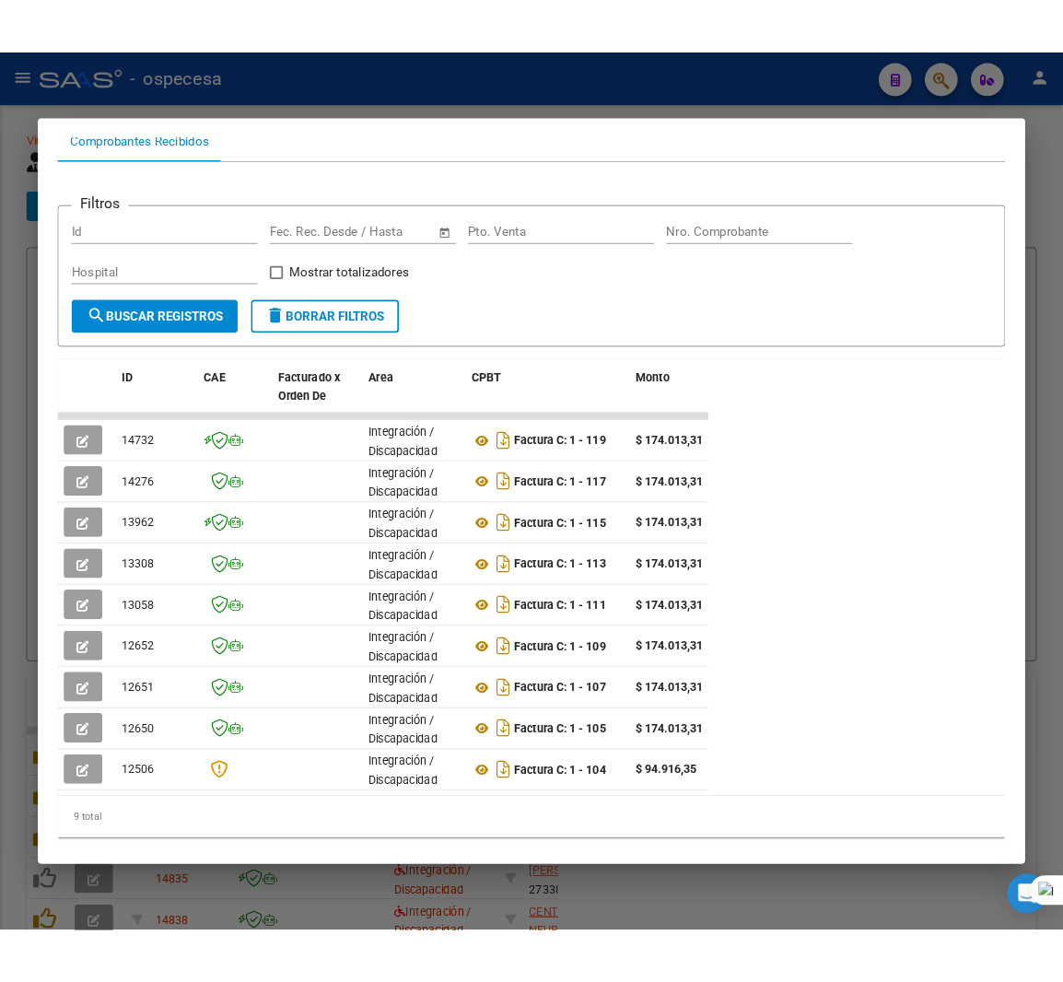
scroll to position [237, 0]
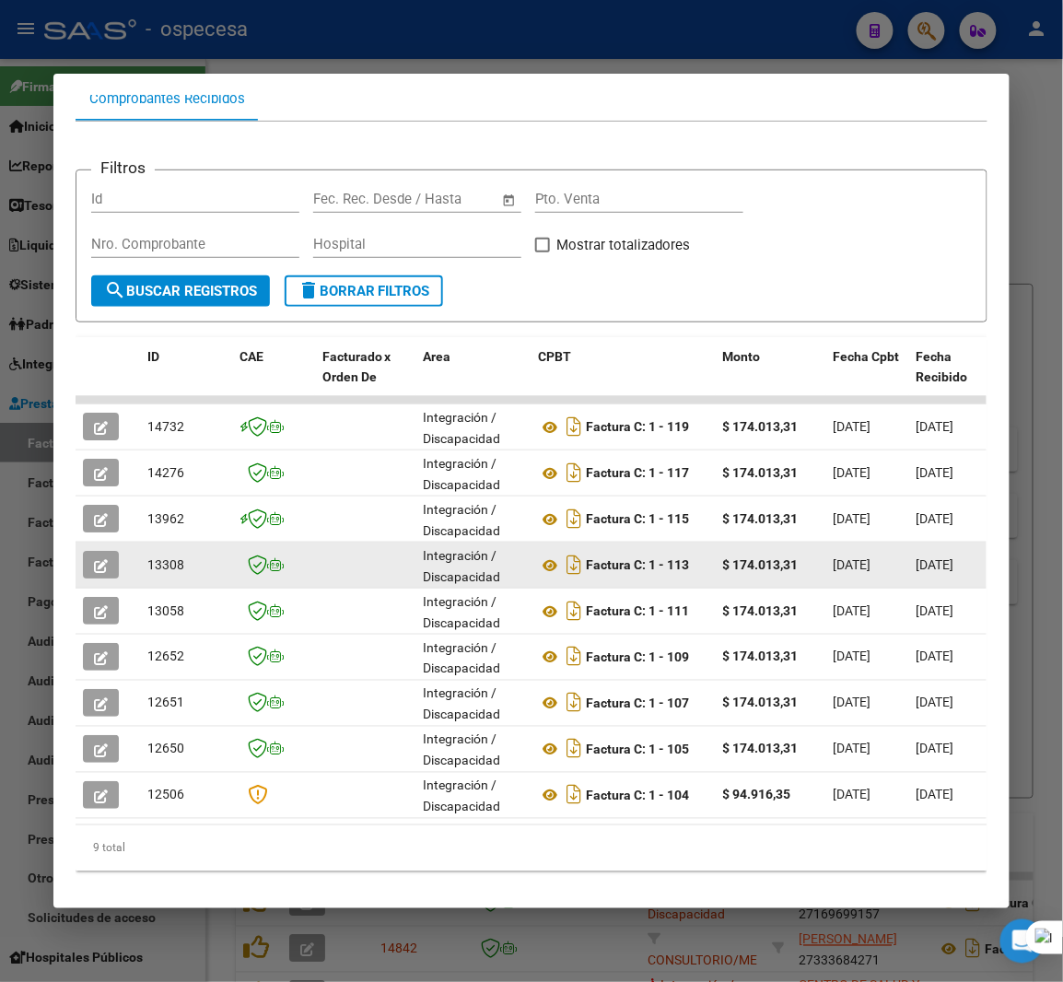
click at [99, 557] on button "button" at bounding box center [101, 565] width 36 height 28
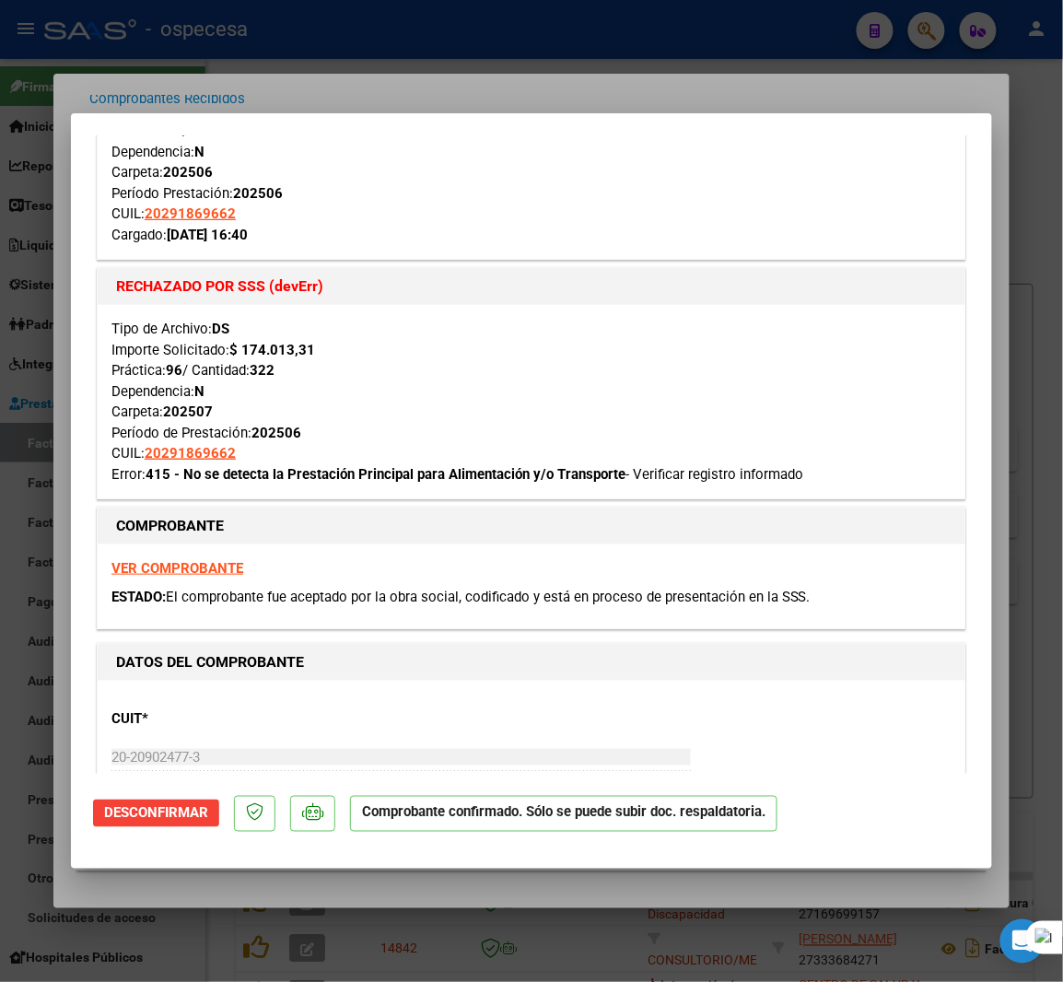
scroll to position [0, 0]
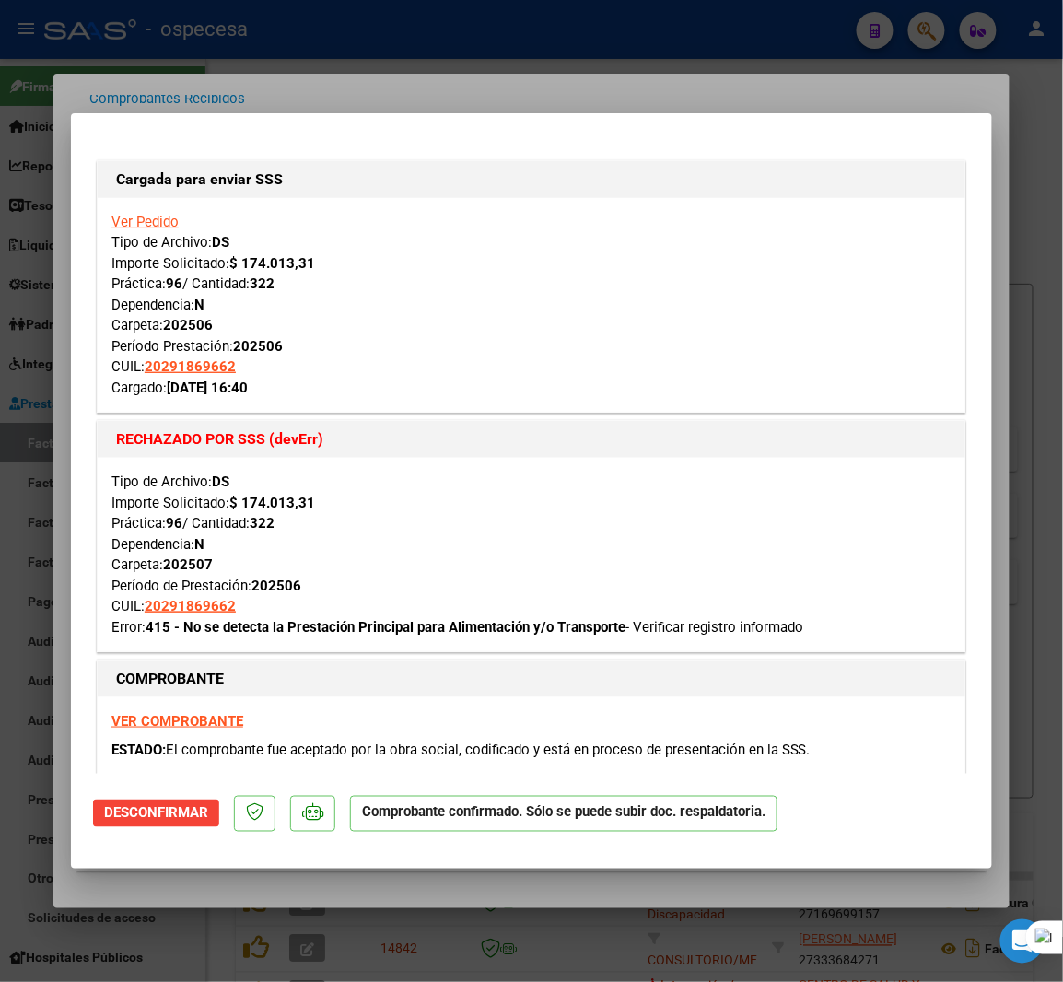
click at [1055, 812] on div at bounding box center [531, 491] width 1063 height 982
type input "$ 0,00"
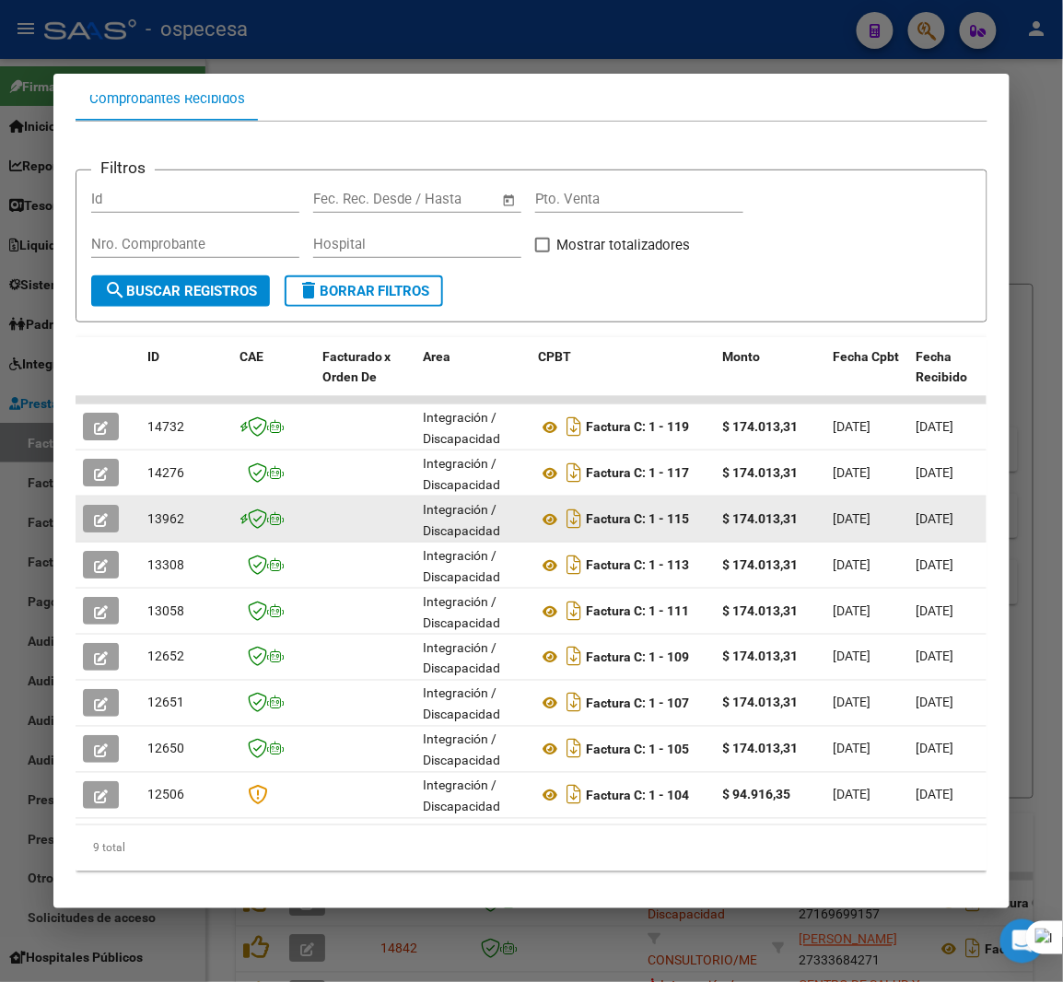
click at [94, 517] on icon "button" at bounding box center [101, 520] width 14 height 14
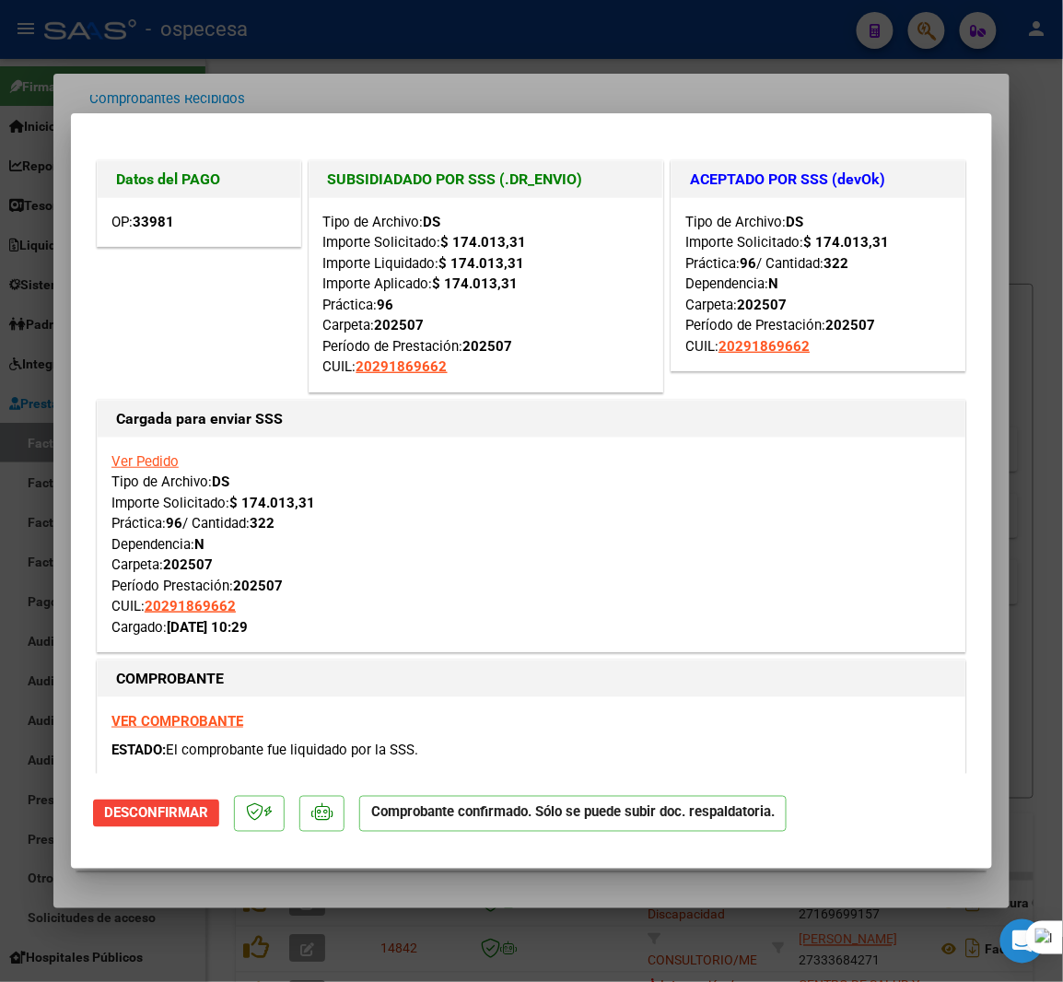
click at [232, 962] on div at bounding box center [531, 491] width 1063 height 982
type input "$ 0,00"
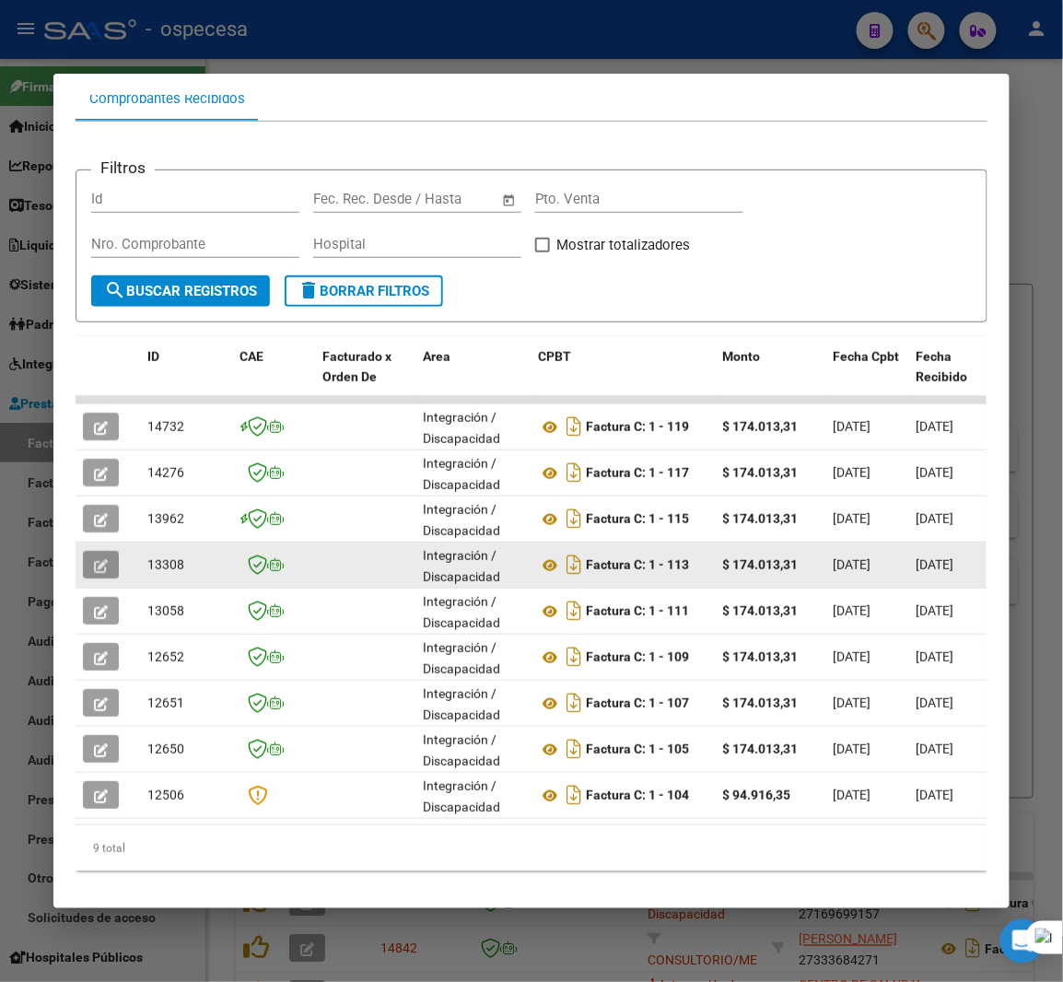
click at [96, 572] on span "button" at bounding box center [101, 564] width 14 height 17
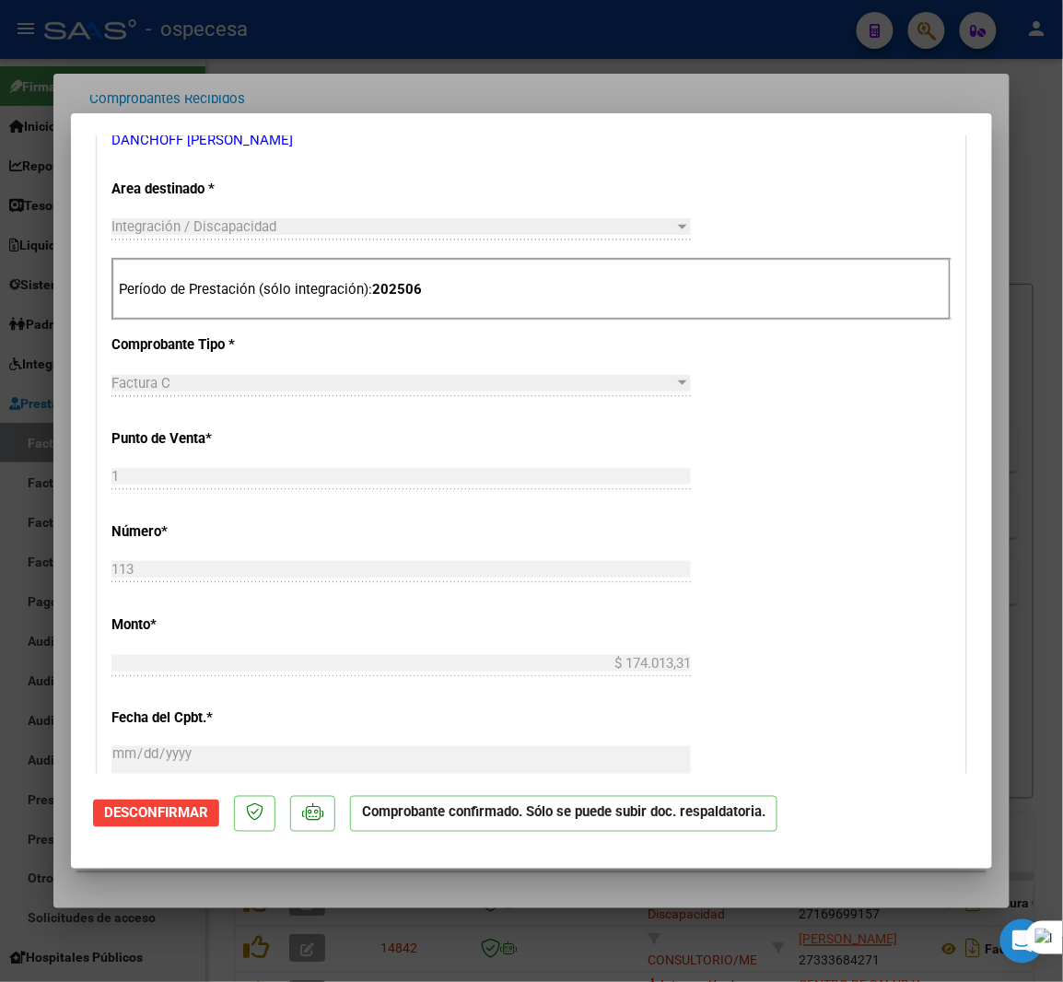
click at [462, 930] on div at bounding box center [531, 491] width 1063 height 982
type input "$ 0,00"
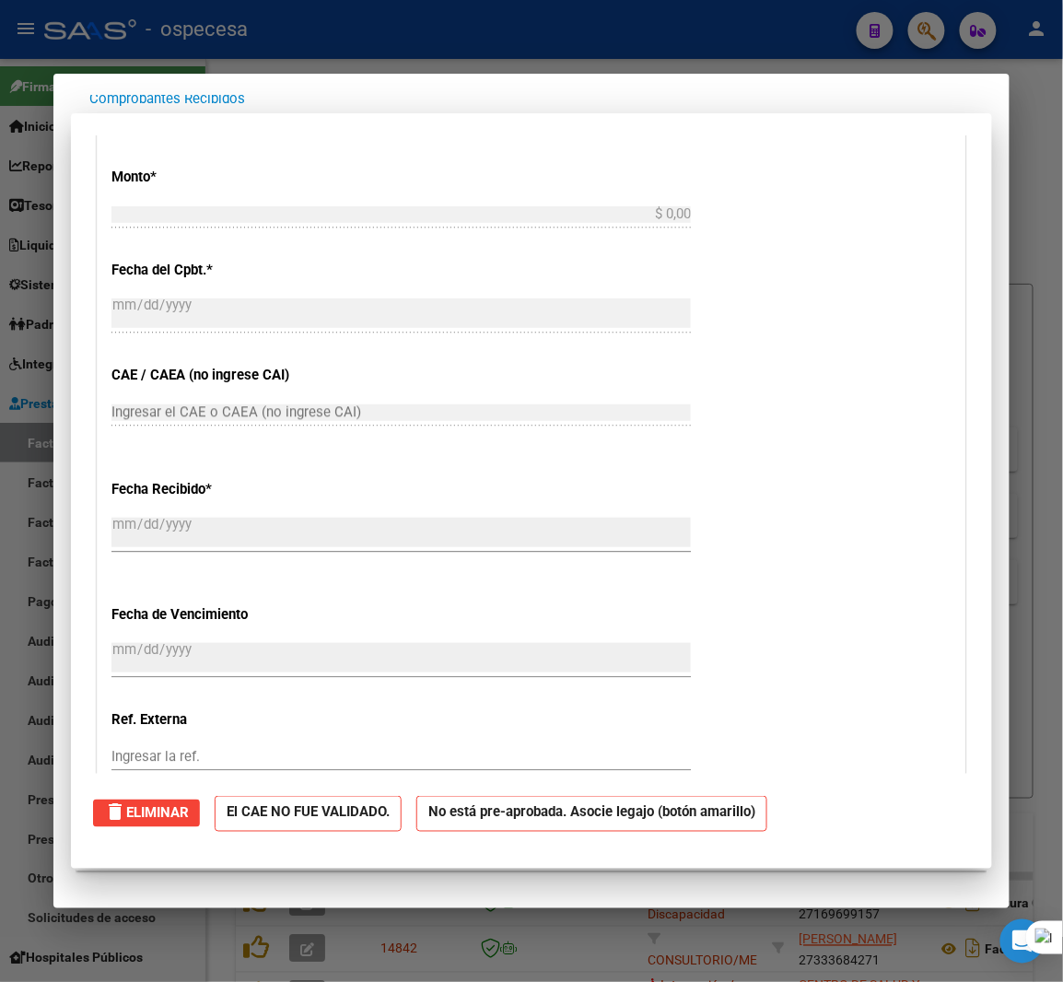
scroll to position [344, 0]
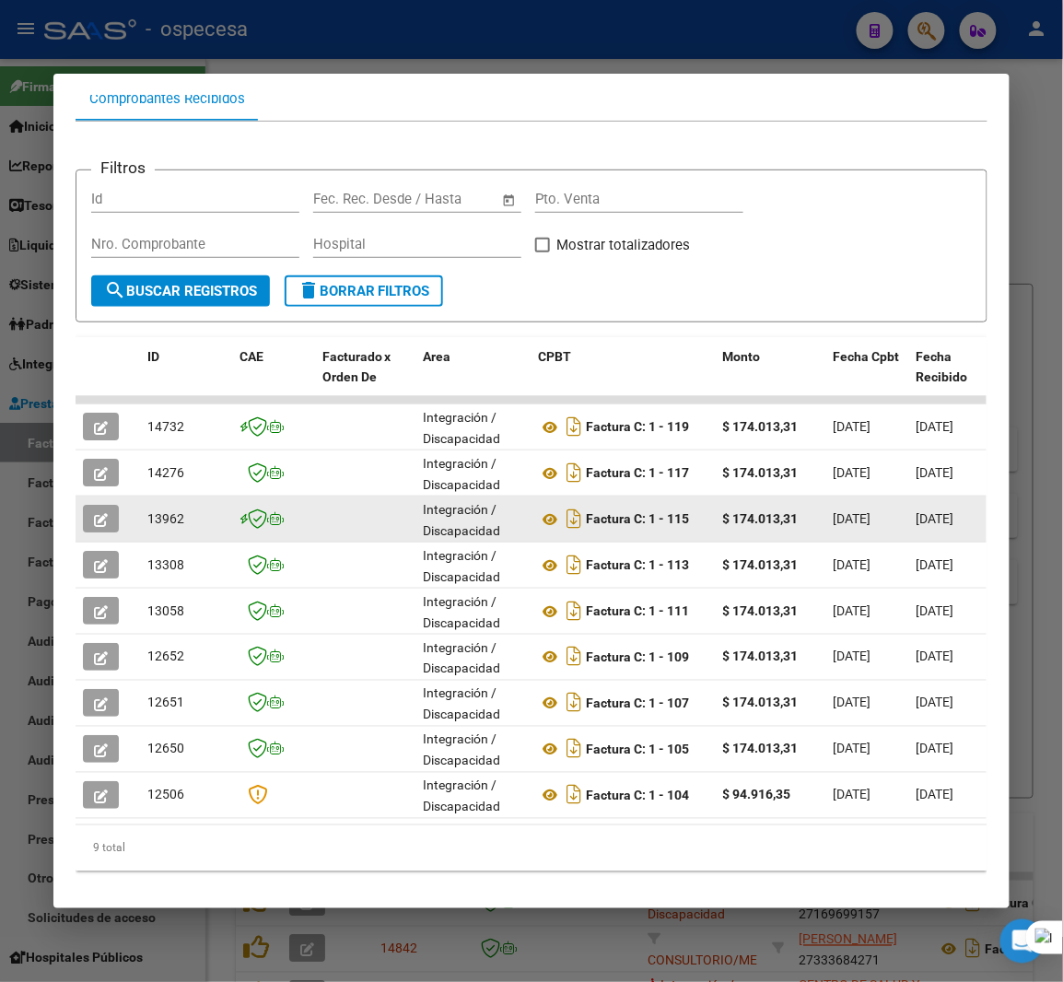
click at [94, 520] on icon "button" at bounding box center [101, 520] width 14 height 14
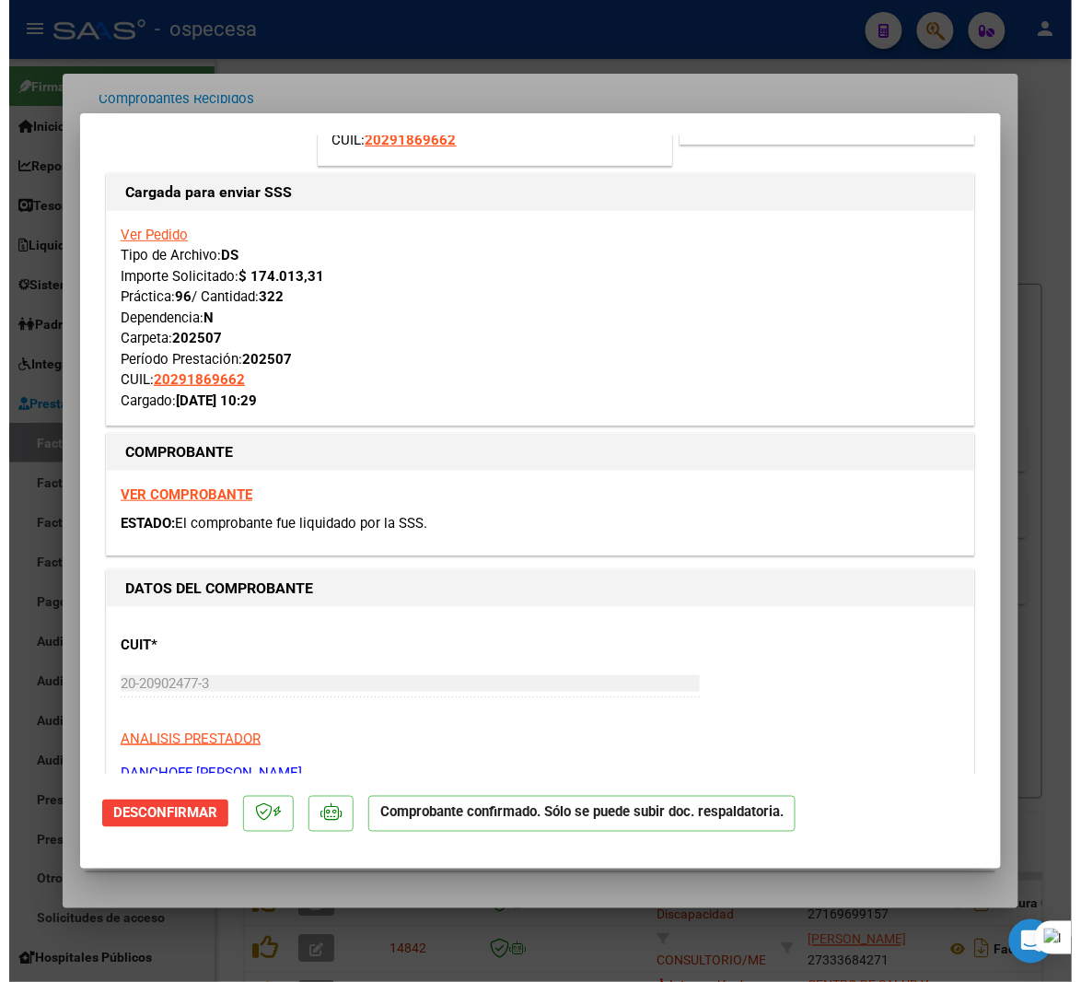
scroll to position [368, 0]
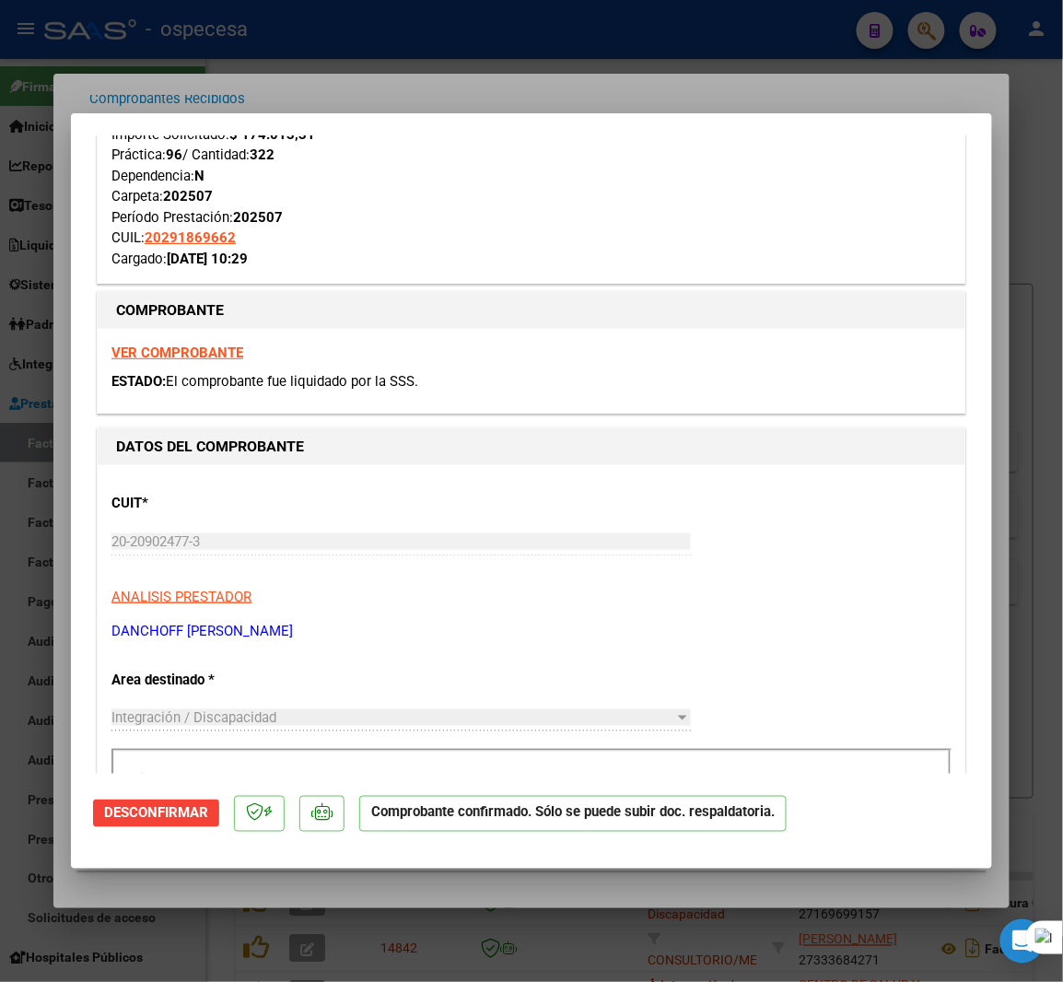
click at [483, 956] on div at bounding box center [531, 491] width 1063 height 982
type input "$ 0,00"
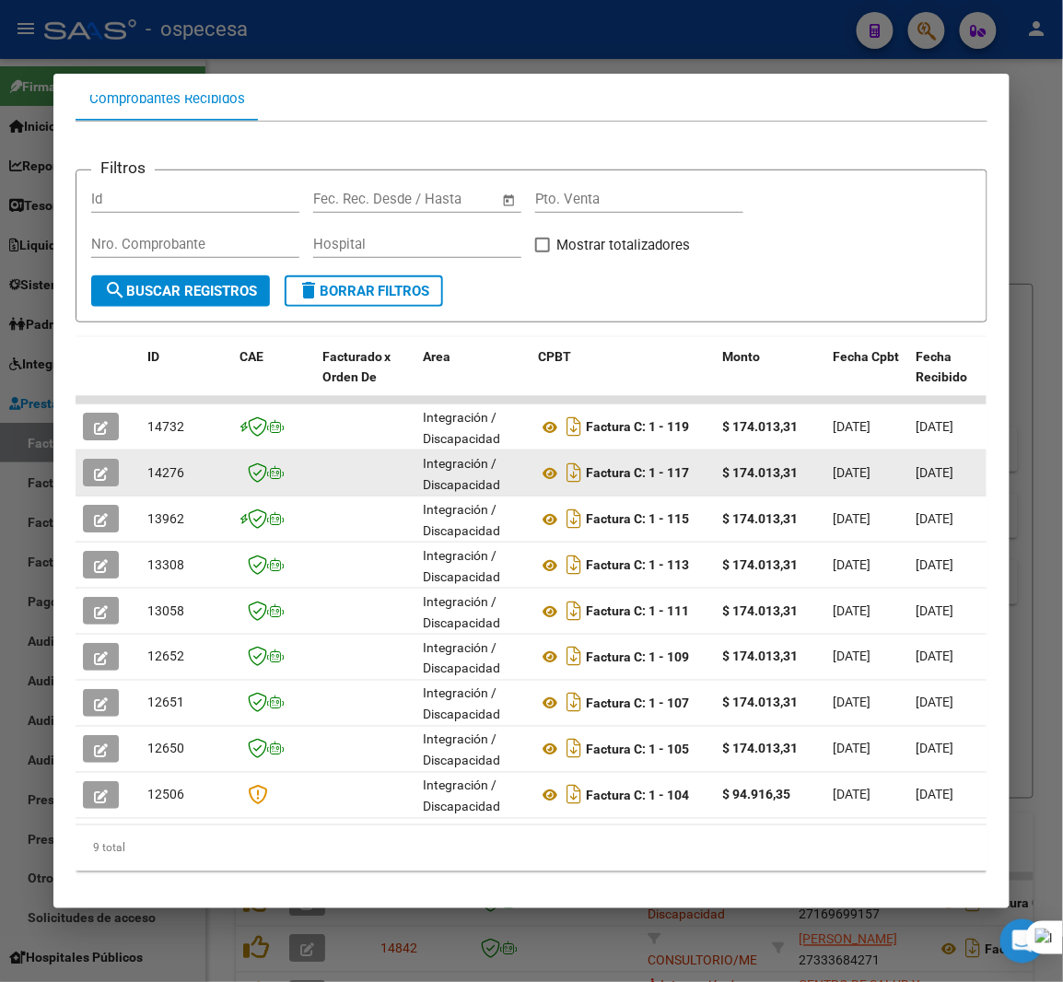
click at [94, 472] on icon "button" at bounding box center [101, 474] width 14 height 14
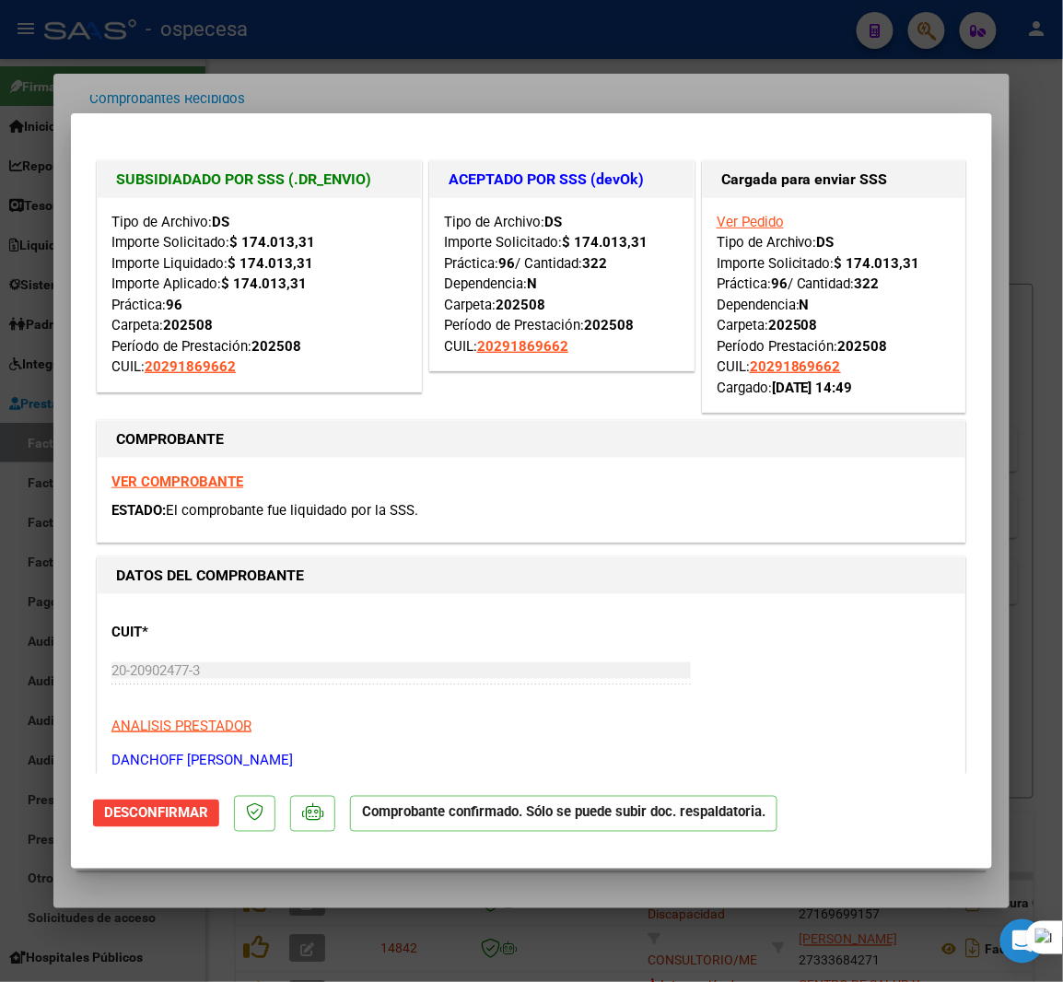
click at [1044, 208] on div at bounding box center [531, 491] width 1063 height 982
type input "$ 0,00"
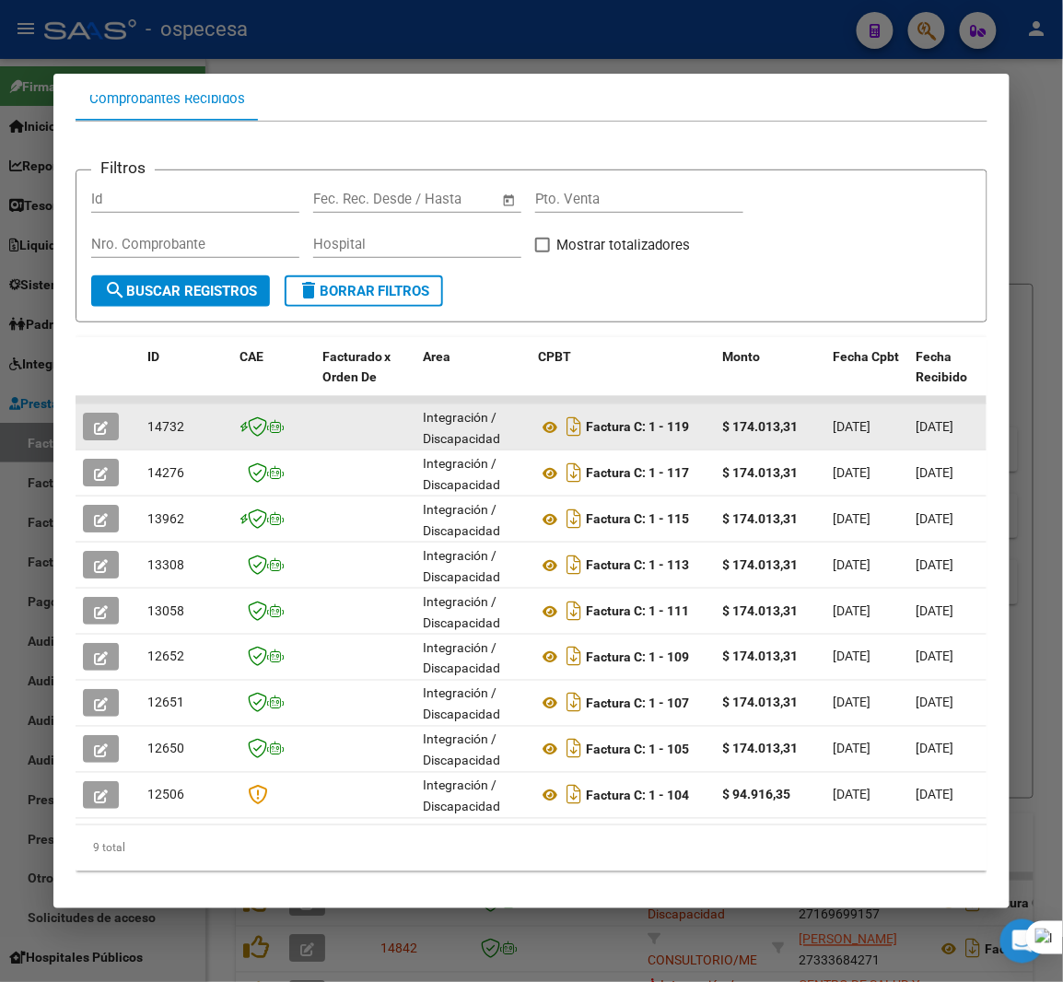
click at [83, 422] on button "button" at bounding box center [101, 427] width 36 height 28
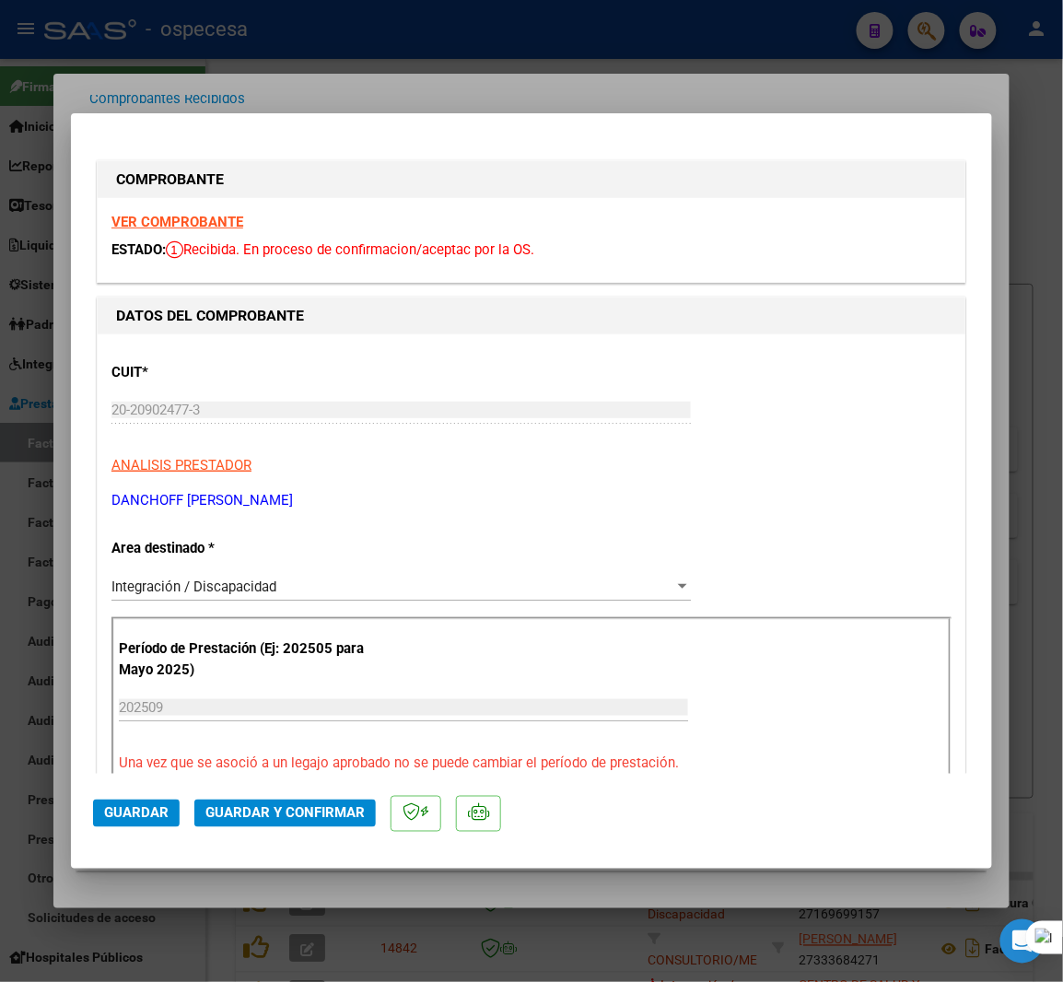
click at [1028, 168] on div at bounding box center [531, 491] width 1063 height 982
type input "$ 0,00"
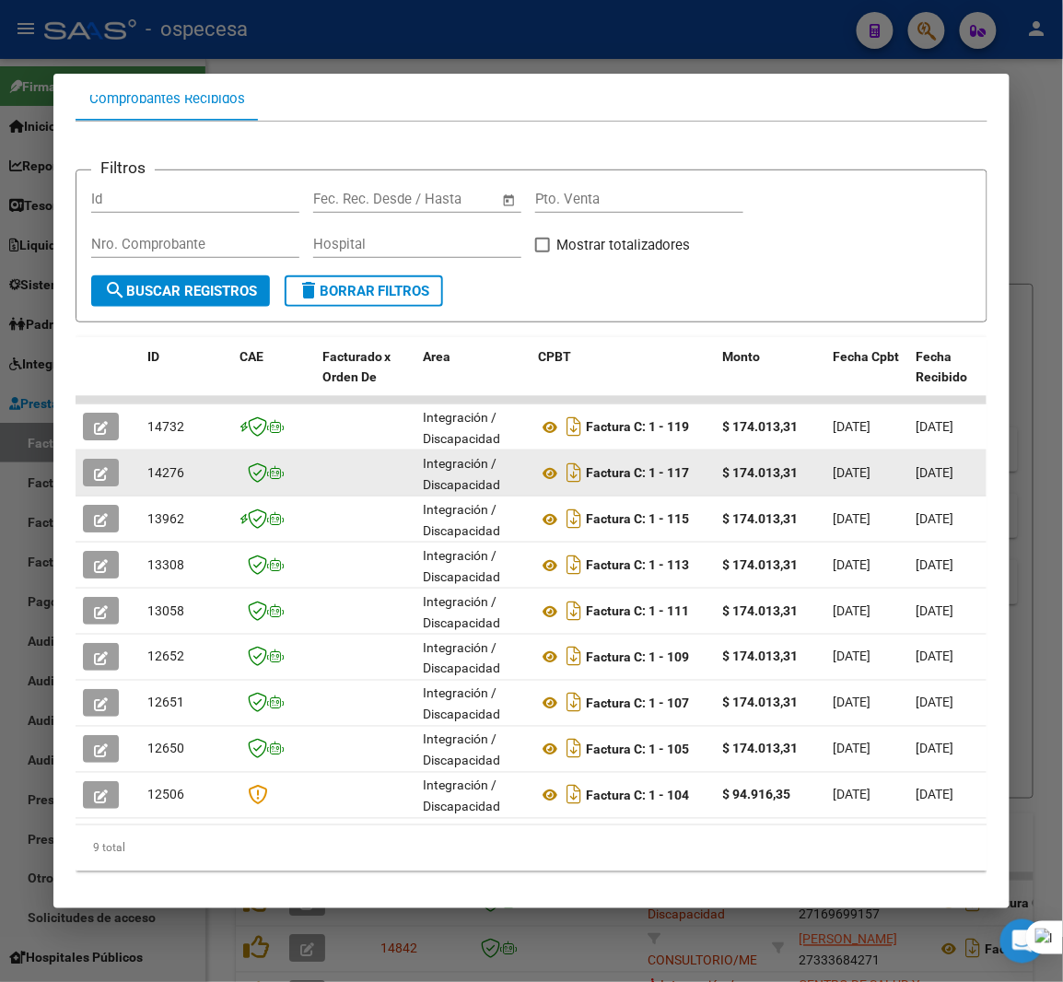
click at [115, 468] on div at bounding box center [108, 473] width 50 height 28
click at [101, 470] on button "button" at bounding box center [101, 473] width 36 height 28
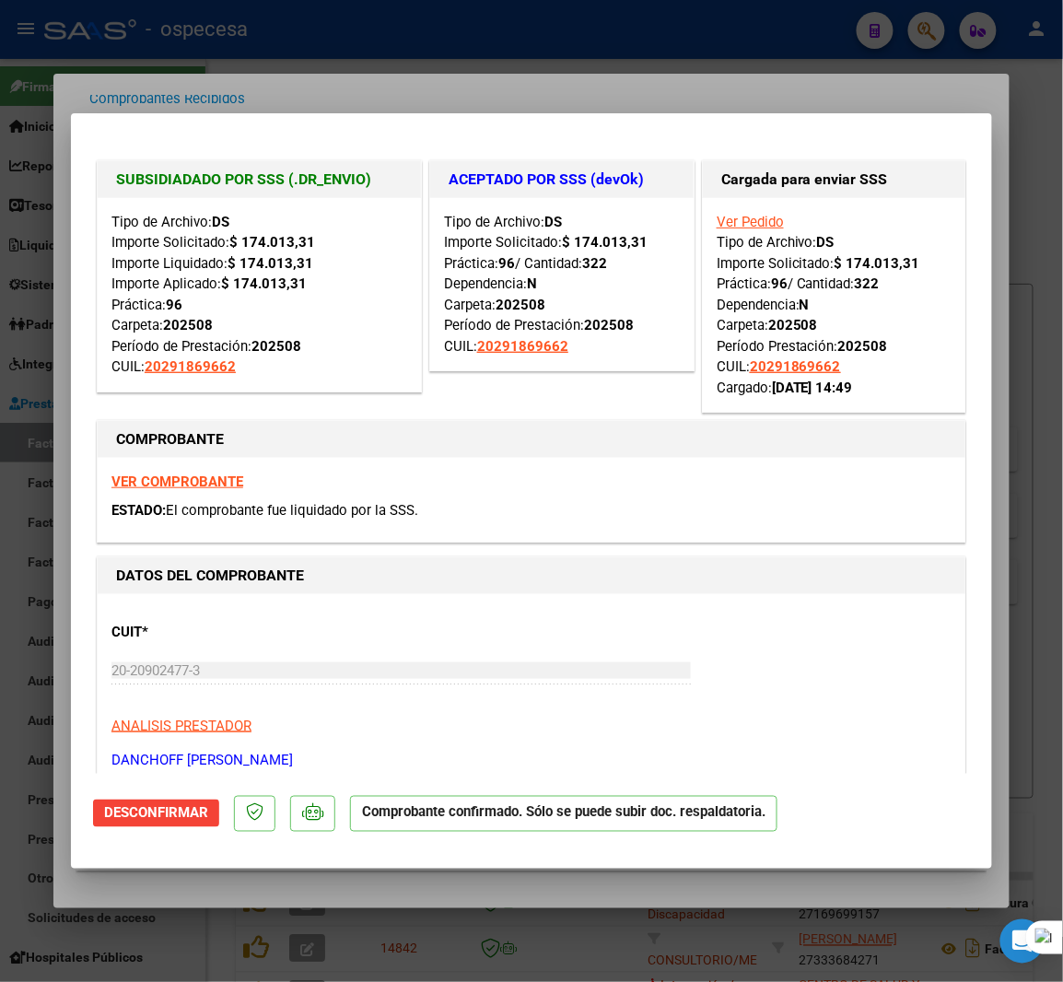
click at [1050, 163] on div at bounding box center [531, 491] width 1063 height 982
type input "$ 0,00"
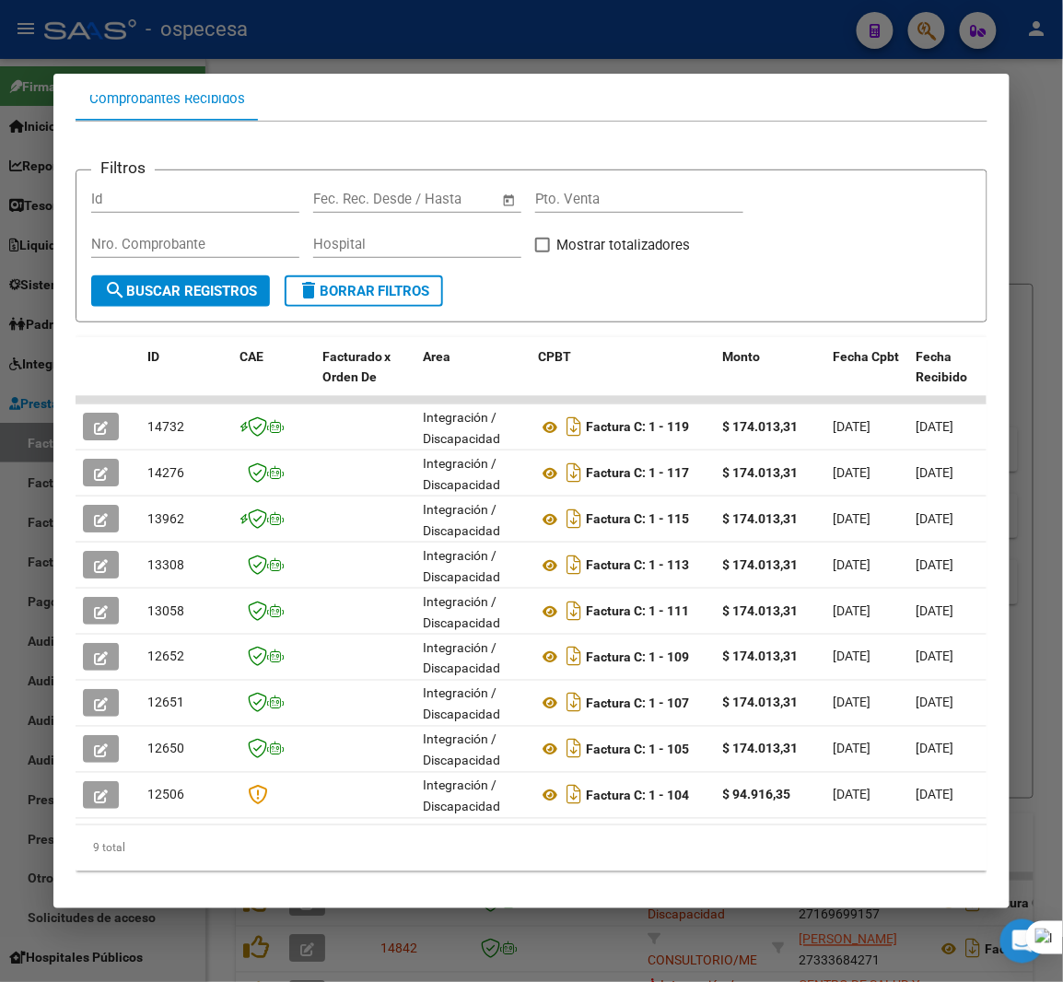
click at [378, 100] on div "Comprobantes Recibidos" at bounding box center [532, 98] width 913 height 44
click at [1040, 216] on div at bounding box center [531, 491] width 1063 height 982
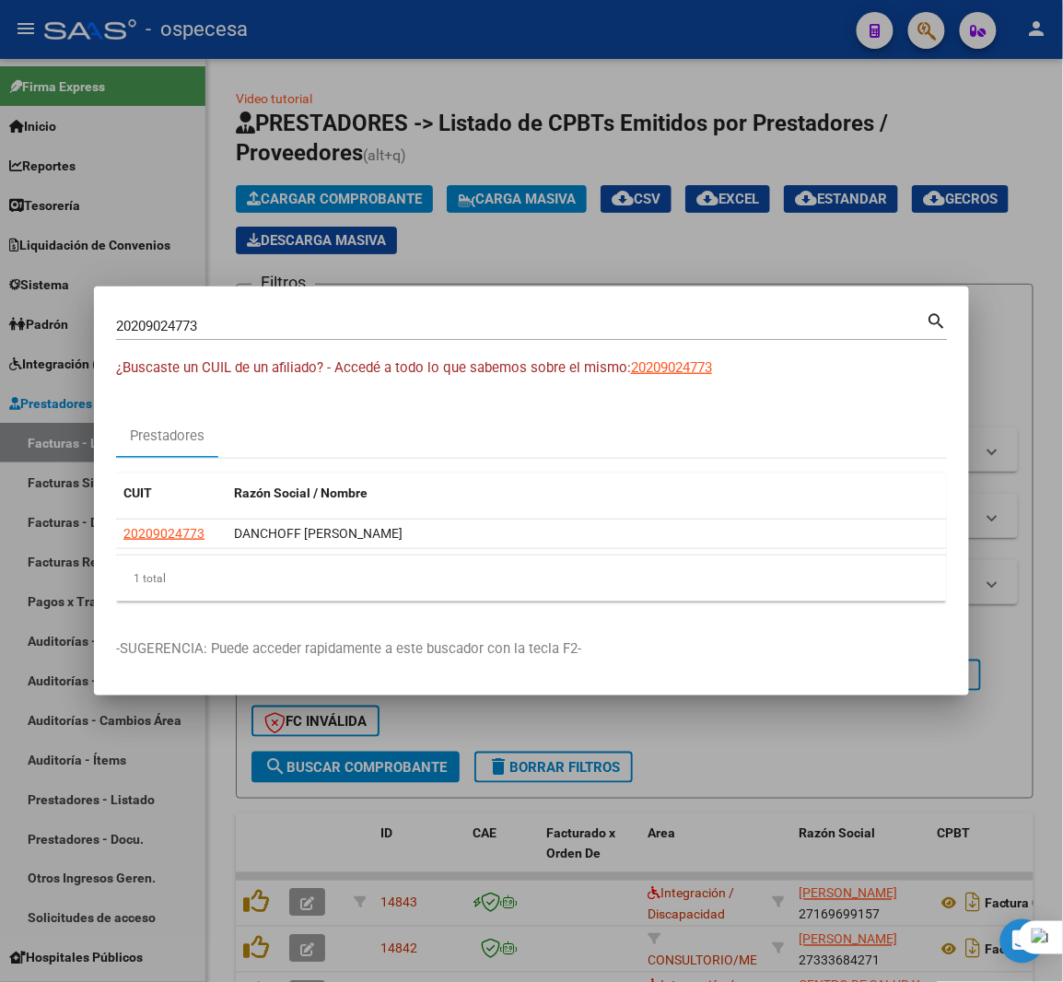
click at [984, 212] on div at bounding box center [531, 491] width 1063 height 982
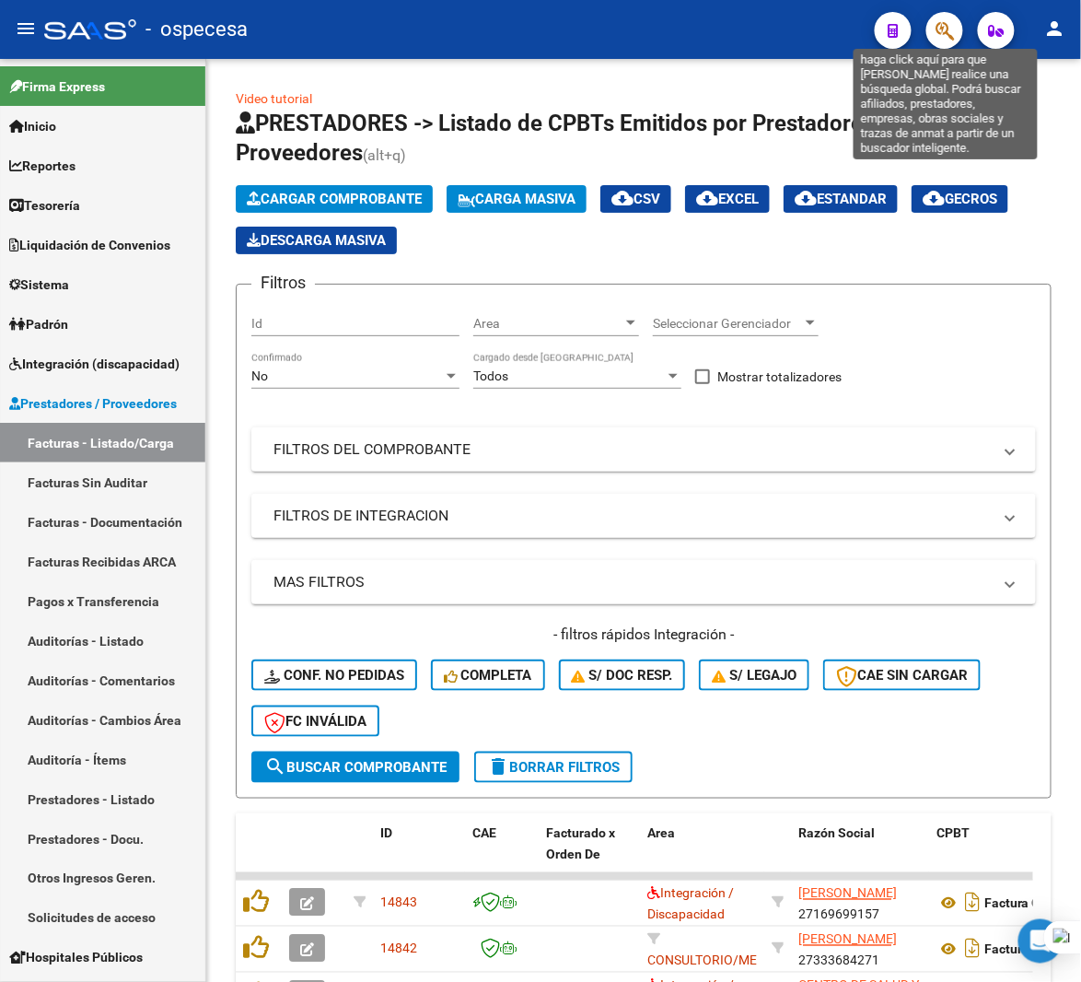
click at [944, 33] on icon "button" at bounding box center [945, 30] width 18 height 21
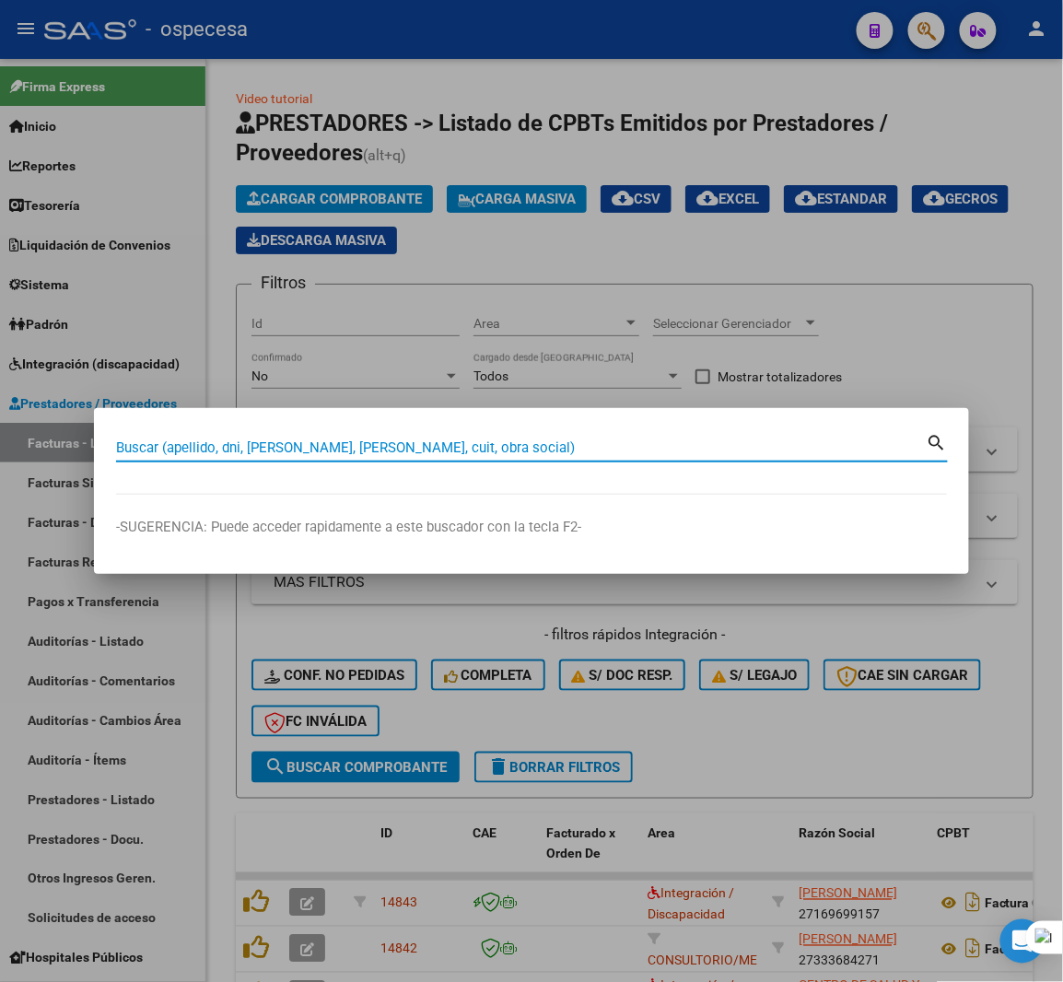
click at [355, 453] on input "Buscar (apellido, dni, cuil, nro traspaso, cuit, obra social)" at bounding box center [521, 447] width 811 height 17
click at [75, 399] on div at bounding box center [531, 491] width 1063 height 982
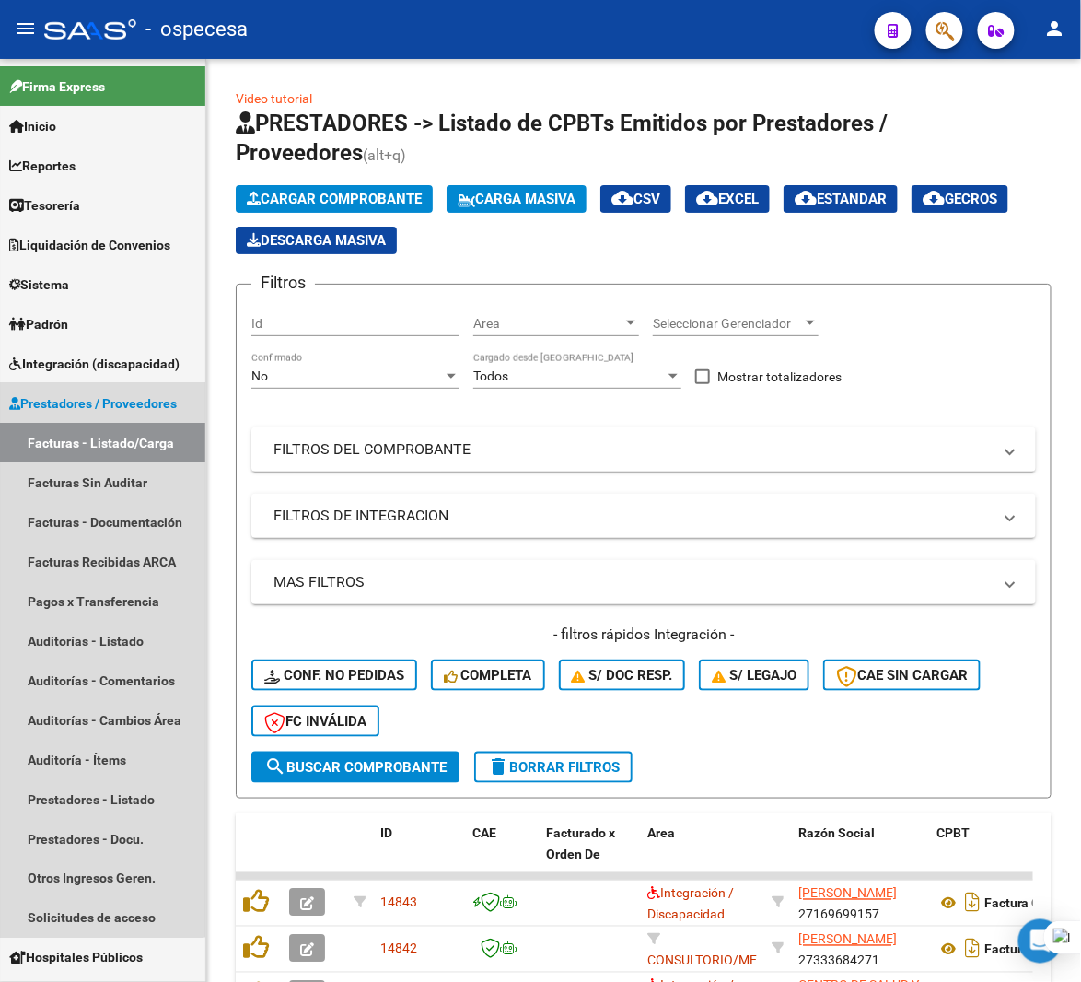
click at [75, 399] on span "Prestadores / Proveedores" at bounding box center [93, 403] width 168 height 20
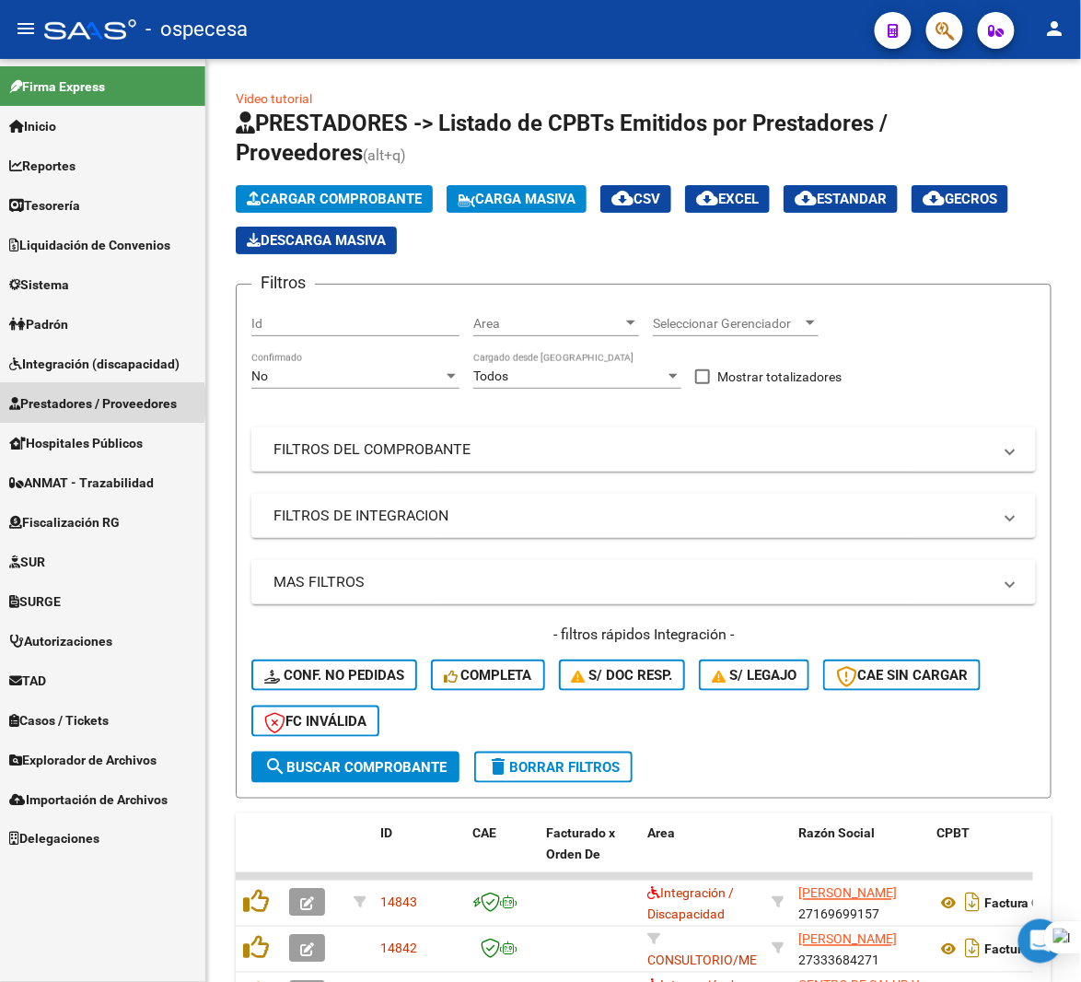
click at [83, 402] on span "Prestadores / Proveedores" at bounding box center [93, 403] width 168 height 20
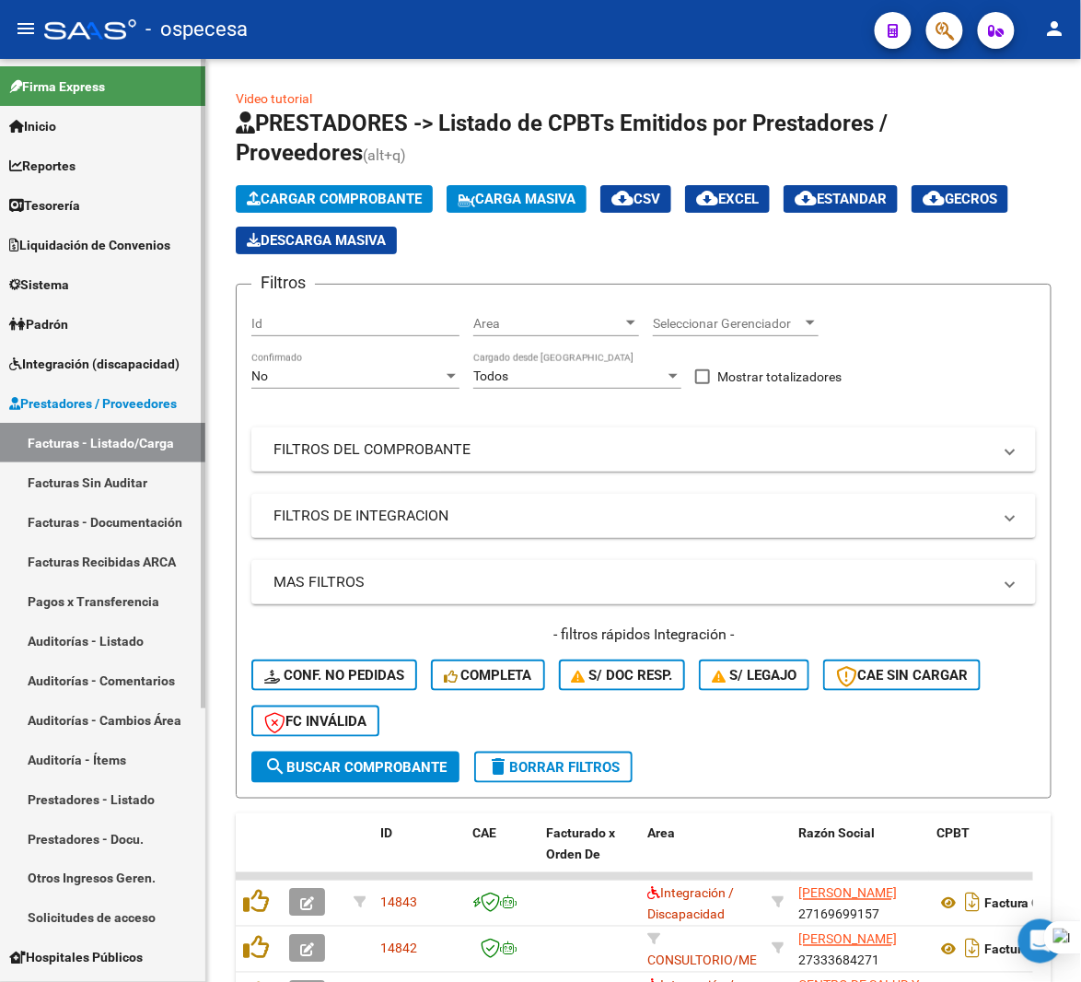
click at [85, 362] on span "Integración (discapacidad)" at bounding box center [94, 364] width 170 height 20
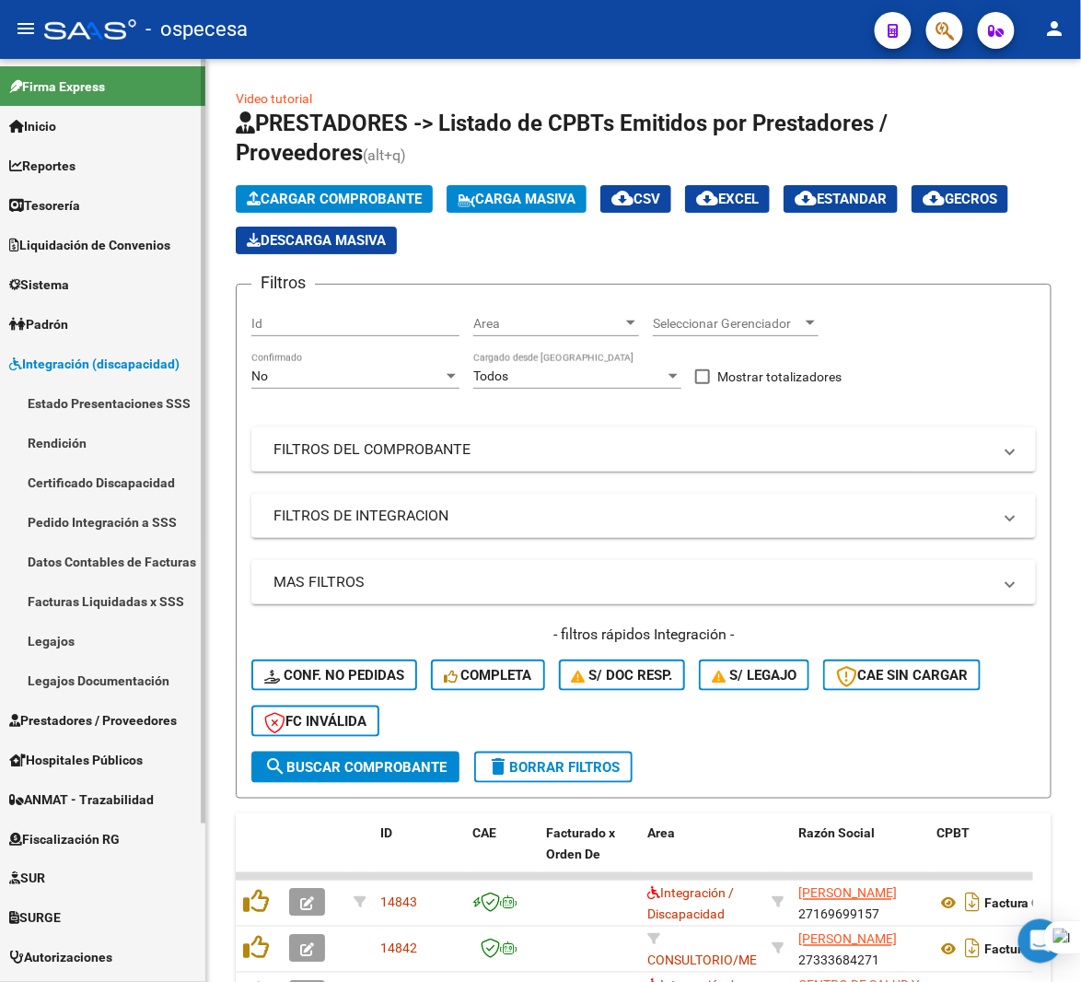
click at [66, 635] on link "Legajos" at bounding box center [102, 641] width 205 height 40
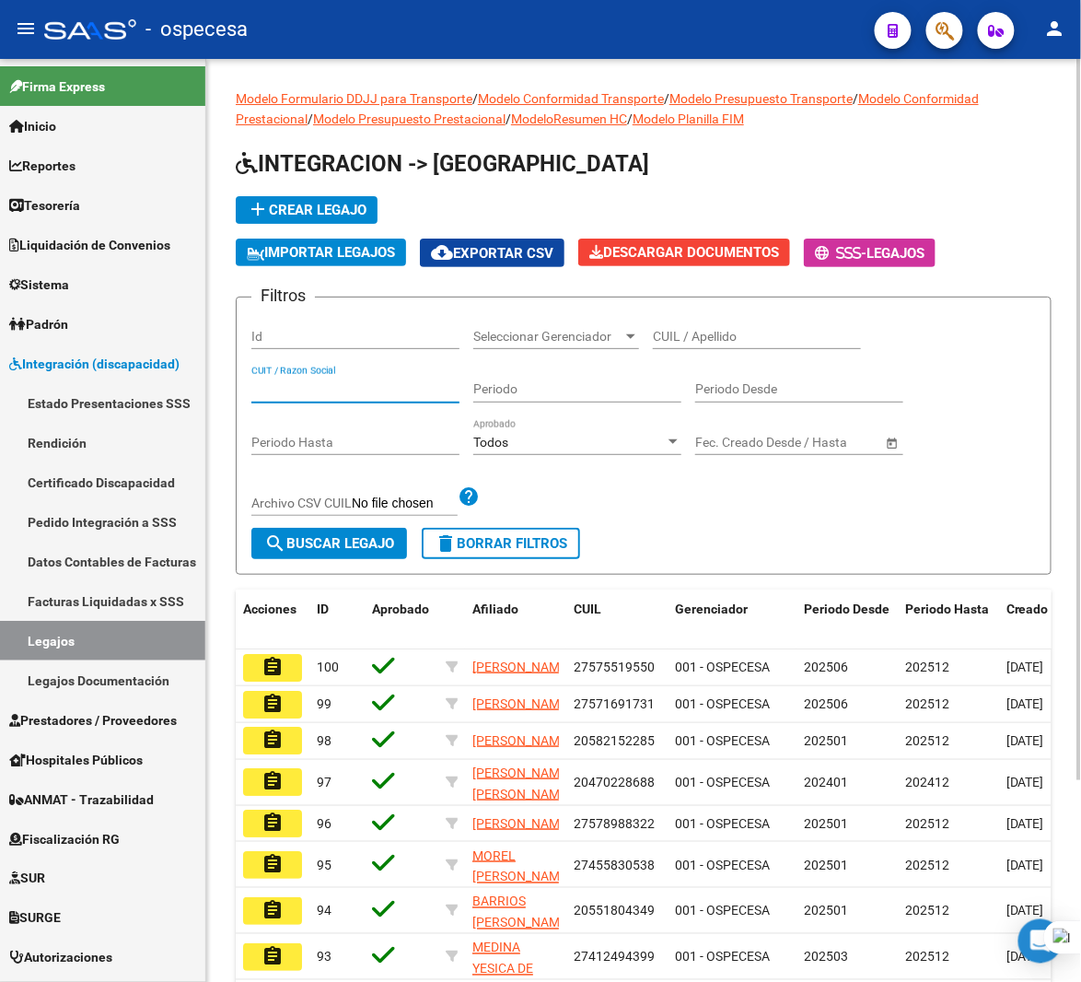
click at [361, 389] on input "CUIT / Razon Social" at bounding box center [355, 389] width 208 height 16
type input "rosbelke"
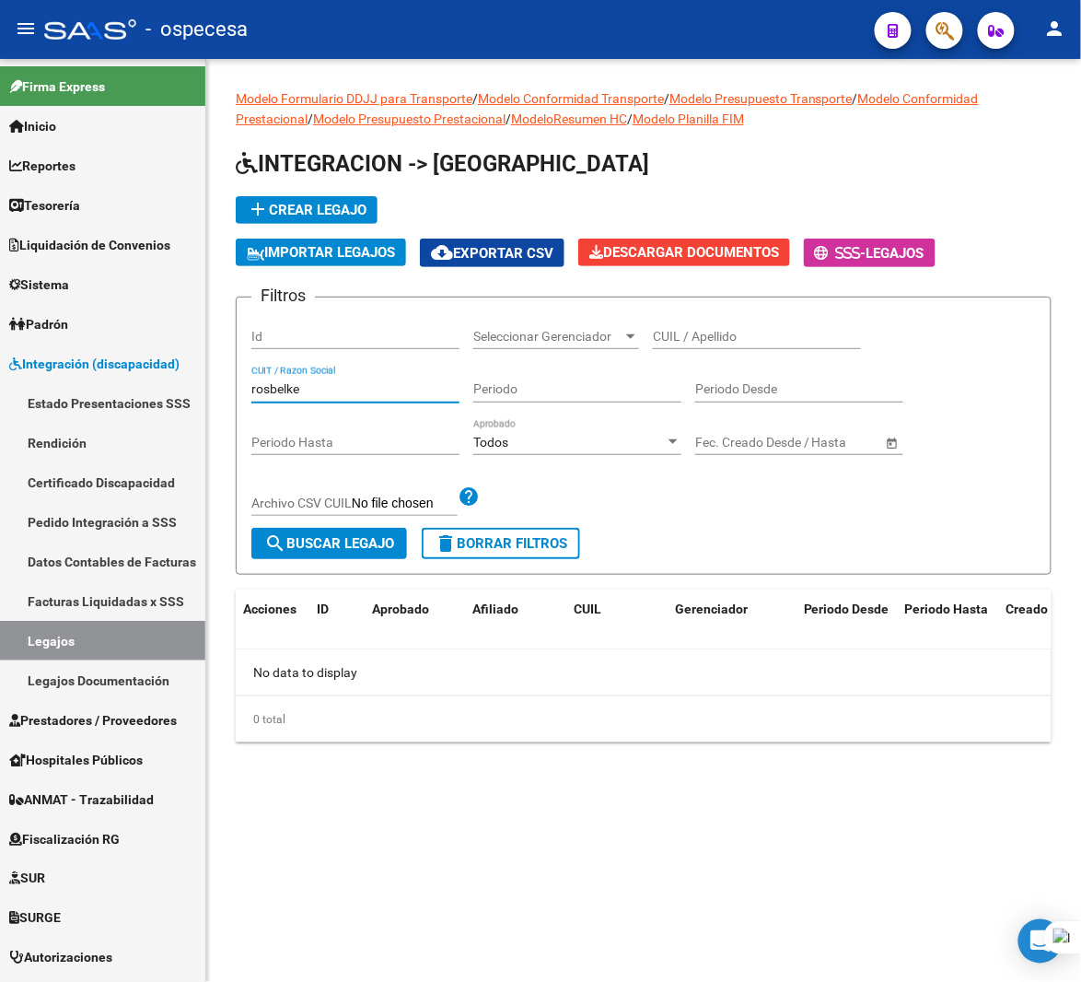
click at [359, 385] on input "rosbelke" at bounding box center [355, 389] width 208 height 16
click at [357, 385] on input "rosbelke" at bounding box center [355, 389] width 208 height 16
click at [750, 337] on input "CUIL / Apellido" at bounding box center [757, 337] width 208 height 16
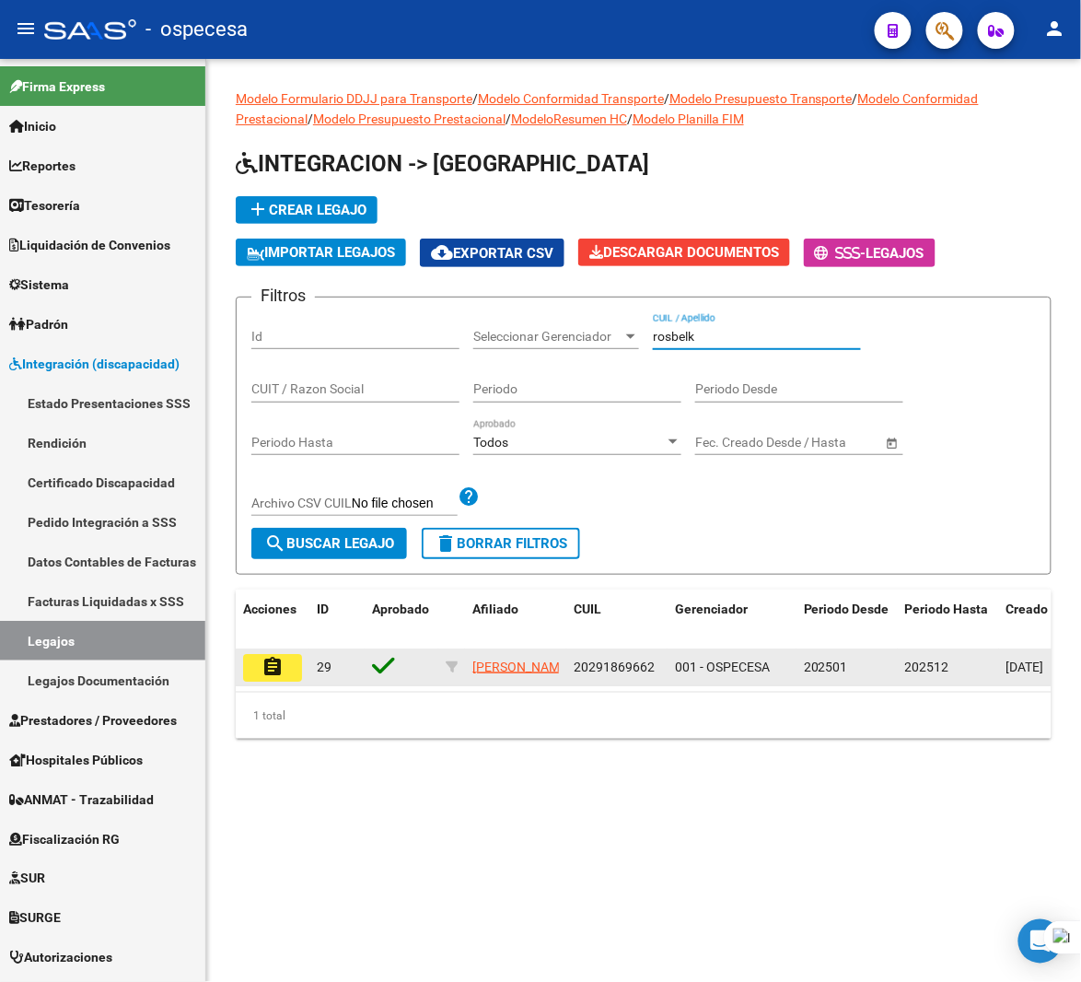
type input "rosbelk"
click at [284, 680] on button "assignment" at bounding box center [272, 668] width 59 height 28
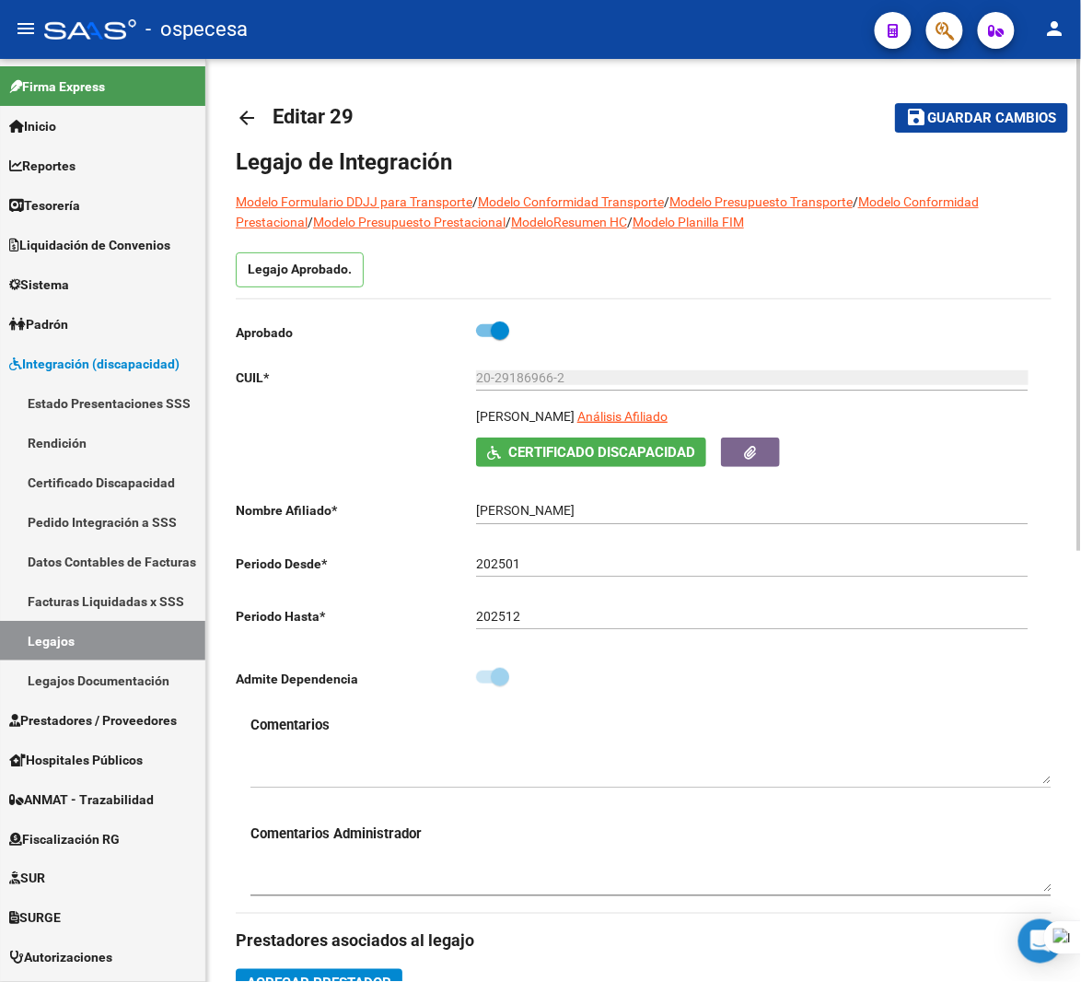
type input "ROSBELKE GONZALO FABIAN"
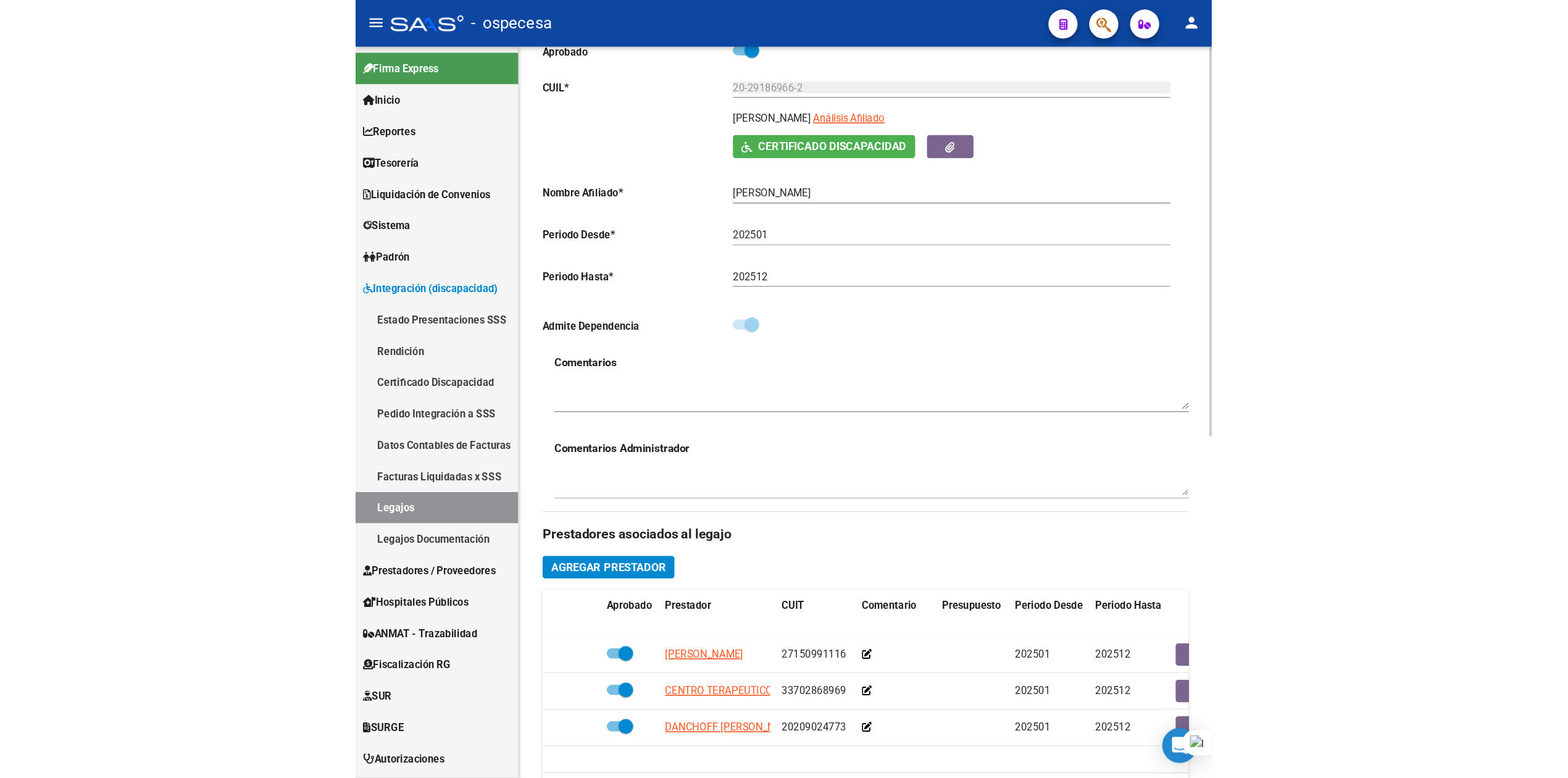
scroll to position [494, 0]
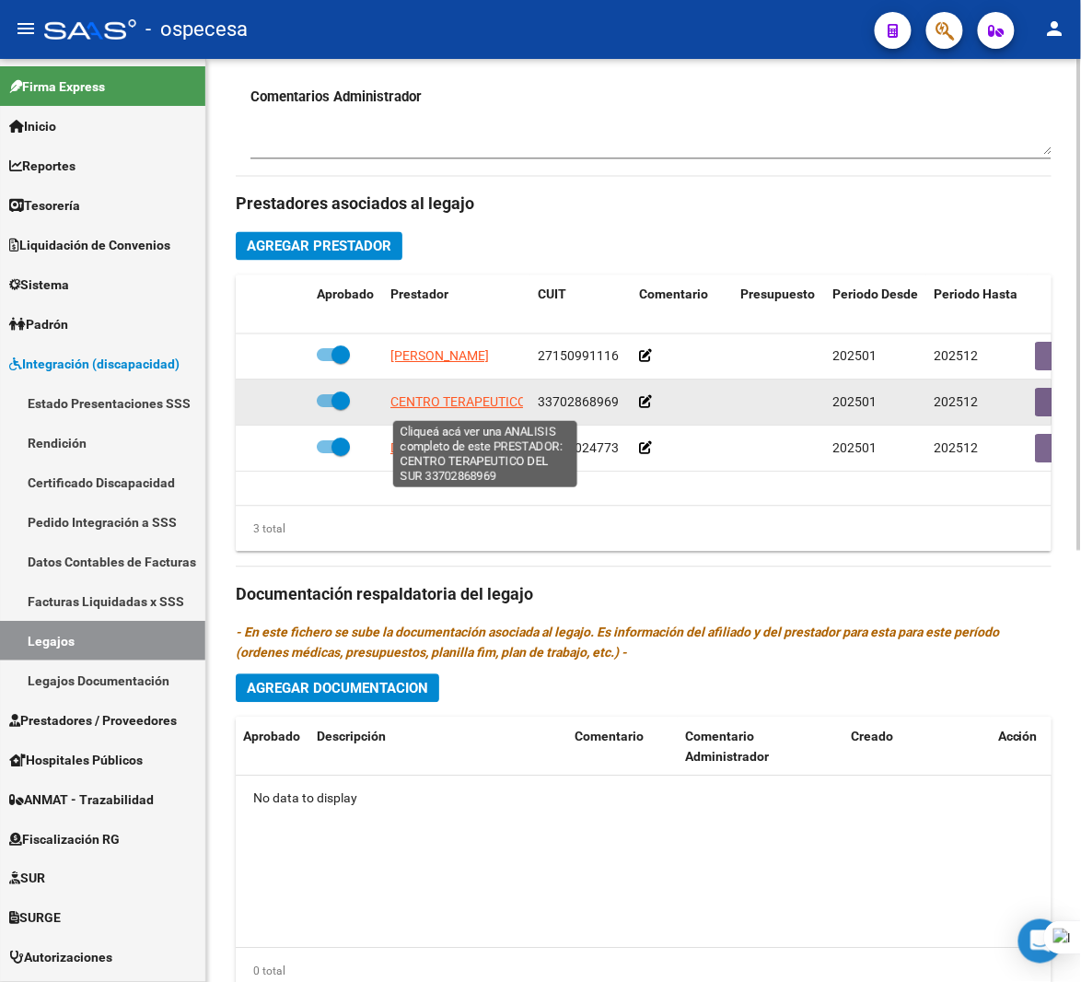
click at [454, 409] on span "CENTRO TERAPEUTICO DEL SUR" at bounding box center [485, 402] width 189 height 15
type textarea "33702868969"
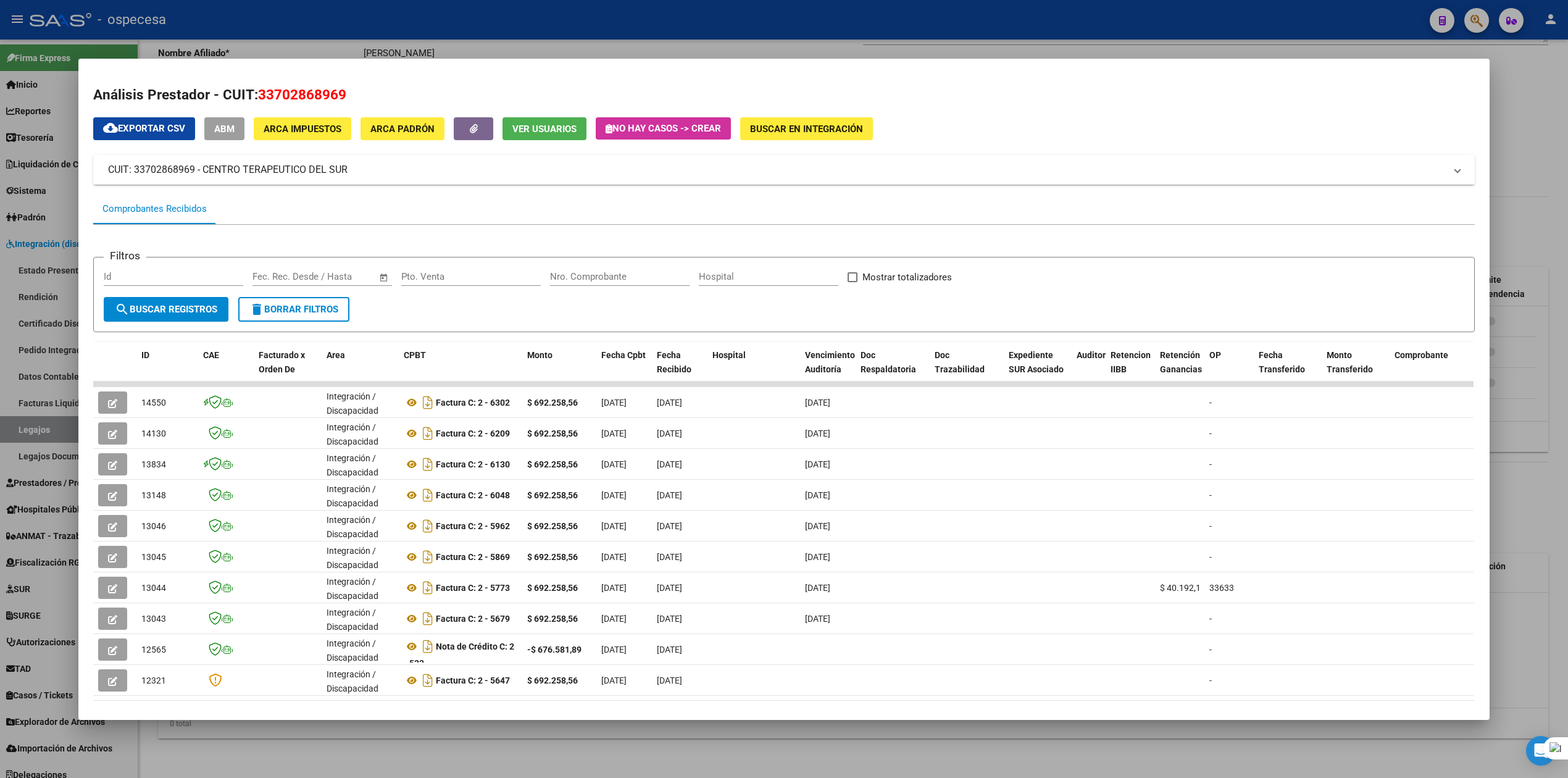
scroll to position [285, 0]
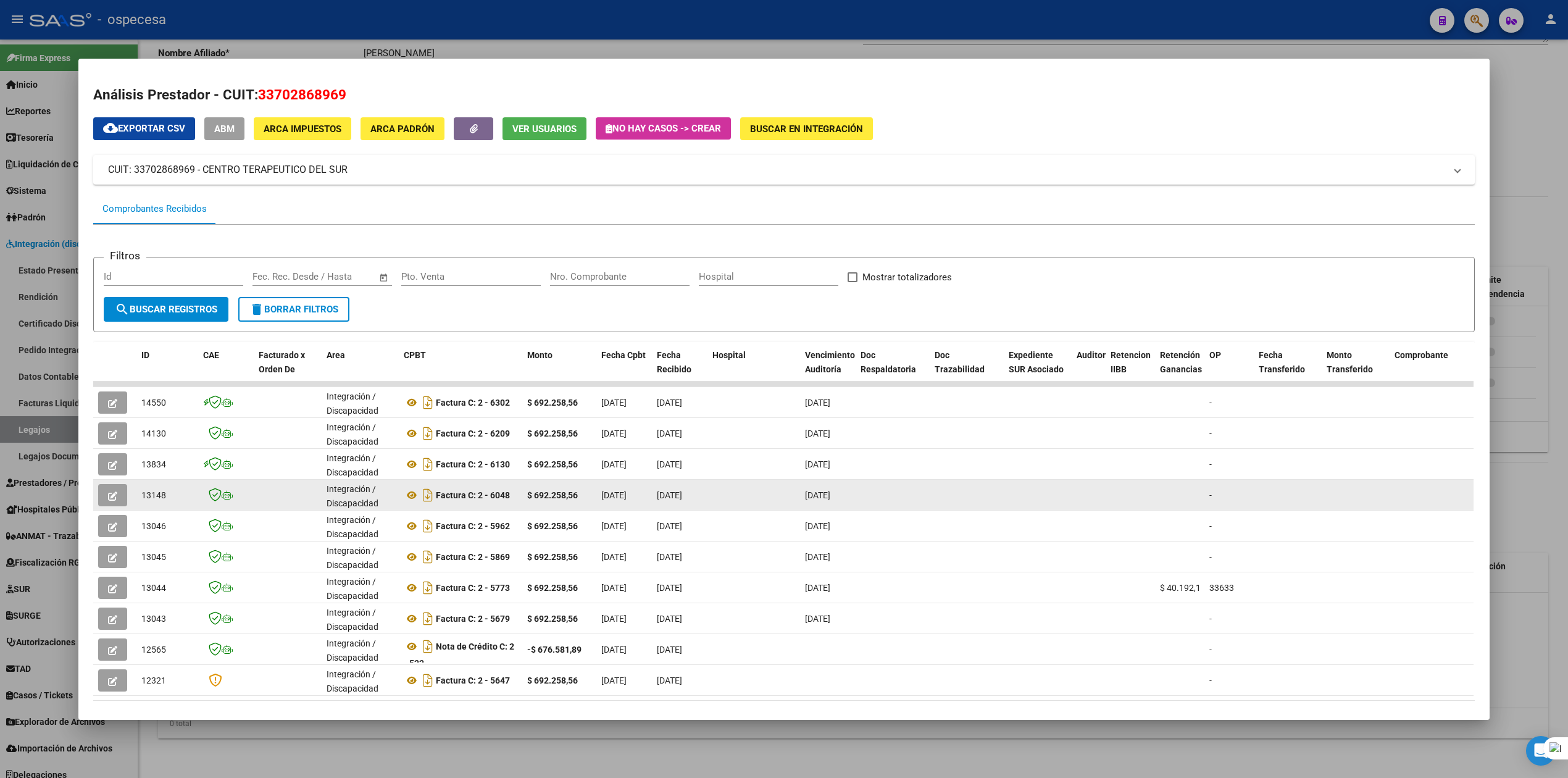
click at [99, 500] on button "button" at bounding box center [112, 495] width 29 height 22
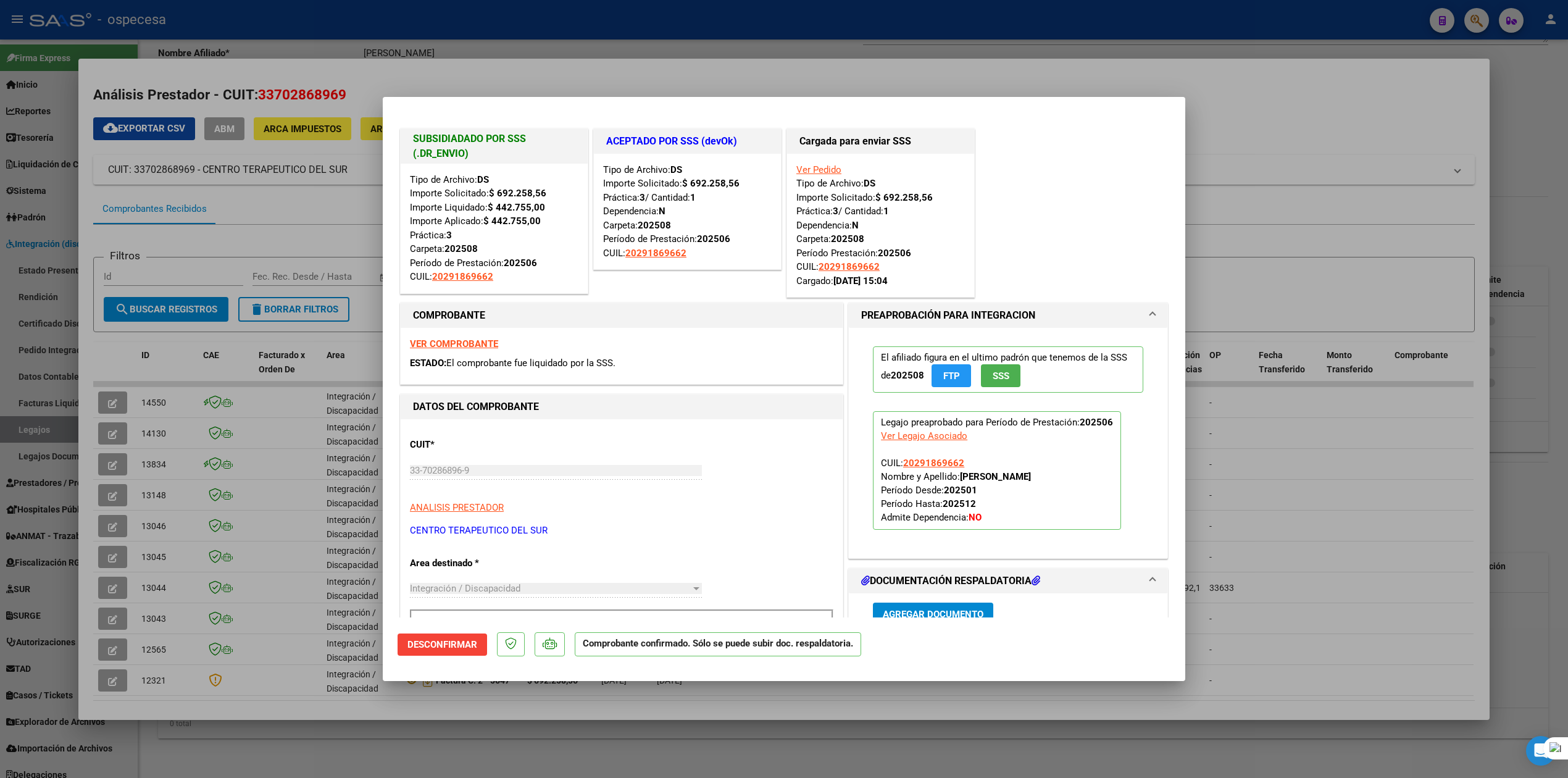
click at [168, 497] on div at bounding box center [784, 389] width 1568 height 778
type input "$ 0,00"
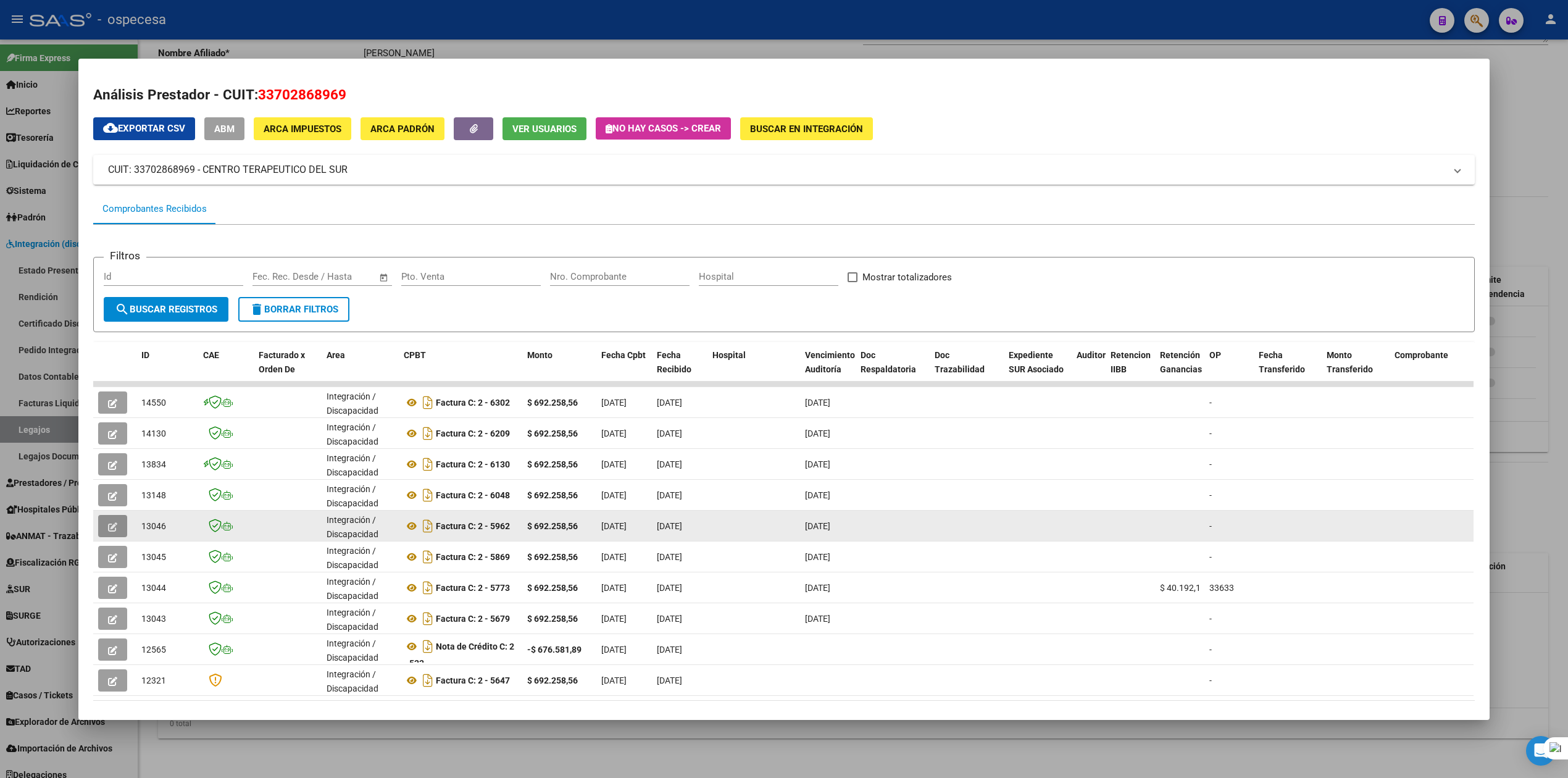
click at [110, 524] on icon "button" at bounding box center [113, 527] width 9 height 9
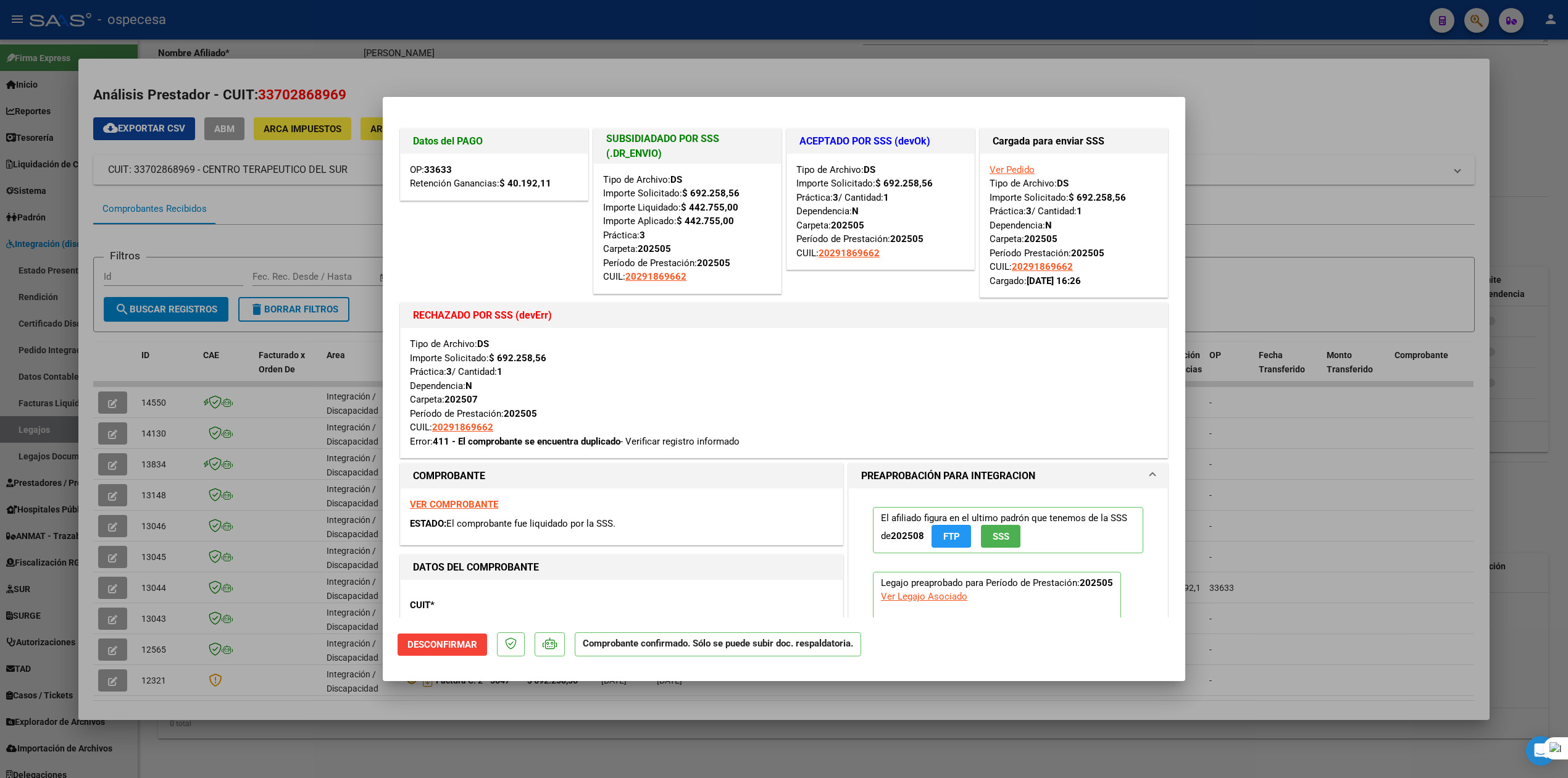
click at [99, 554] on div at bounding box center [784, 389] width 1568 height 778
type input "$ 0,00"
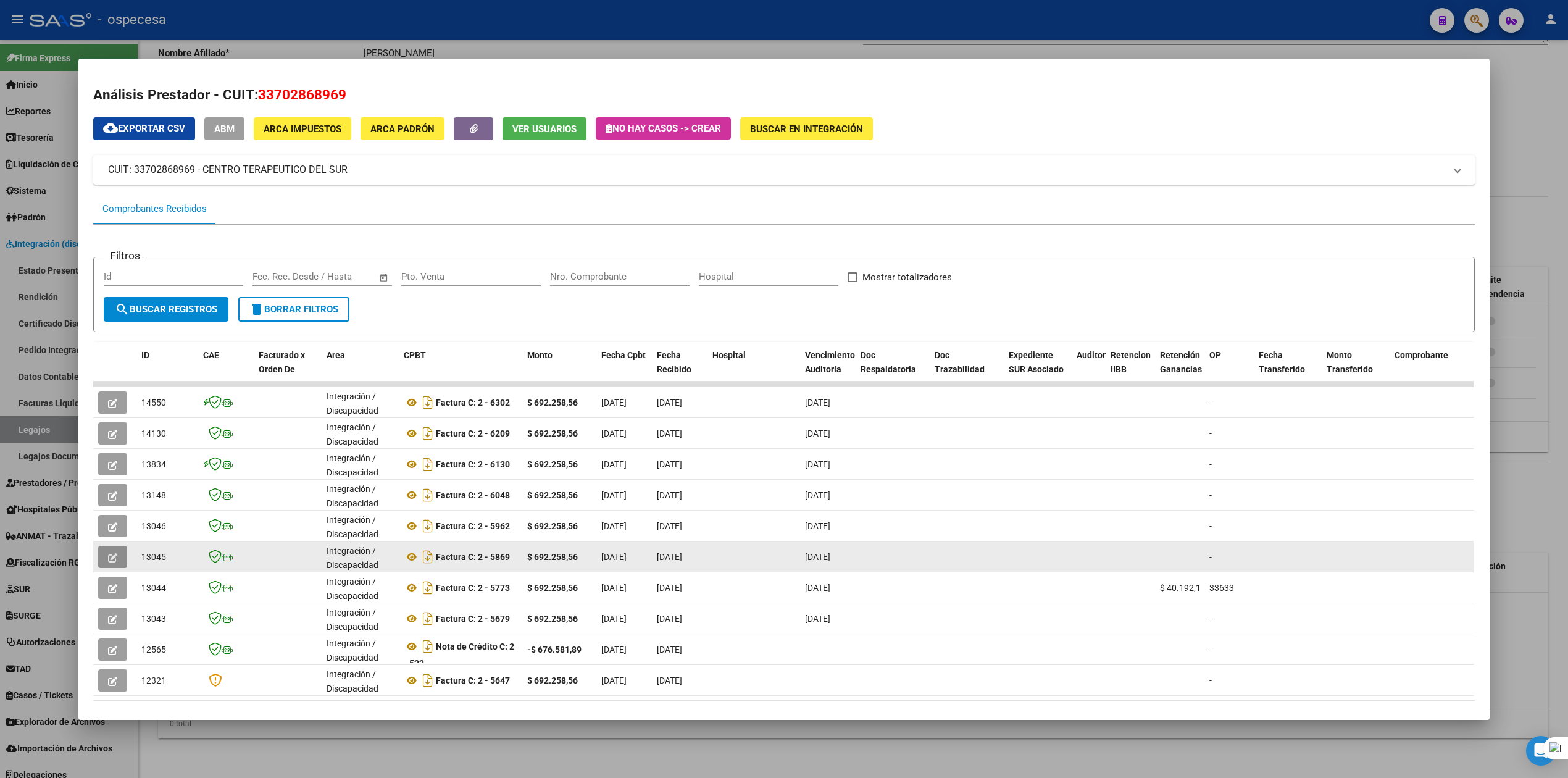
click at [108, 556] on icon "button" at bounding box center [113, 558] width 9 height 9
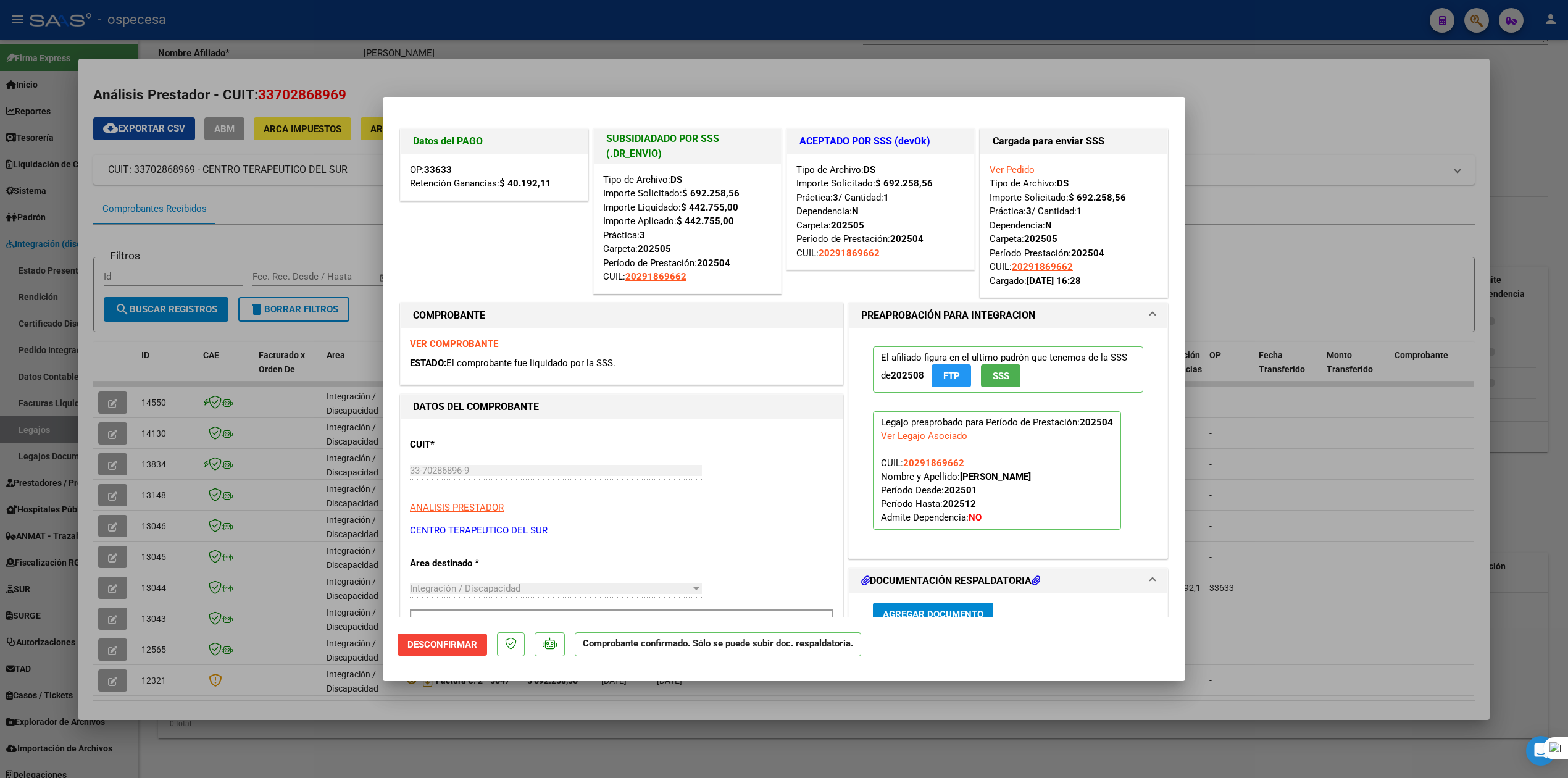
click at [117, 532] on div at bounding box center [784, 389] width 1568 height 778
type input "$ 0,00"
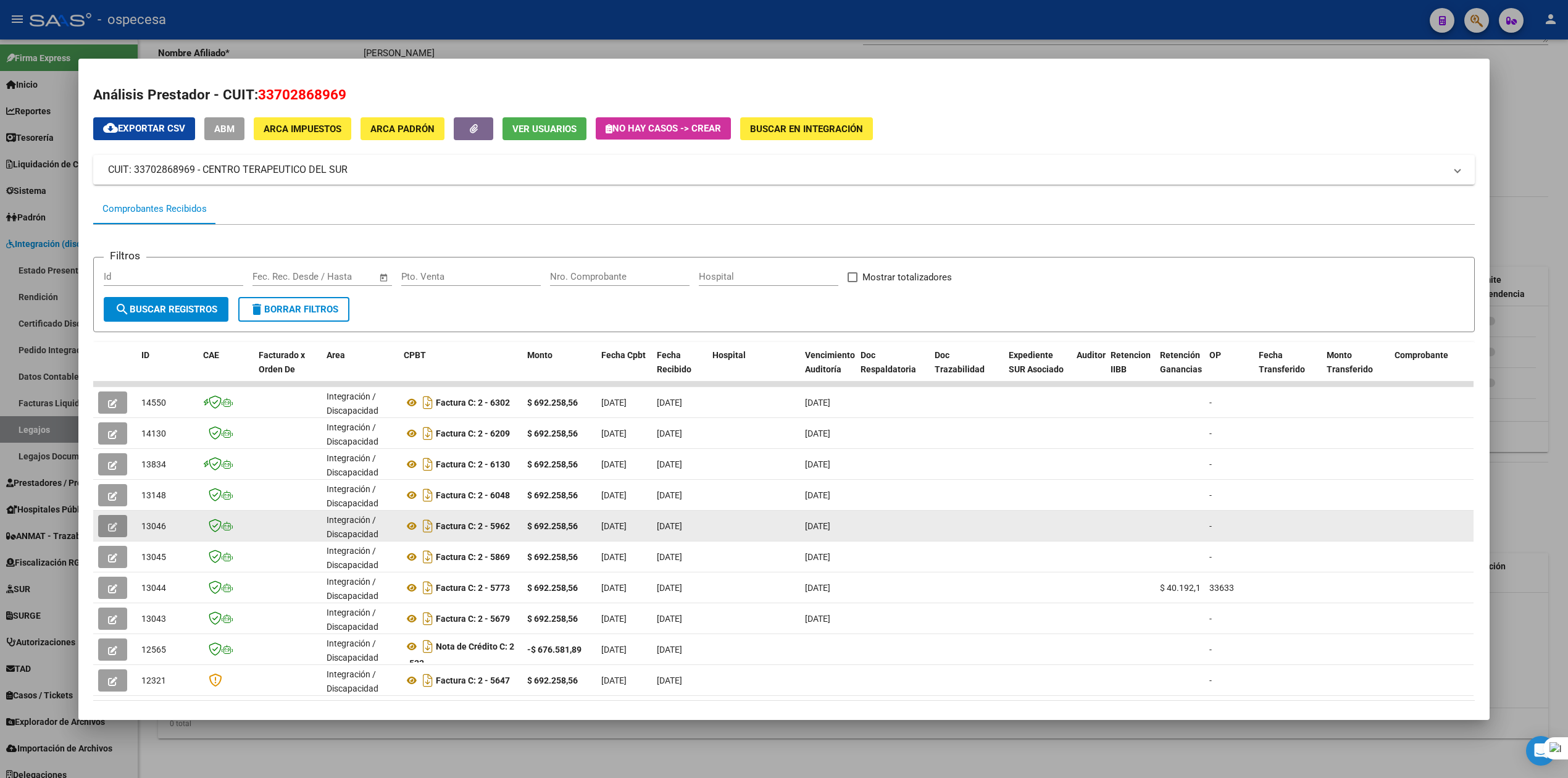
click at [115, 524] on button "button" at bounding box center [112, 526] width 29 height 22
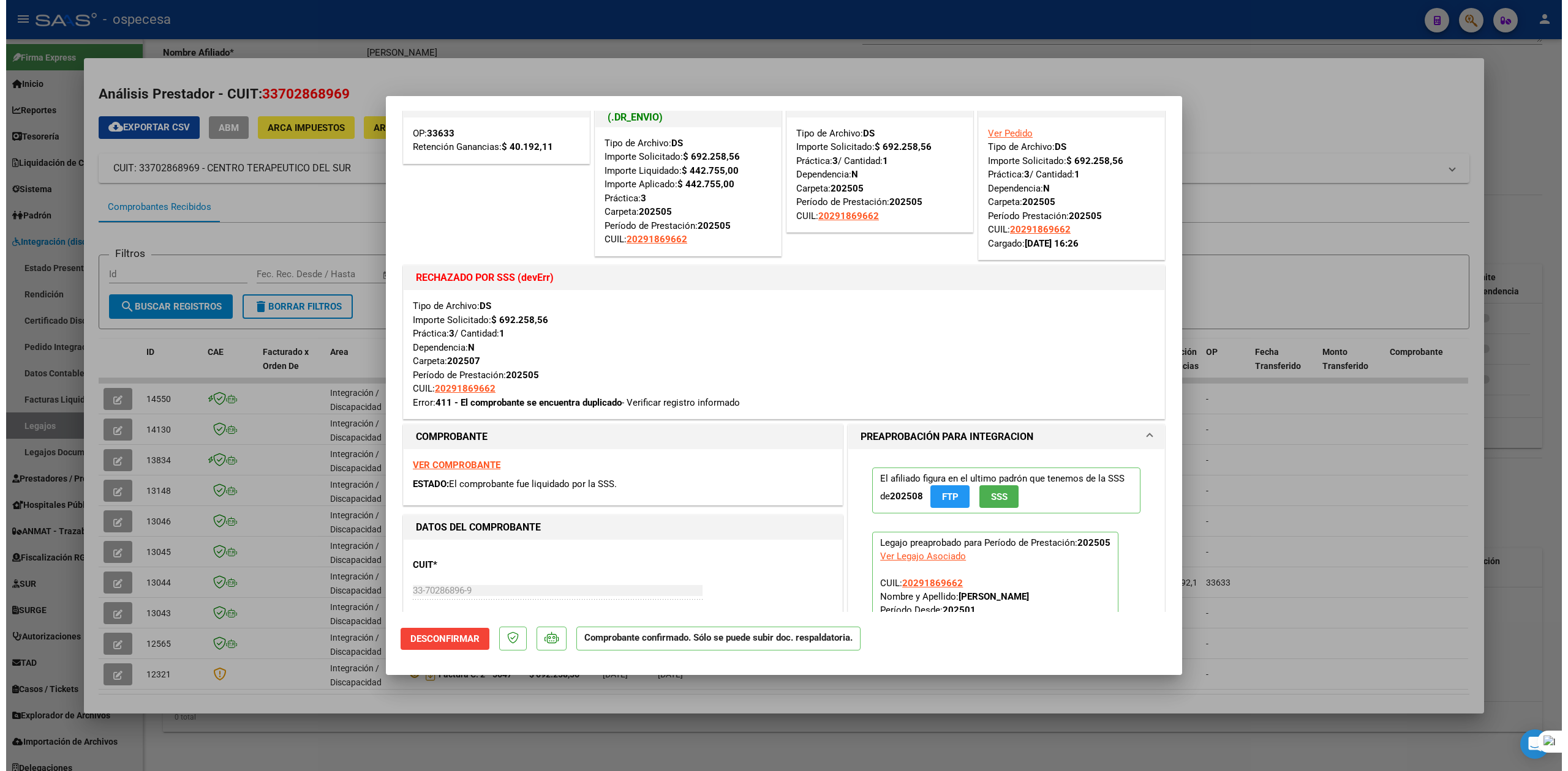
scroll to position [0, 0]
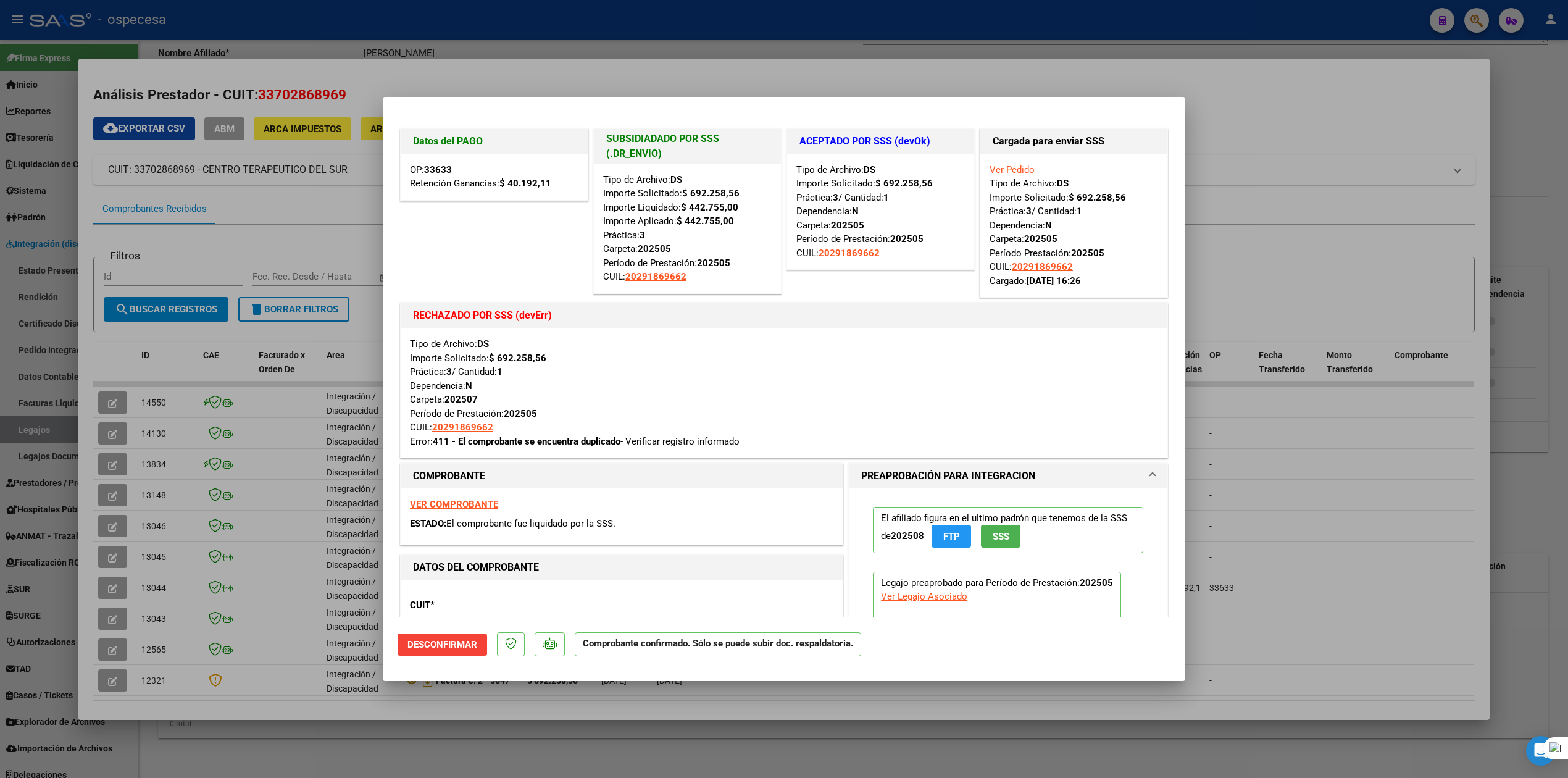
click at [172, 369] on div at bounding box center [784, 389] width 1568 height 778
type input "$ 0,00"
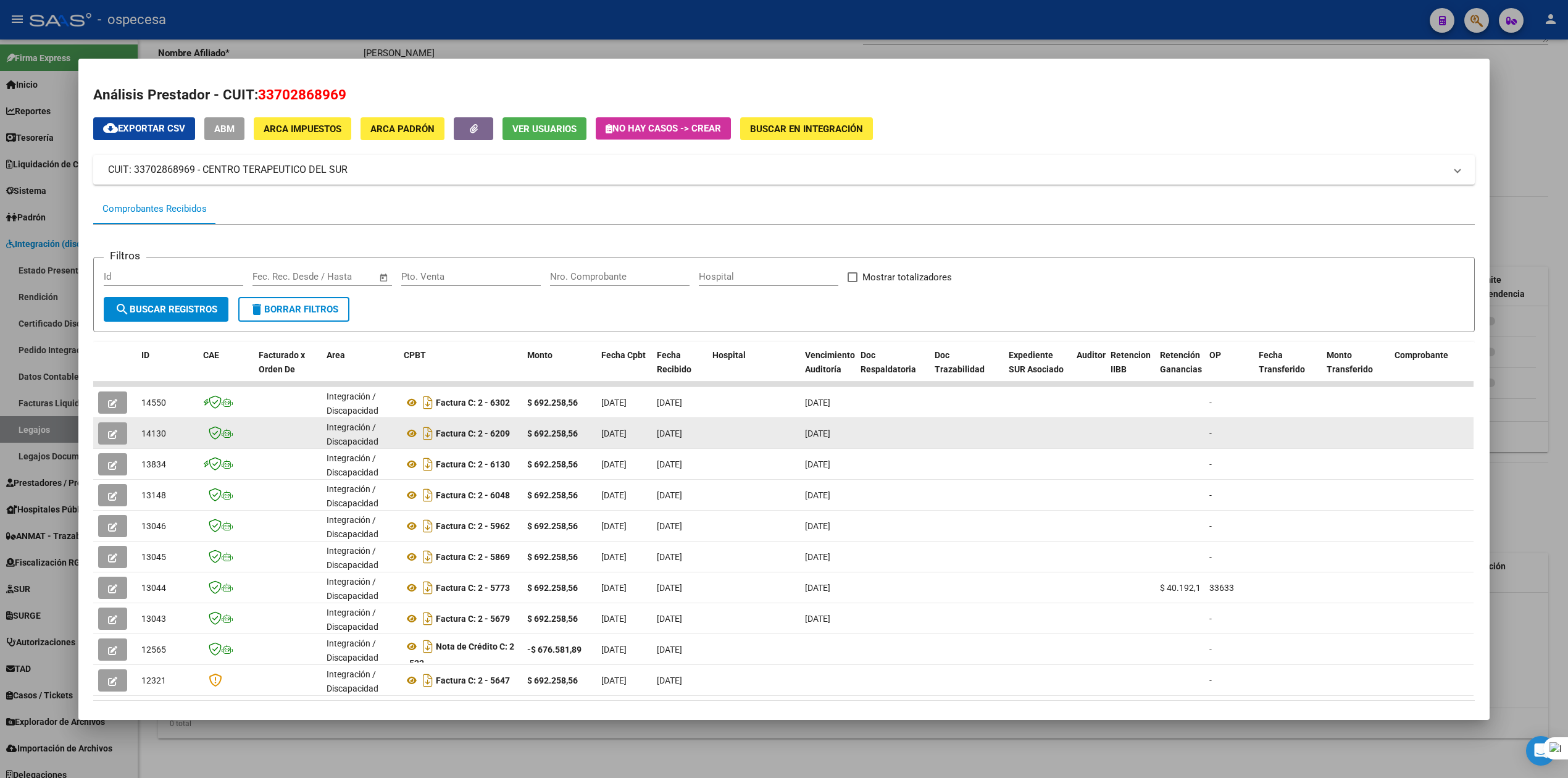
click at [109, 440] on button "button" at bounding box center [112, 433] width 29 height 22
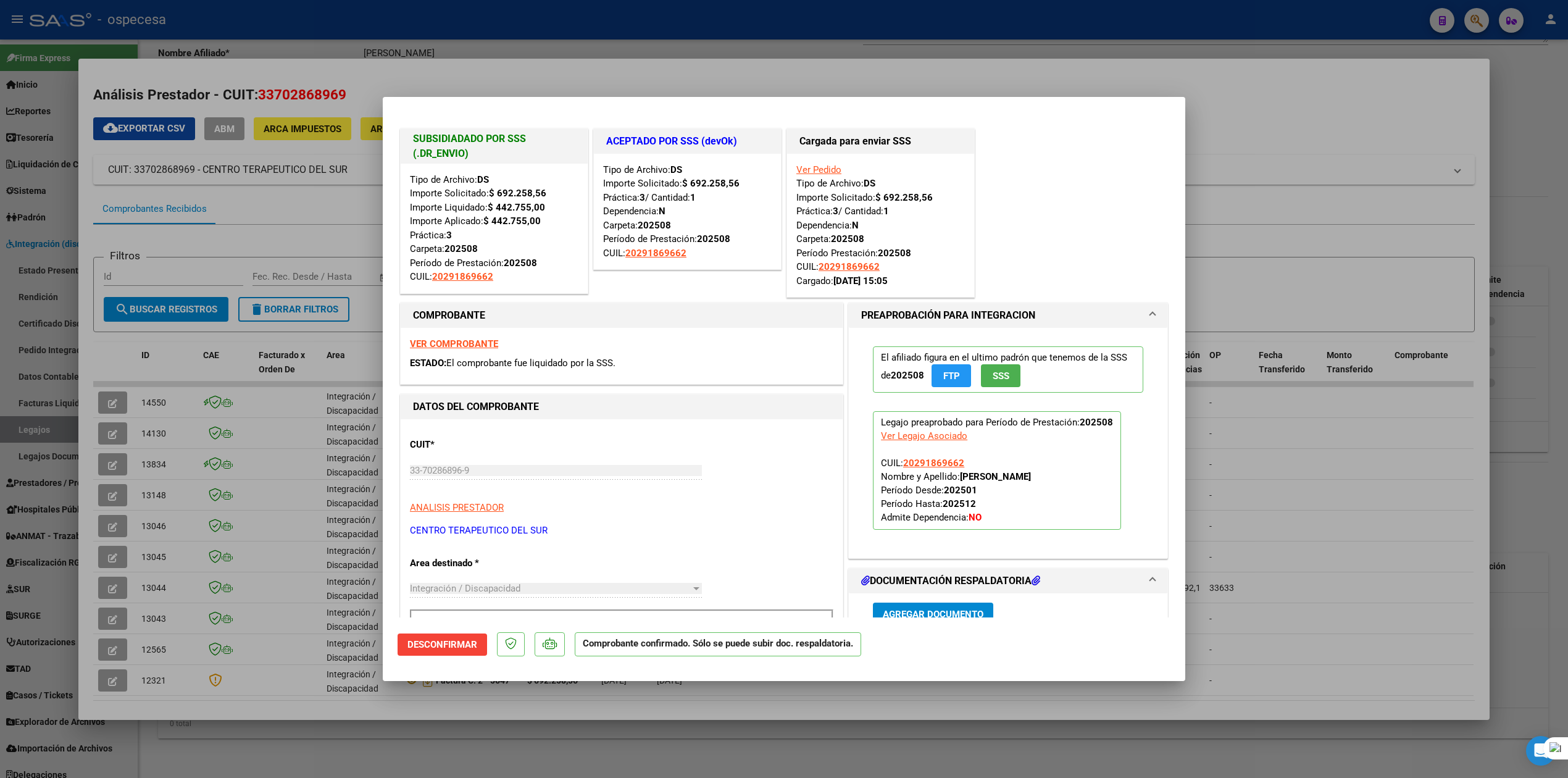
click at [113, 435] on div at bounding box center [784, 389] width 1568 height 778
type input "$ 0,00"
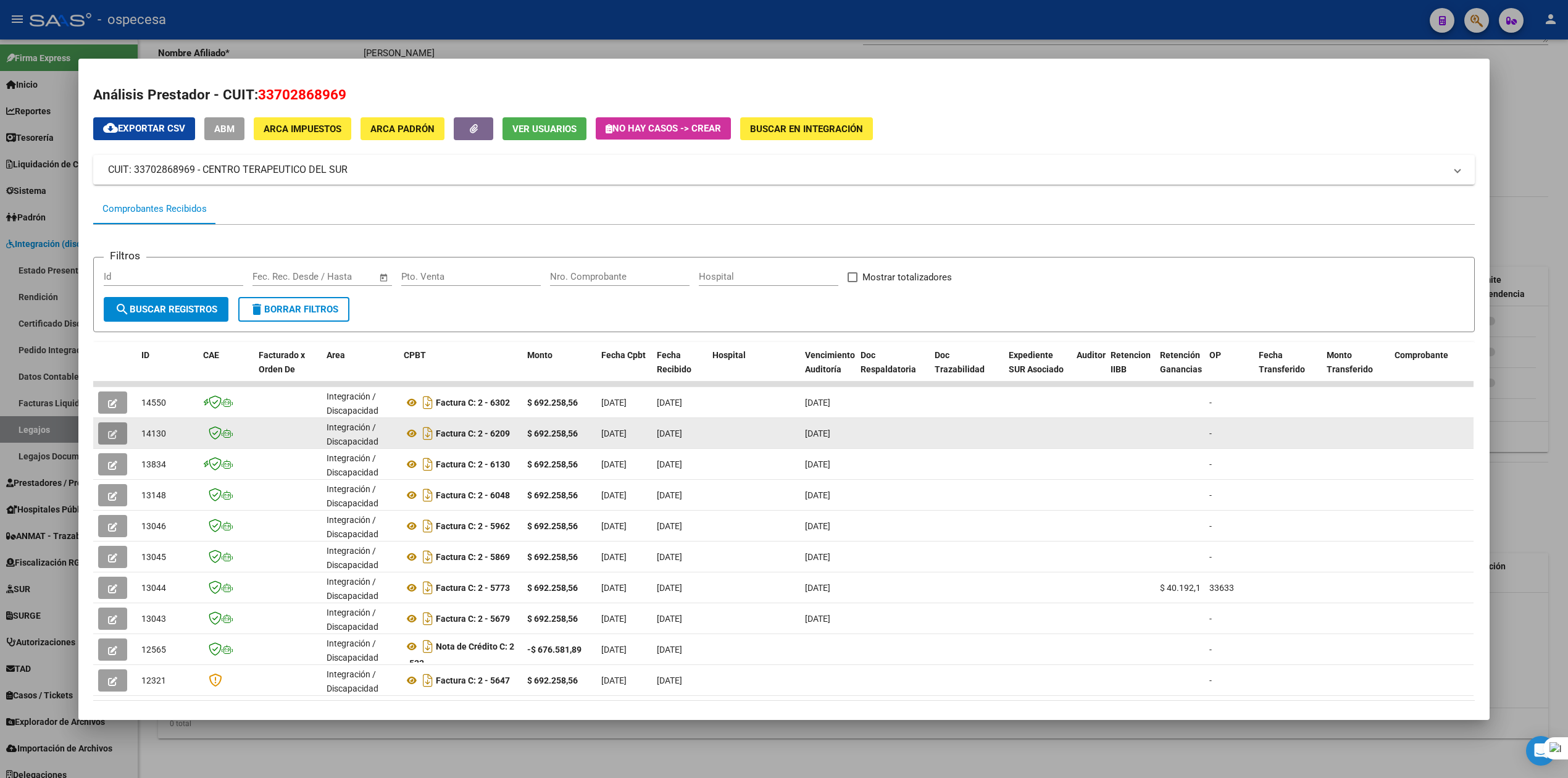
click at [111, 426] on button "button" at bounding box center [112, 433] width 29 height 22
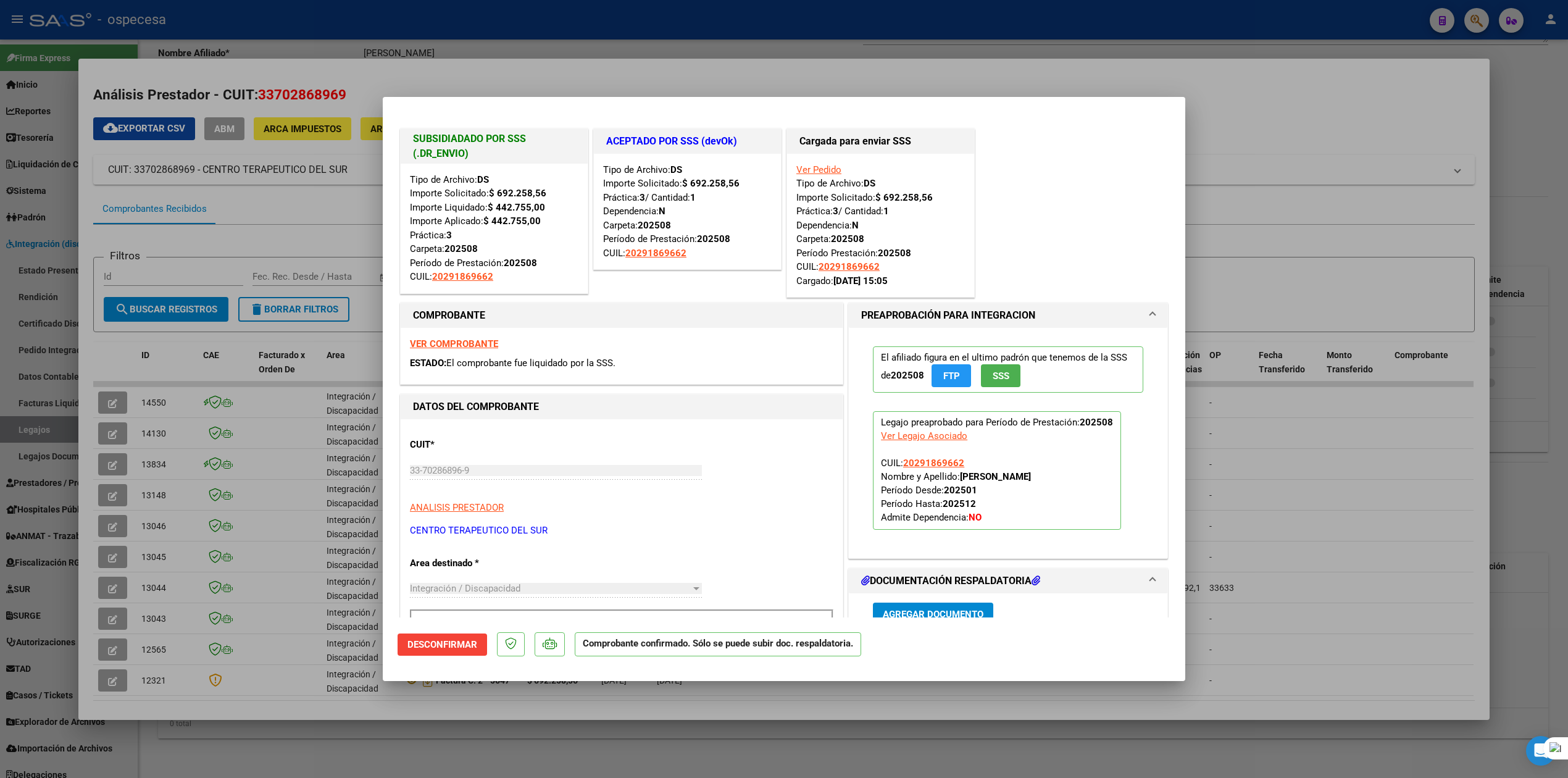
click at [1254, 200] on div at bounding box center [784, 389] width 1568 height 778
type input "$ 0,00"
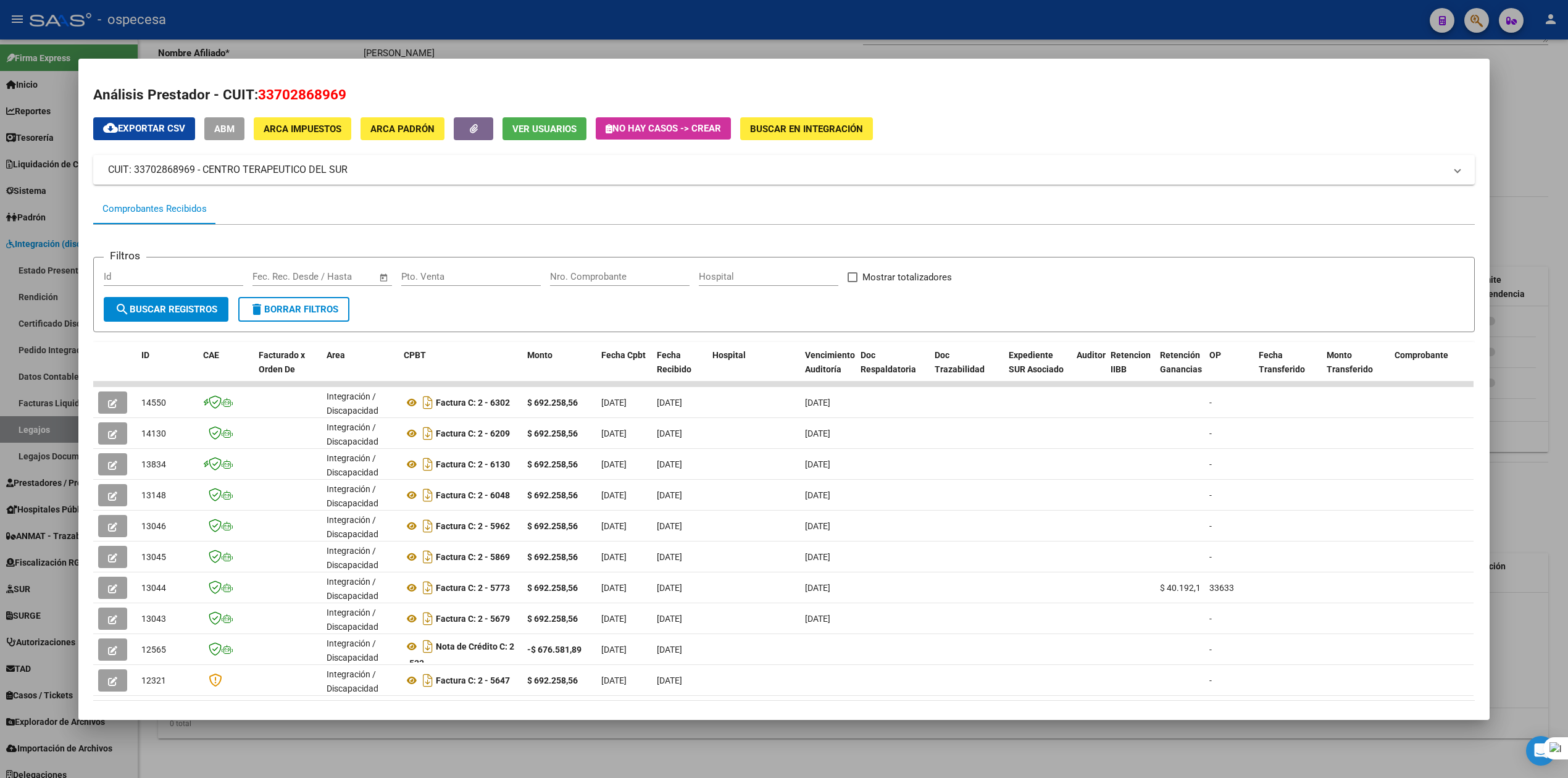
click at [1547, 159] on div at bounding box center [784, 389] width 1568 height 778
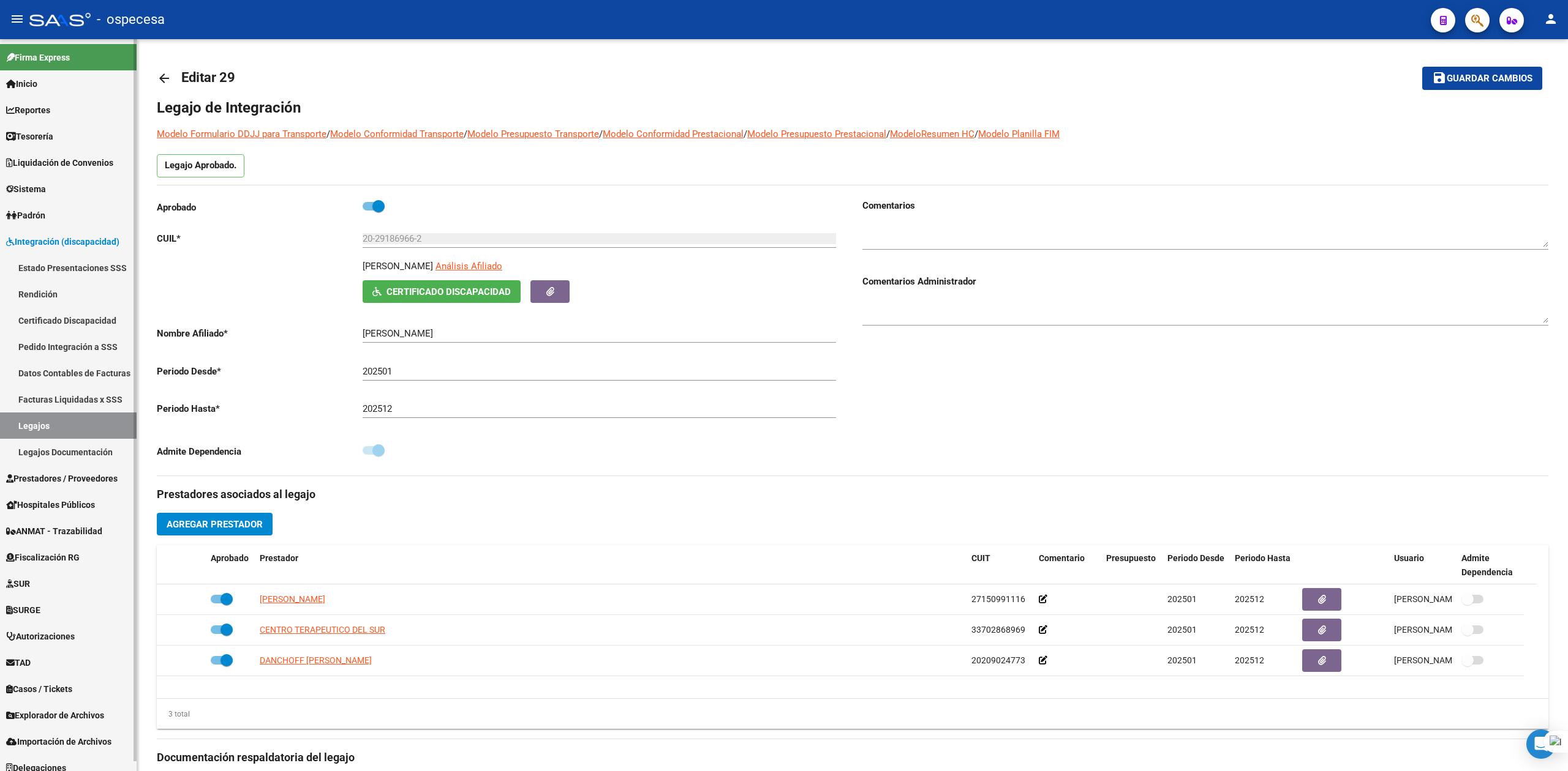
click at [43, 475] on span "Prestadores / Proveedores" at bounding box center [62, 479] width 112 height 13
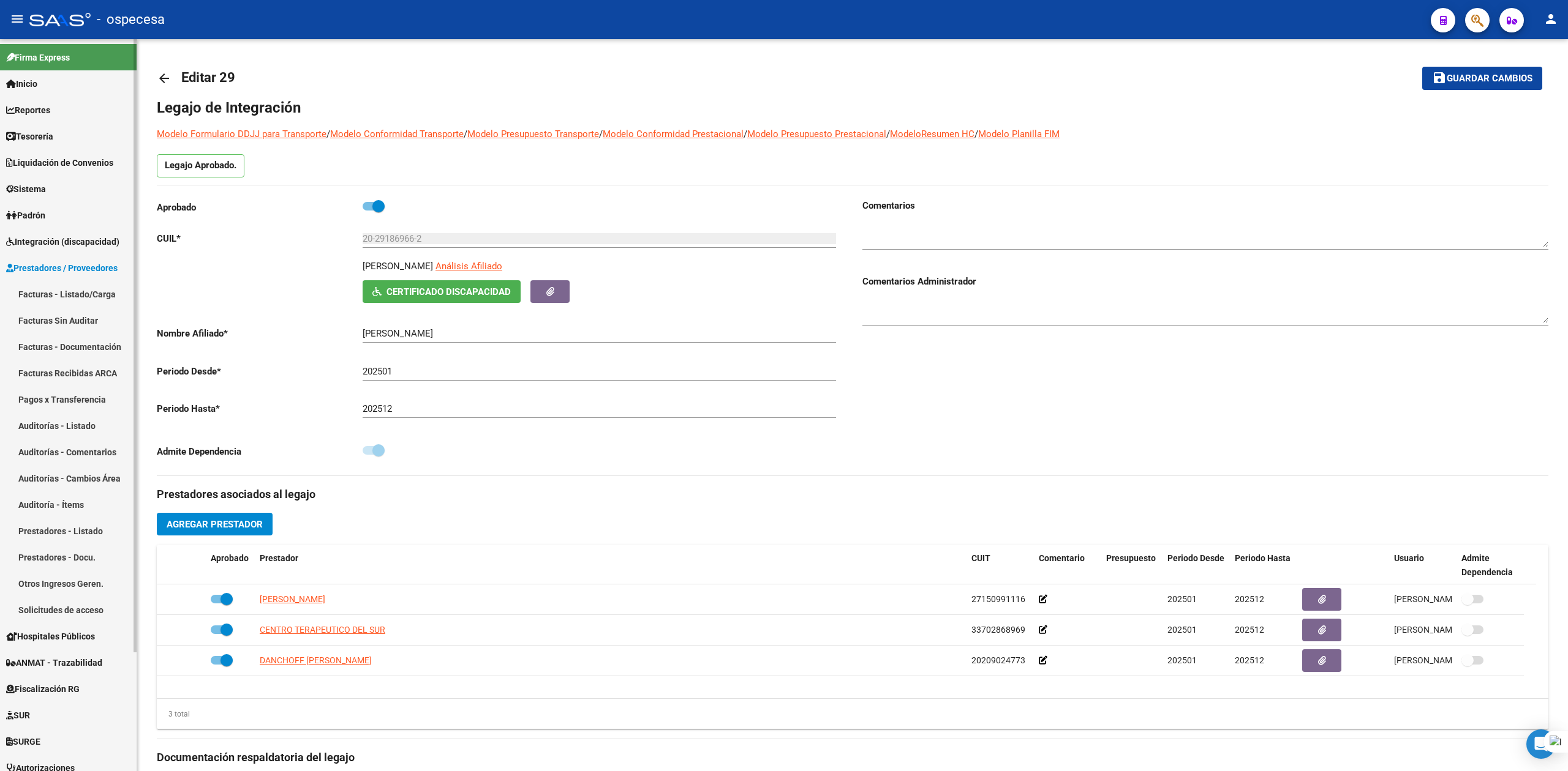
click at [57, 292] on link "Facturas - Listado/Carga" at bounding box center [68, 294] width 136 height 27
